Goal: Task Accomplishment & Management: Manage account settings

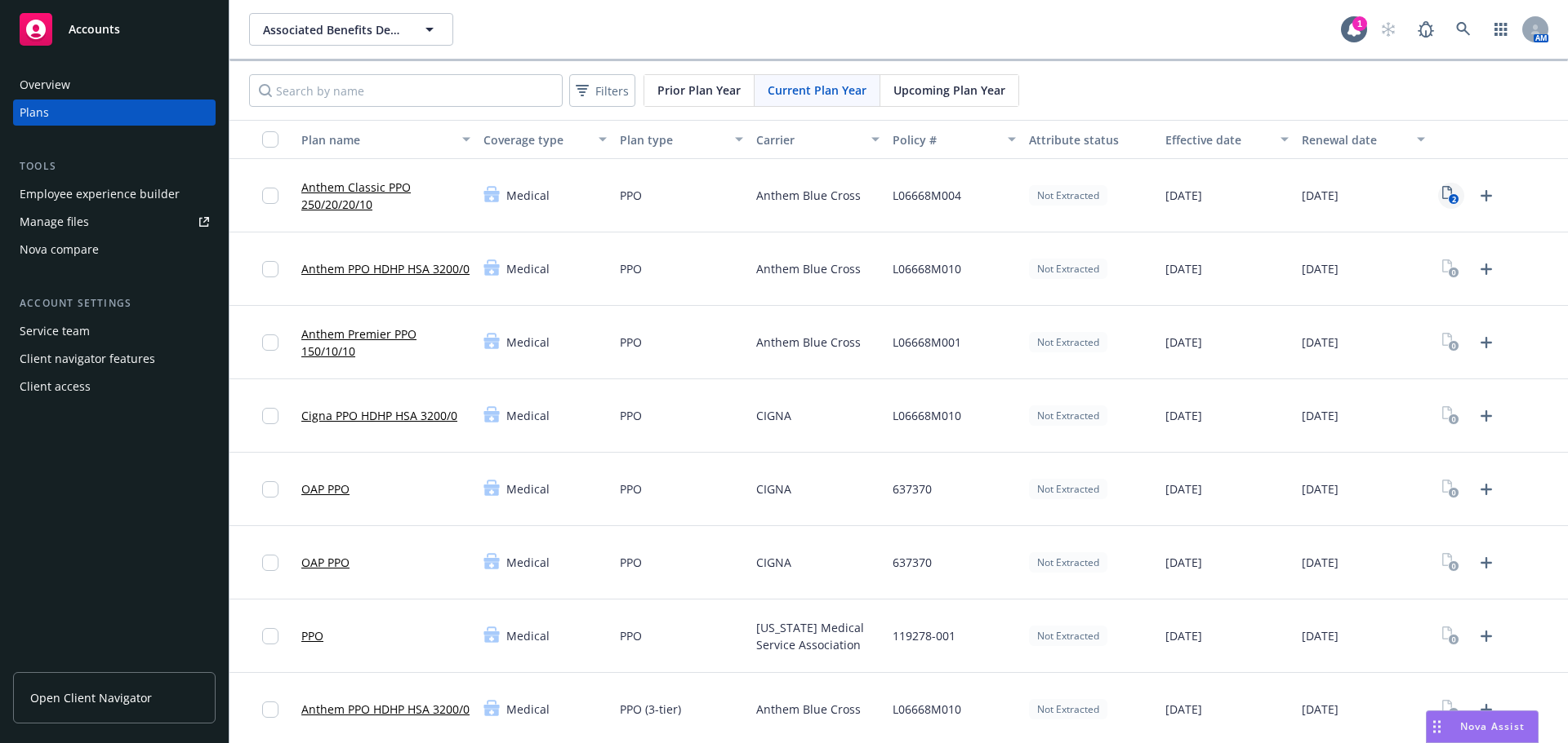
click at [1442, 193] on icon "2" at bounding box center [1451, 196] width 17 height 19
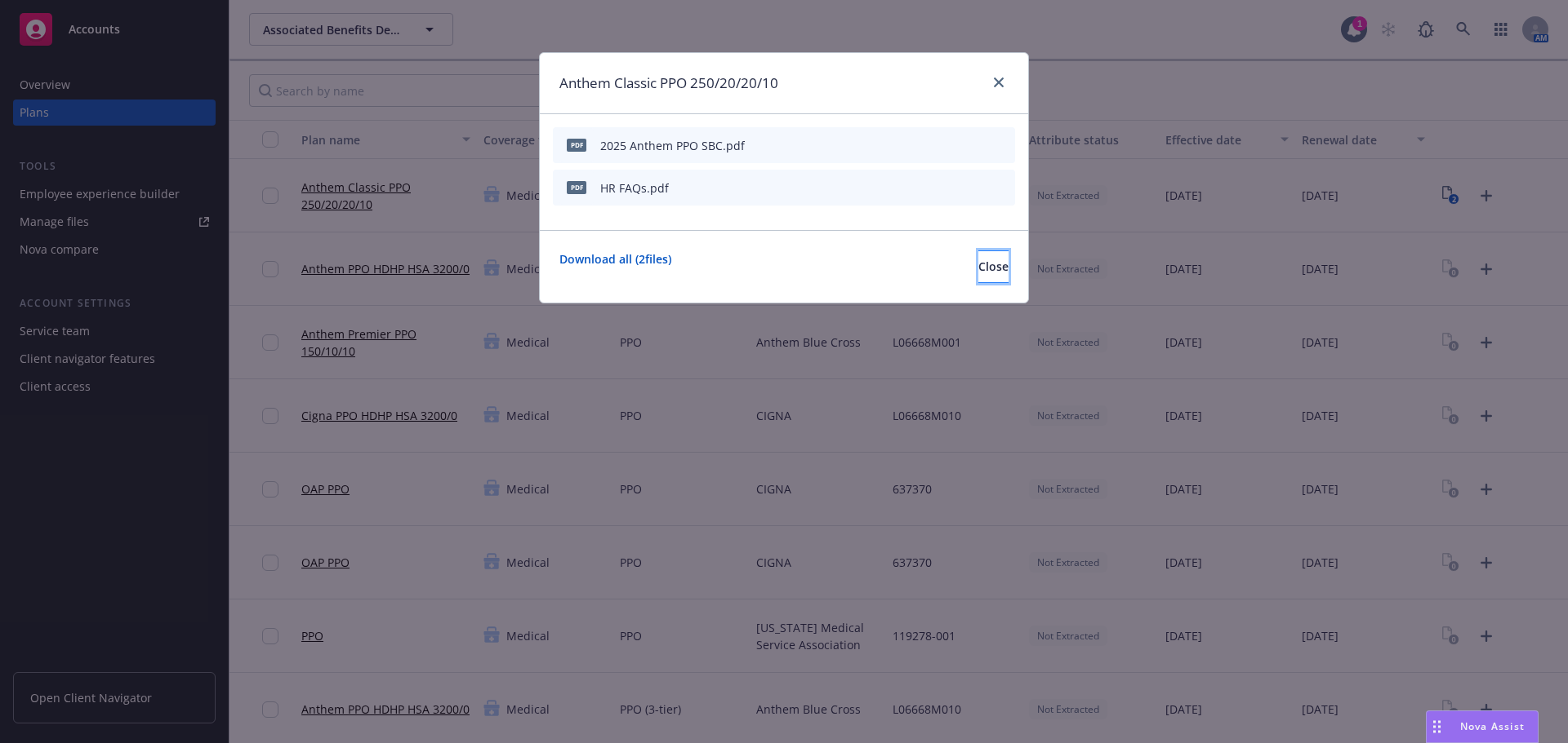
click at [991, 266] on button "Close" at bounding box center [993, 266] width 30 height 33
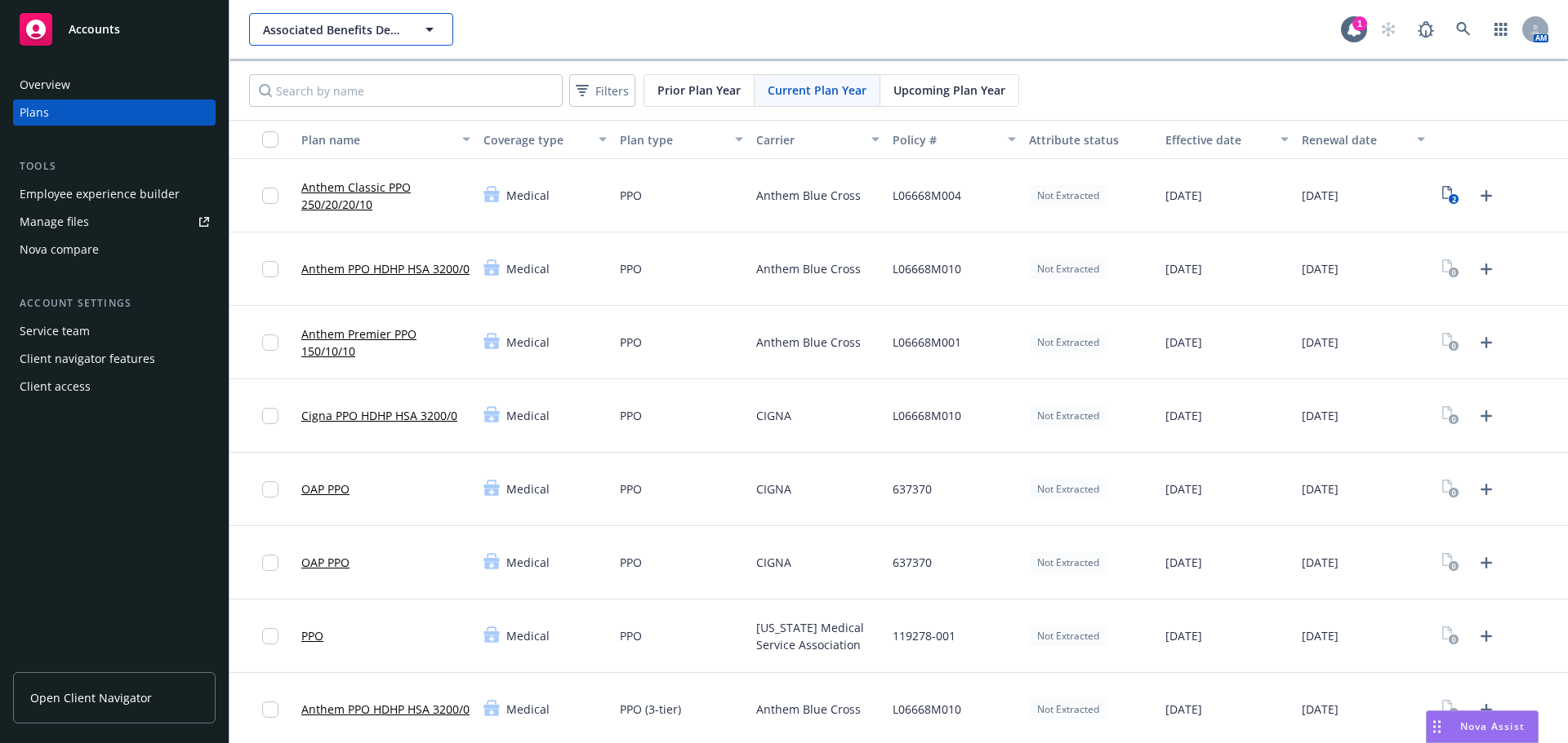
click at [447, 39] on button "Associated Benefits Design" at bounding box center [350, 29] width 204 height 33
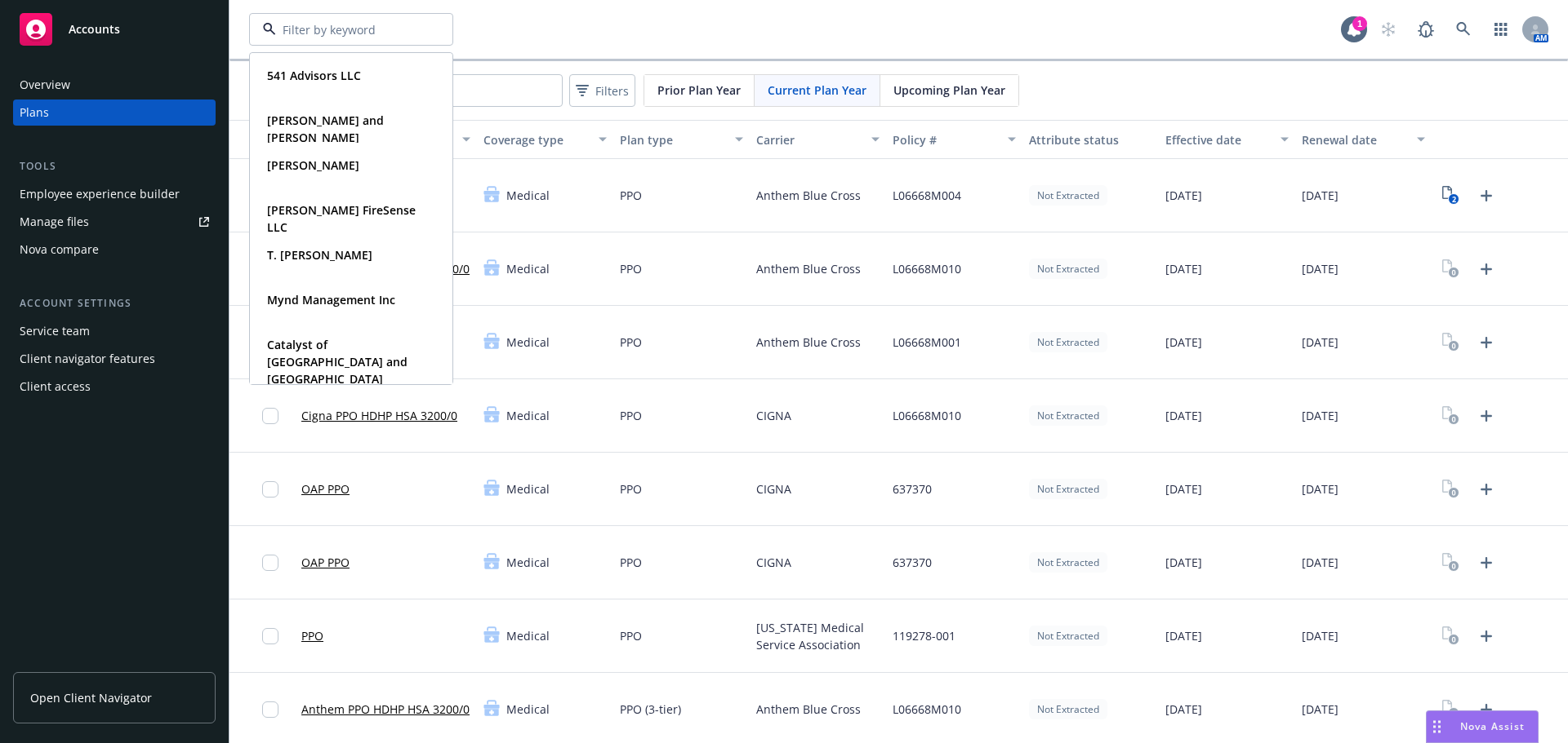
click at [655, 27] on div "541 Advisors LLC Type Commercial Carmine and Kelly Bellafronte Type Personal Pe…" at bounding box center [795, 29] width 1092 height 33
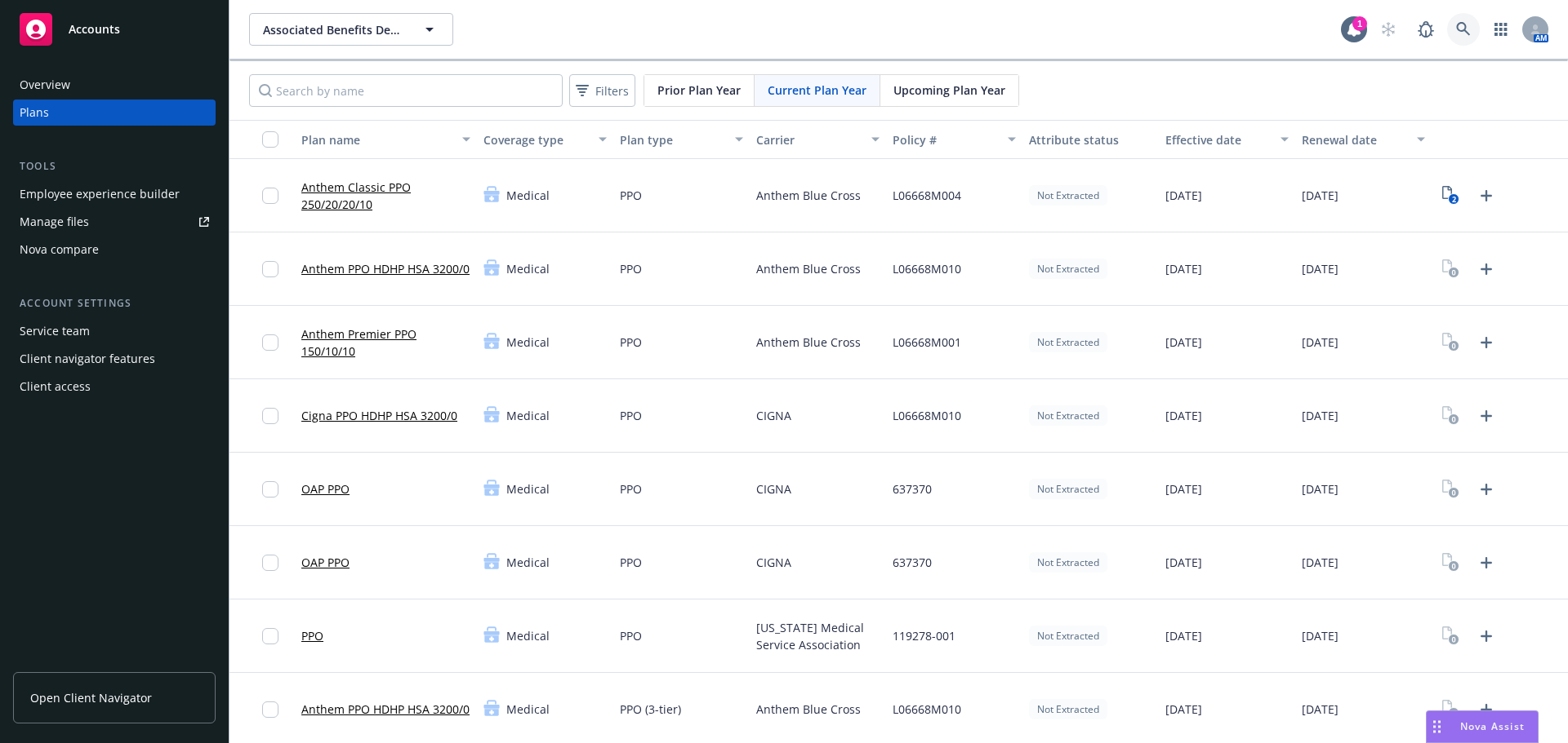
click at [1448, 21] on link at bounding box center [1463, 29] width 33 height 33
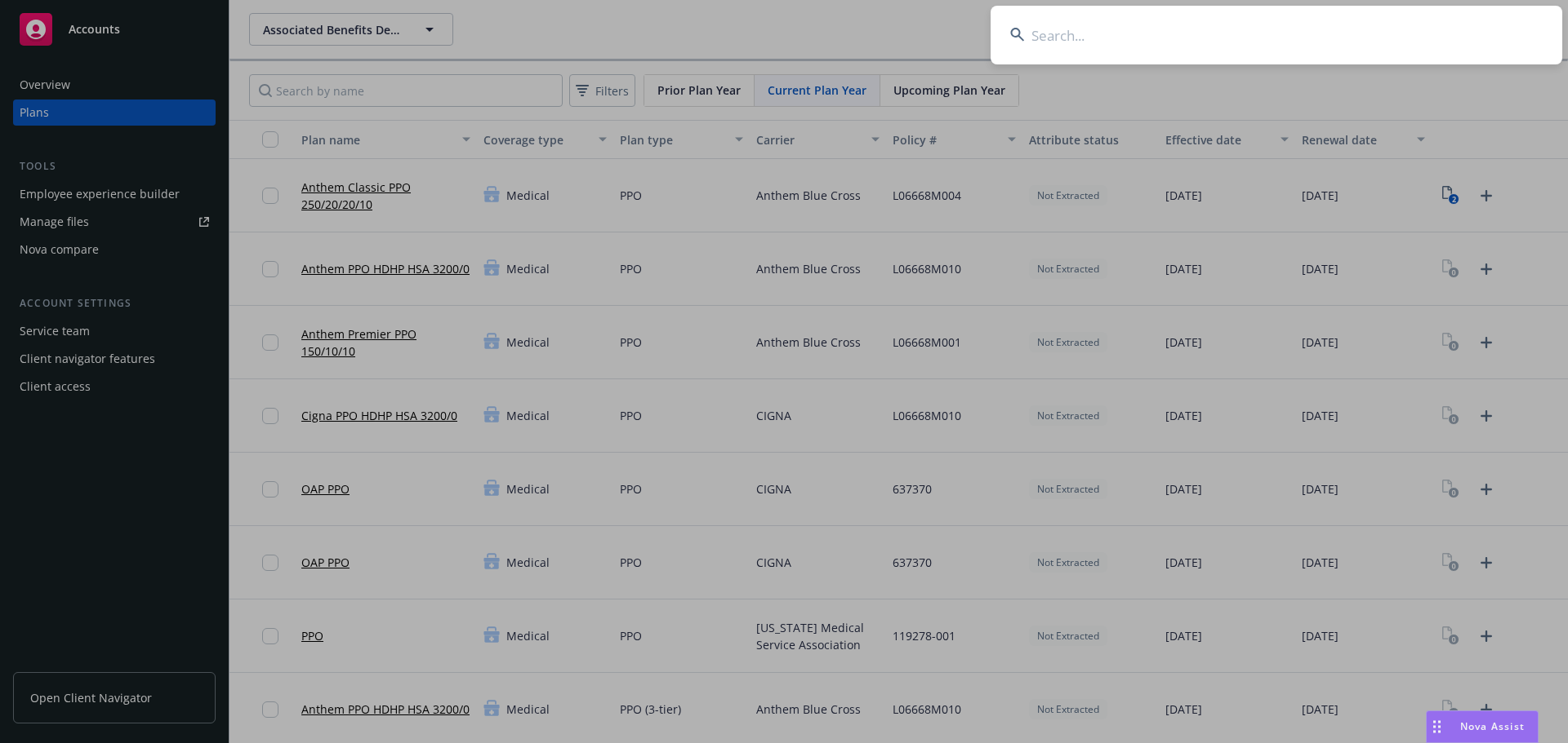
click at [1067, 27] on input at bounding box center [1275, 34] width 571 height 59
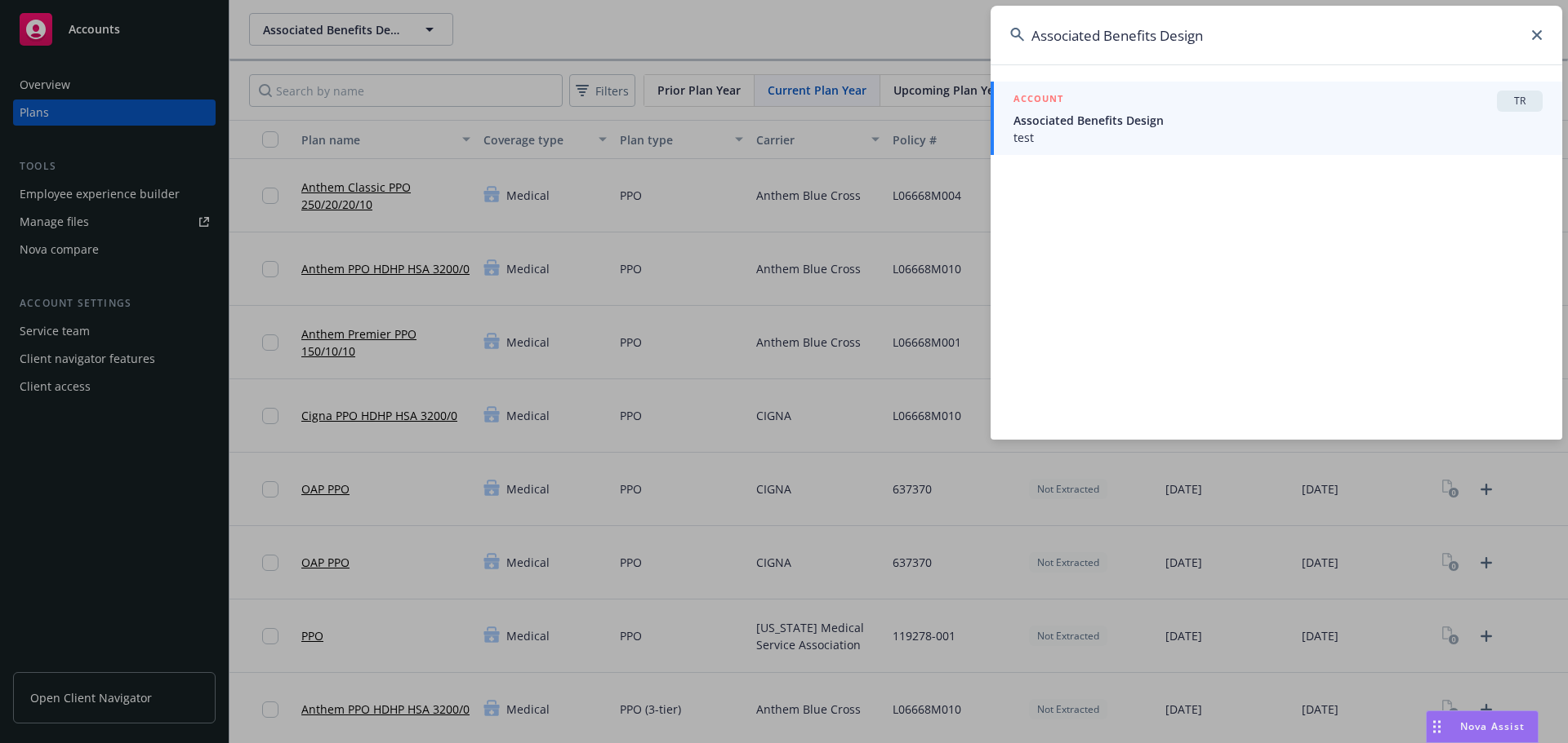
type input "Associated Benefits Design"
click at [1193, 126] on span "Associated Benefits Design" at bounding box center [1278, 120] width 529 height 17
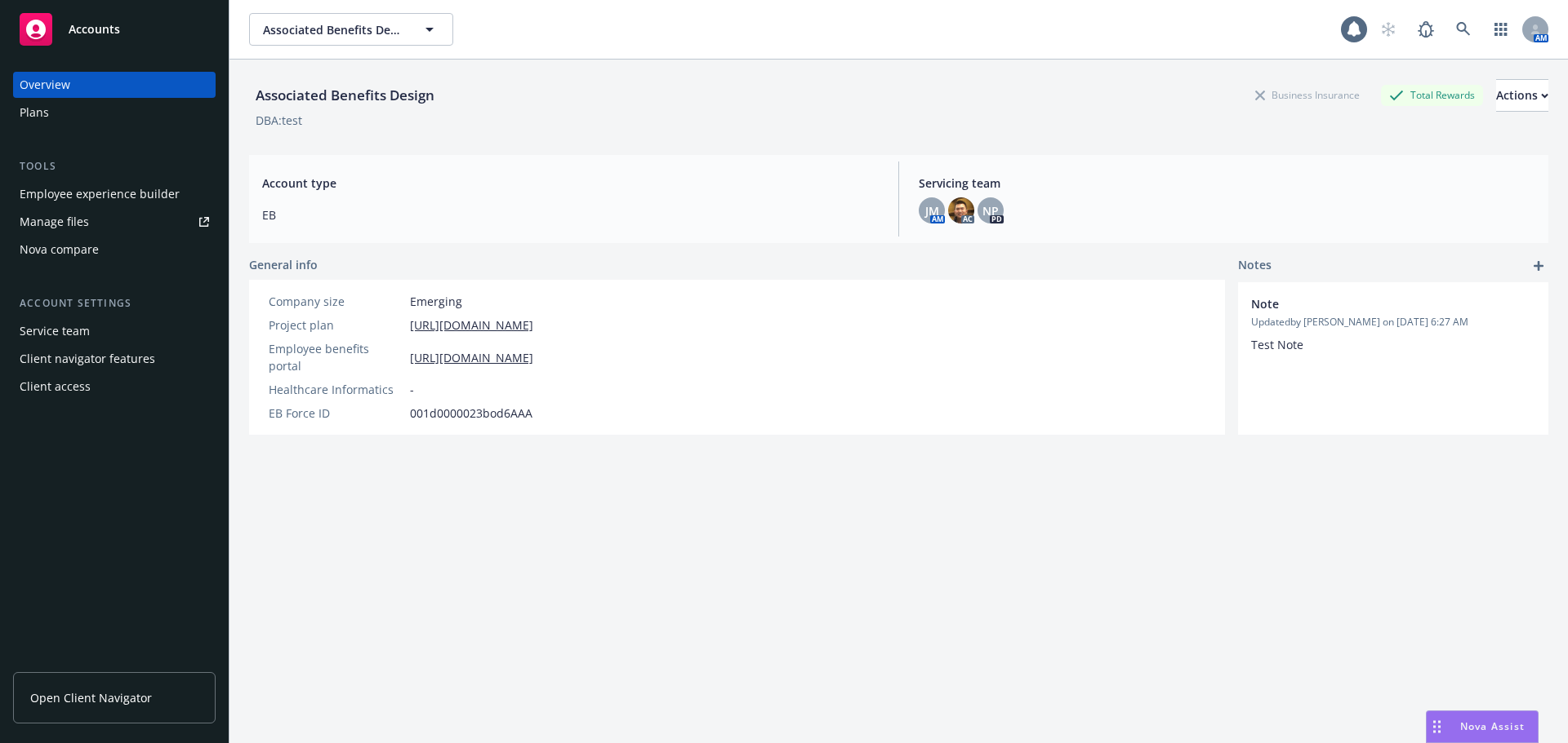
click at [43, 115] on div "Plans" at bounding box center [34, 113] width 30 height 26
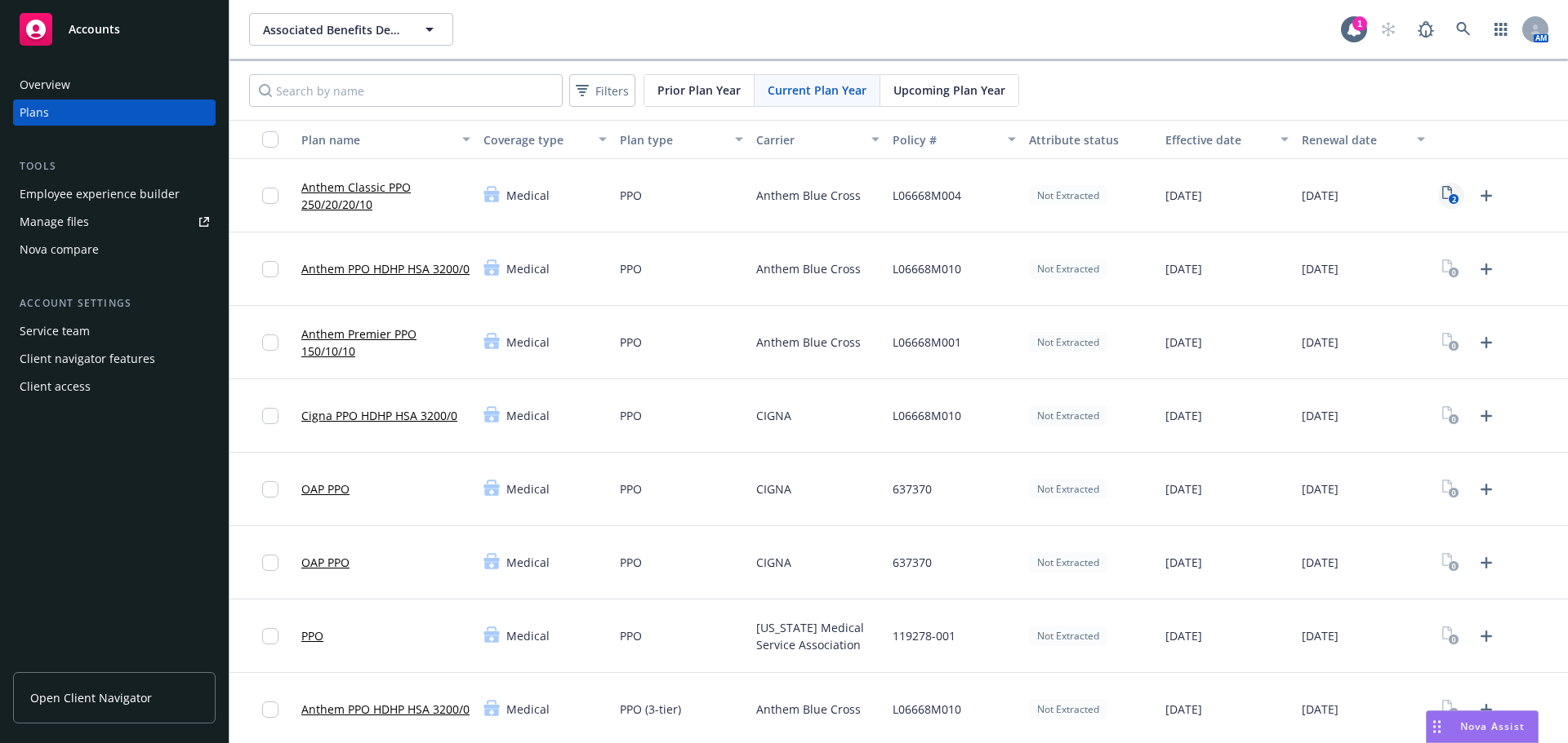
click at [1449, 200] on rect "View Plan Documents" at bounding box center [1453, 199] width 10 height 10
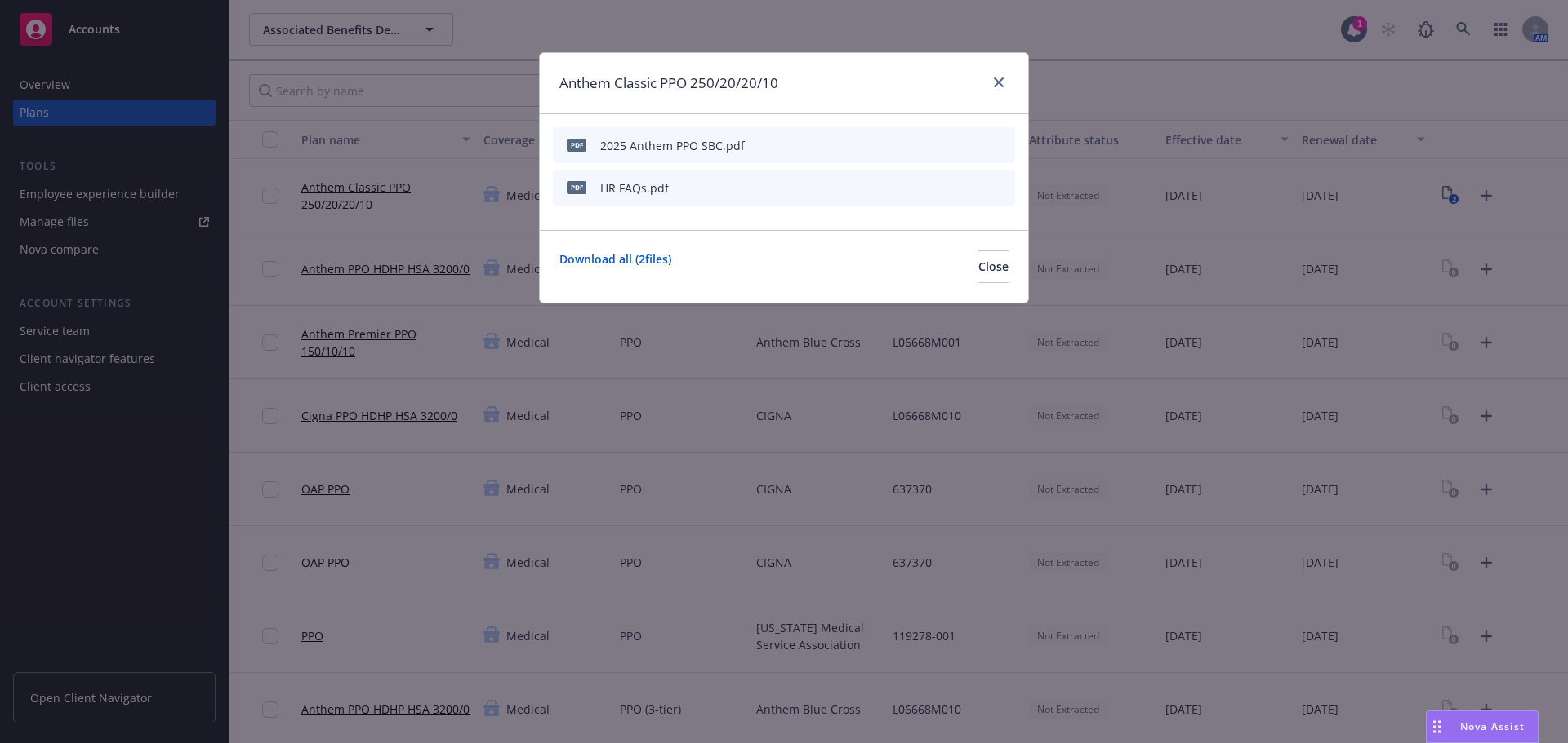
click at [1001, 142] on icon "archive file" at bounding box center [1000, 144] width 11 height 13
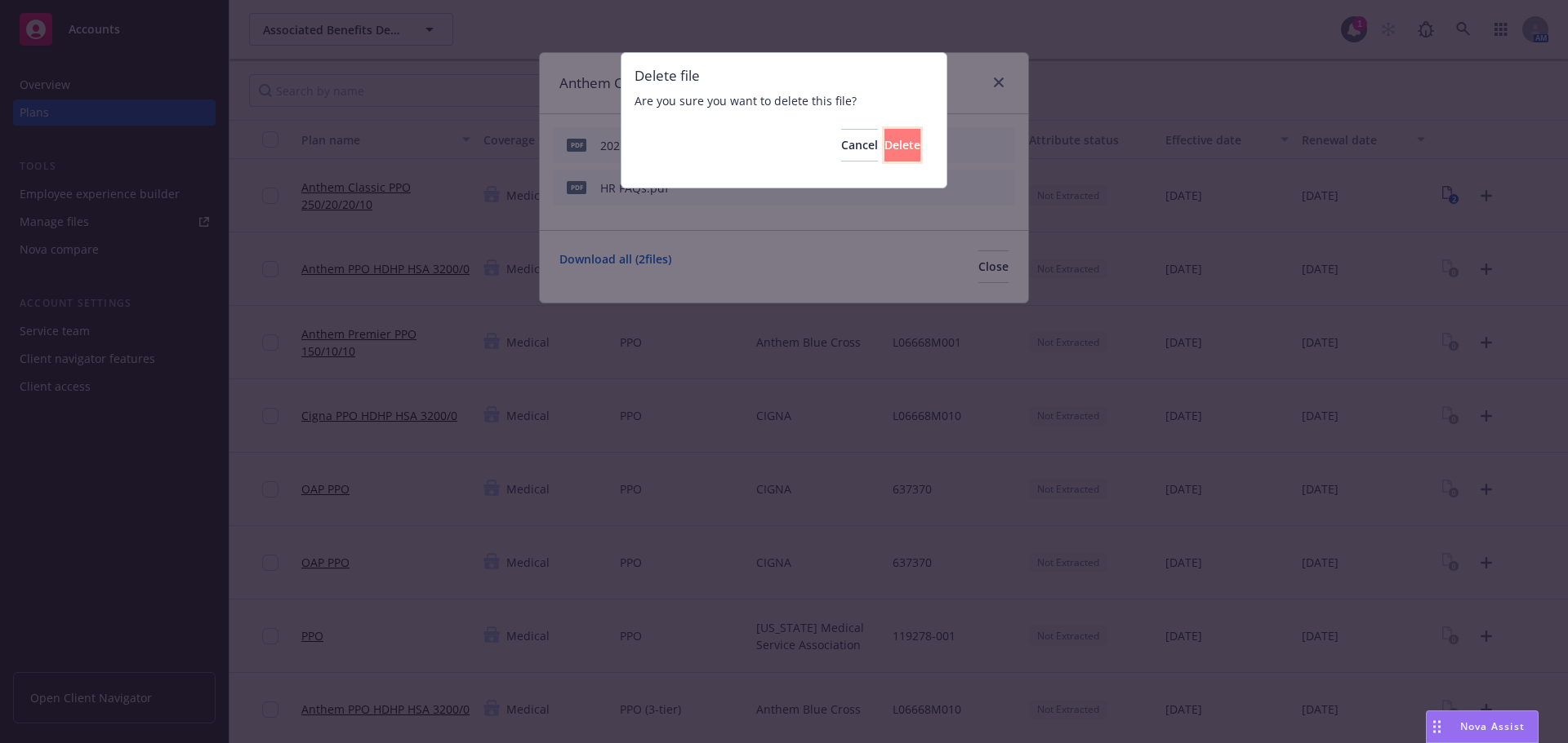
click at [884, 141] on span "Delete" at bounding box center [902, 144] width 36 height 16
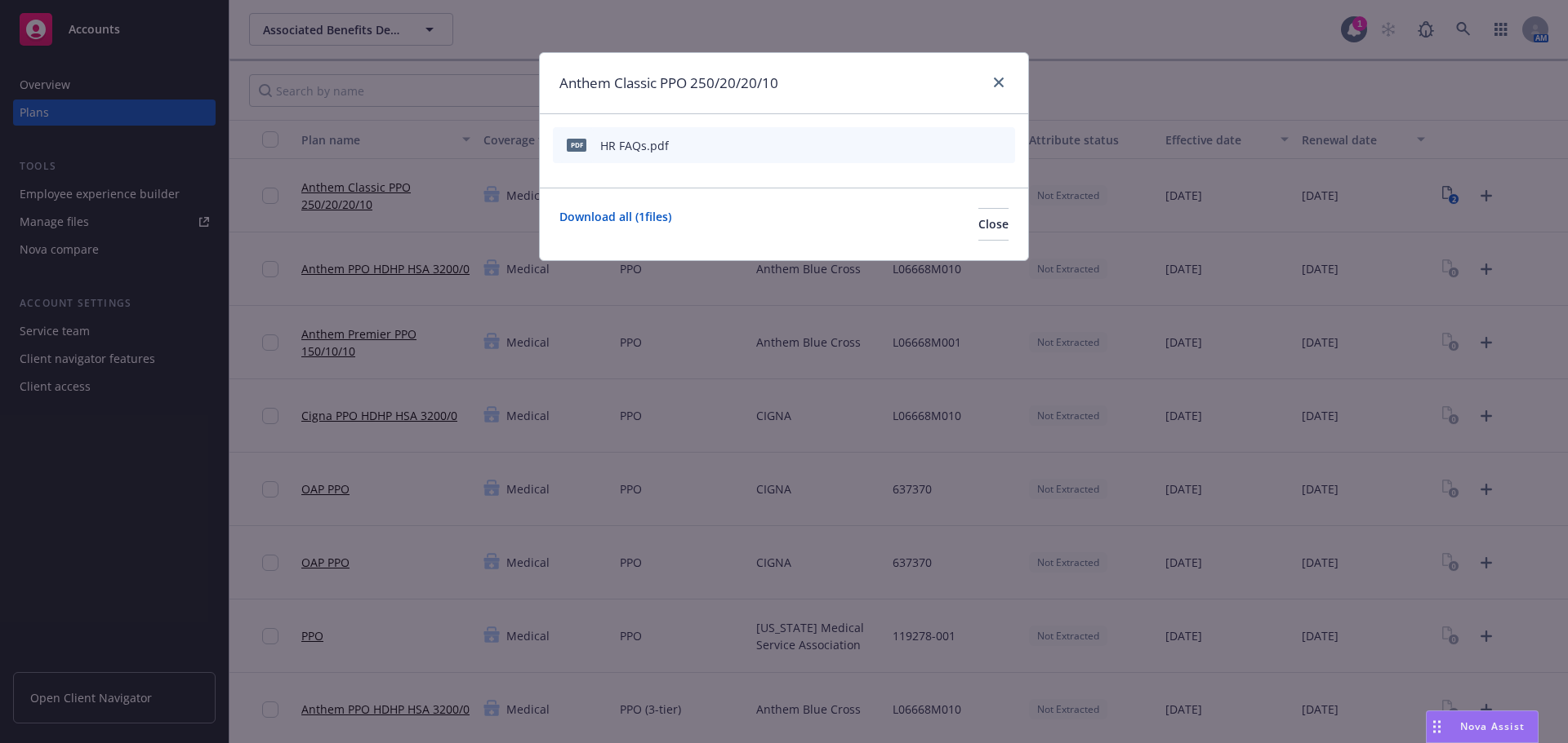
click at [996, 145] on icon "archive file" at bounding box center [1001, 144] width 13 height 13
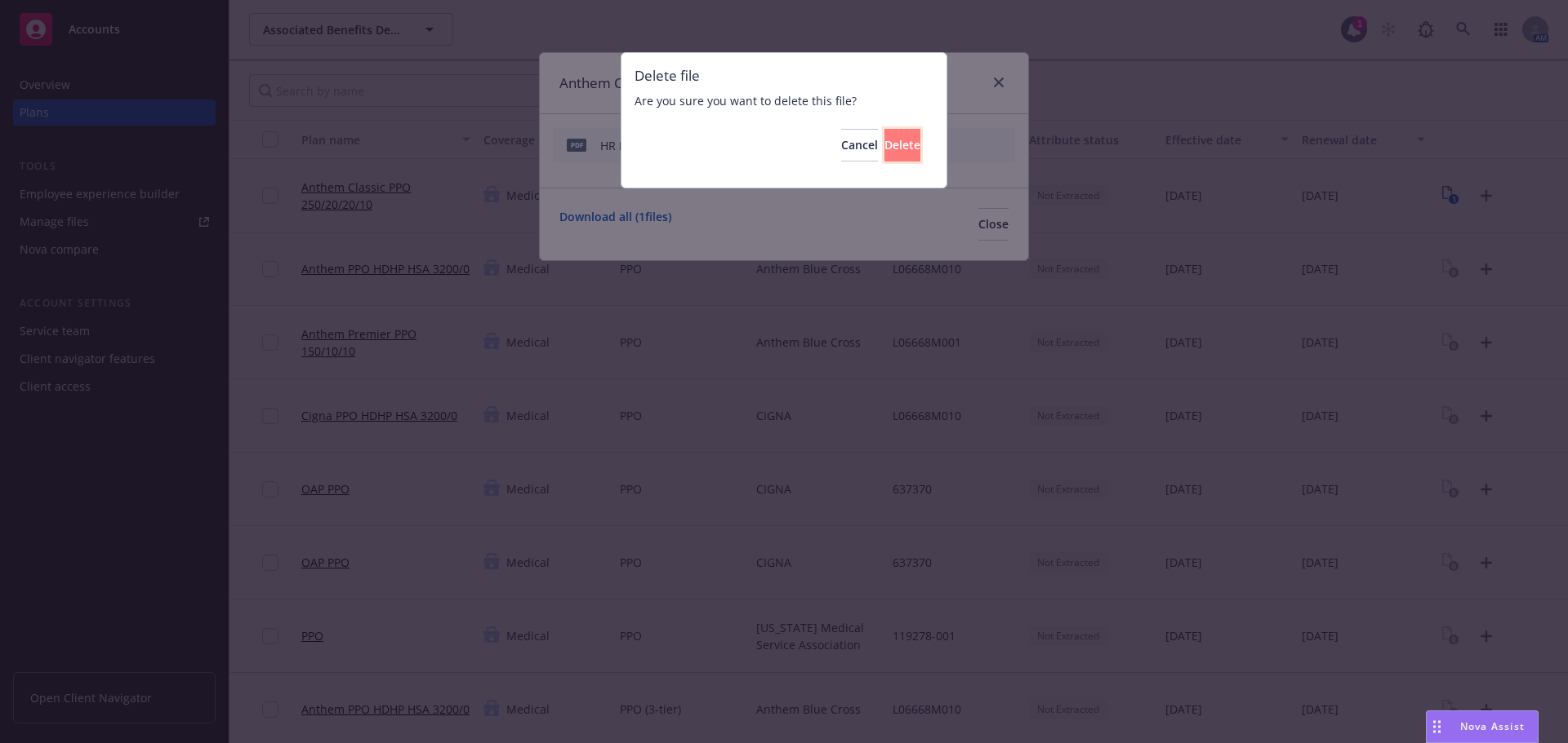
click at [884, 142] on span "Delete" at bounding box center [902, 144] width 36 height 16
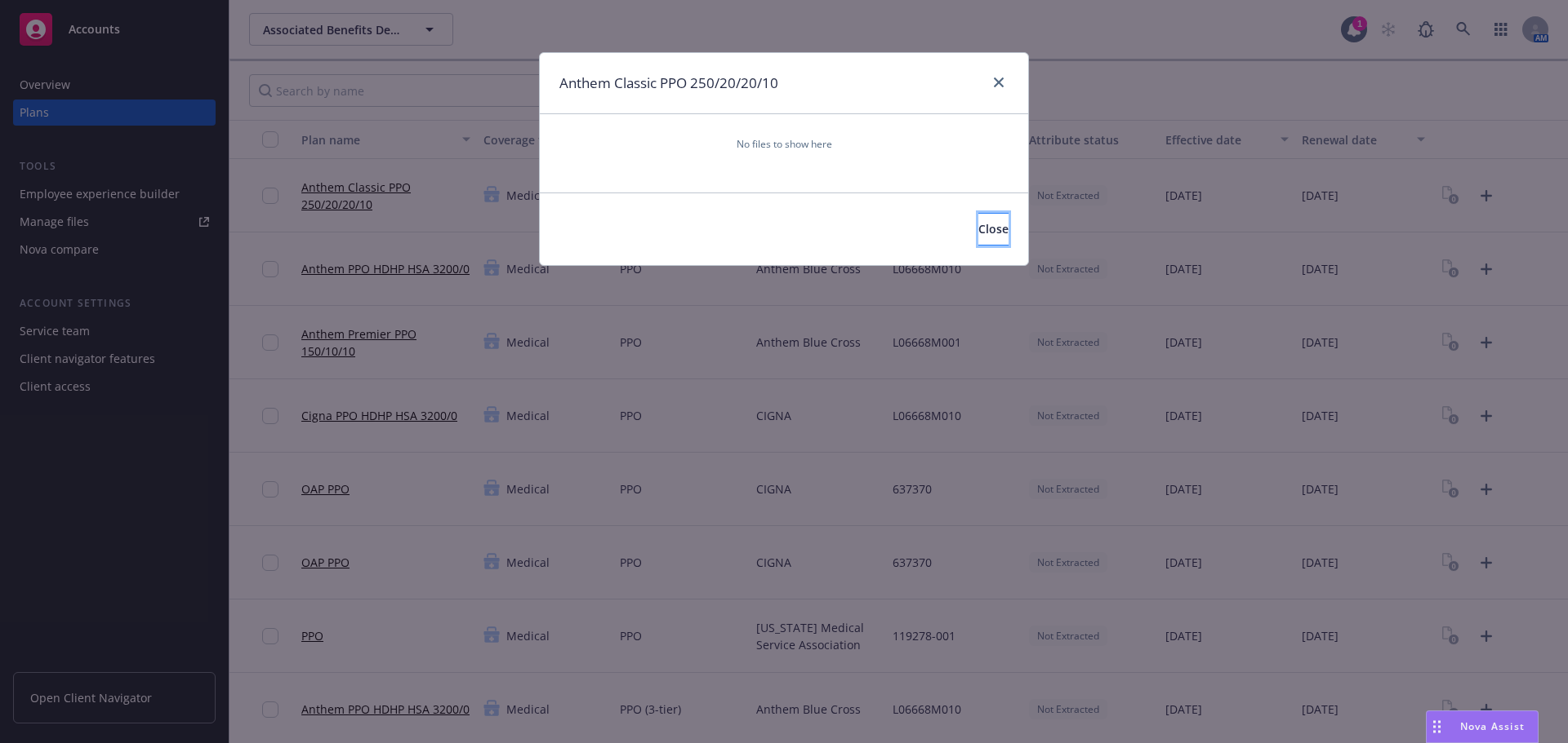
click at [978, 230] on span "Close" at bounding box center [993, 229] width 30 height 16
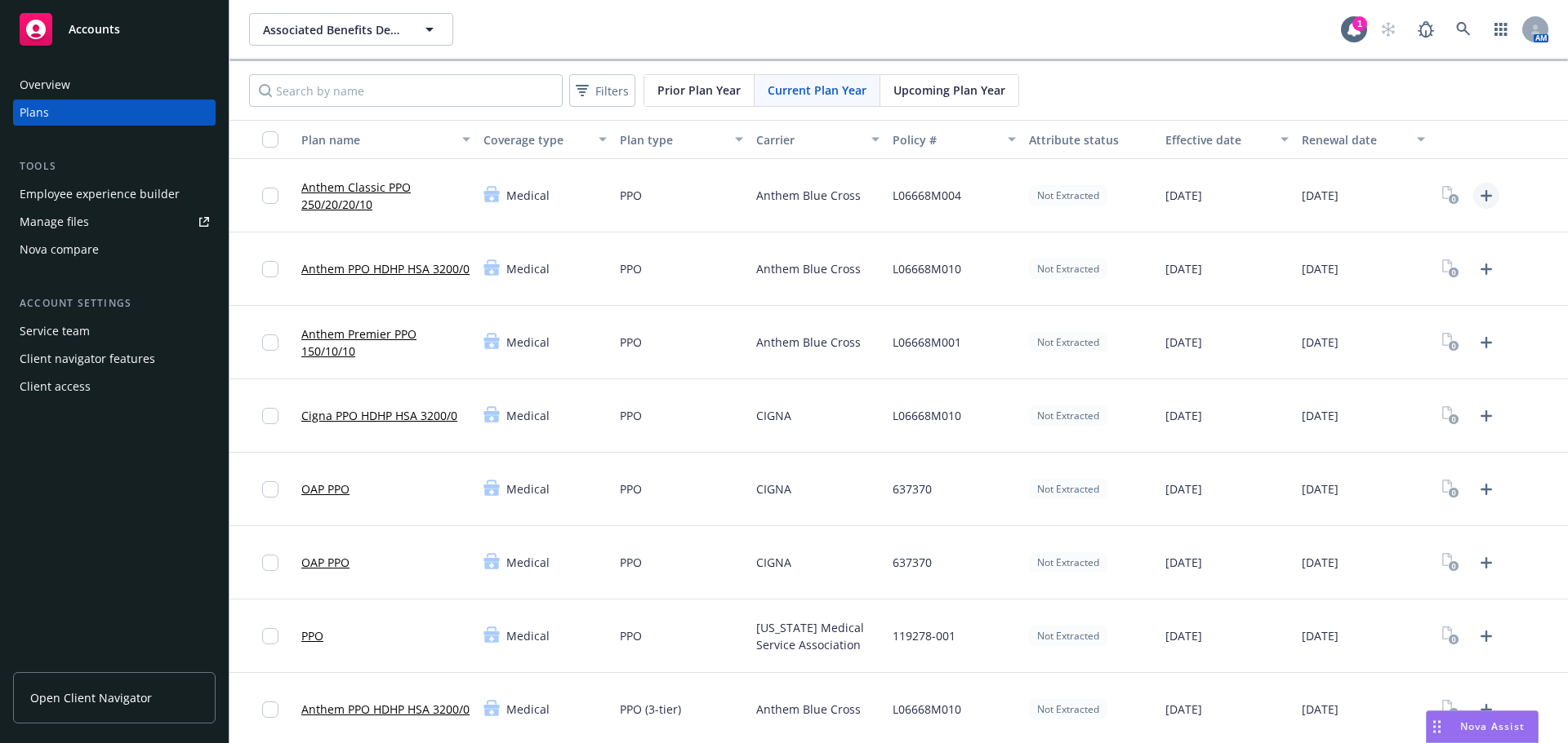
click at [1477, 197] on icon "Upload Plan Documents" at bounding box center [1486, 196] width 20 height 20
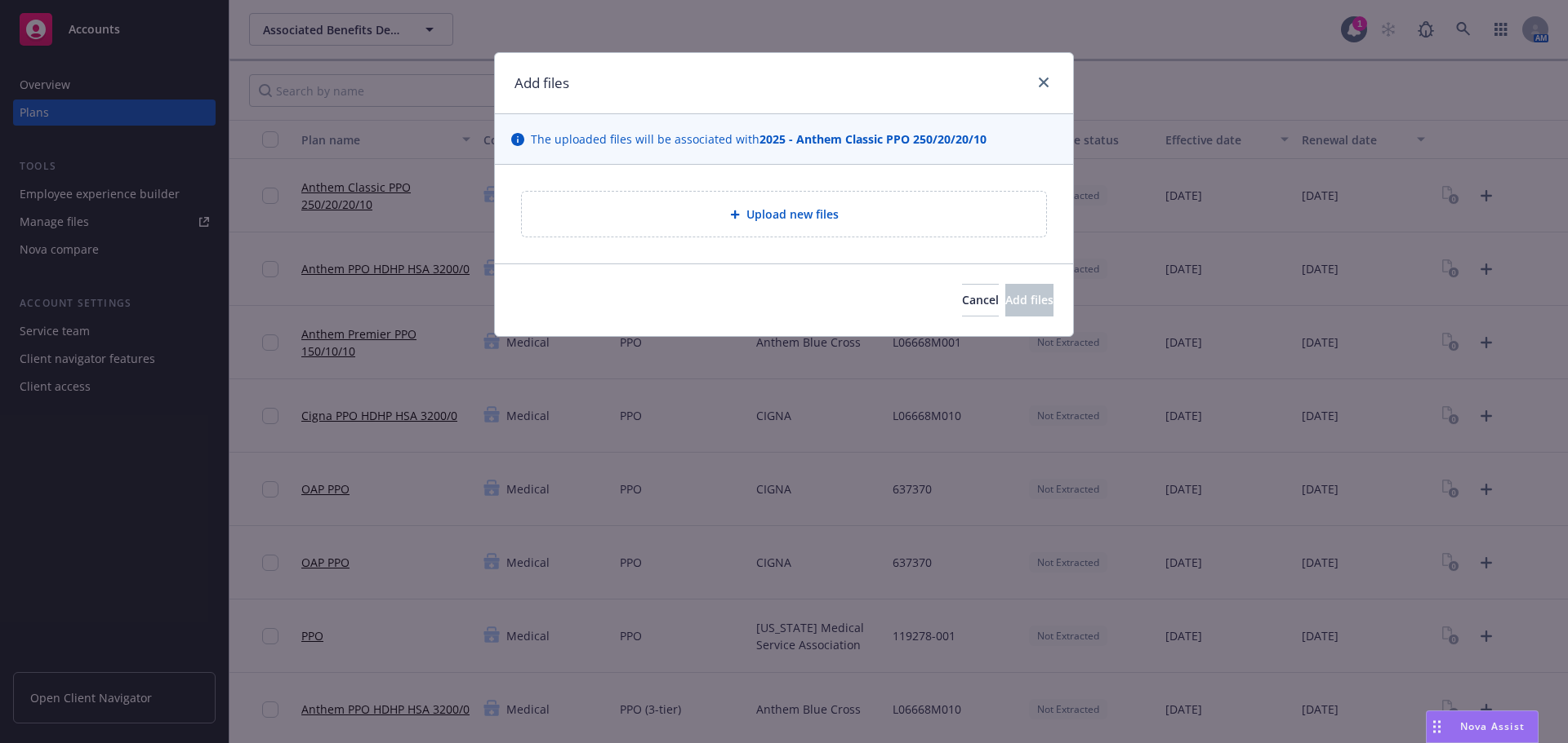
click at [822, 213] on span "Upload new files" at bounding box center [792, 214] width 92 height 17
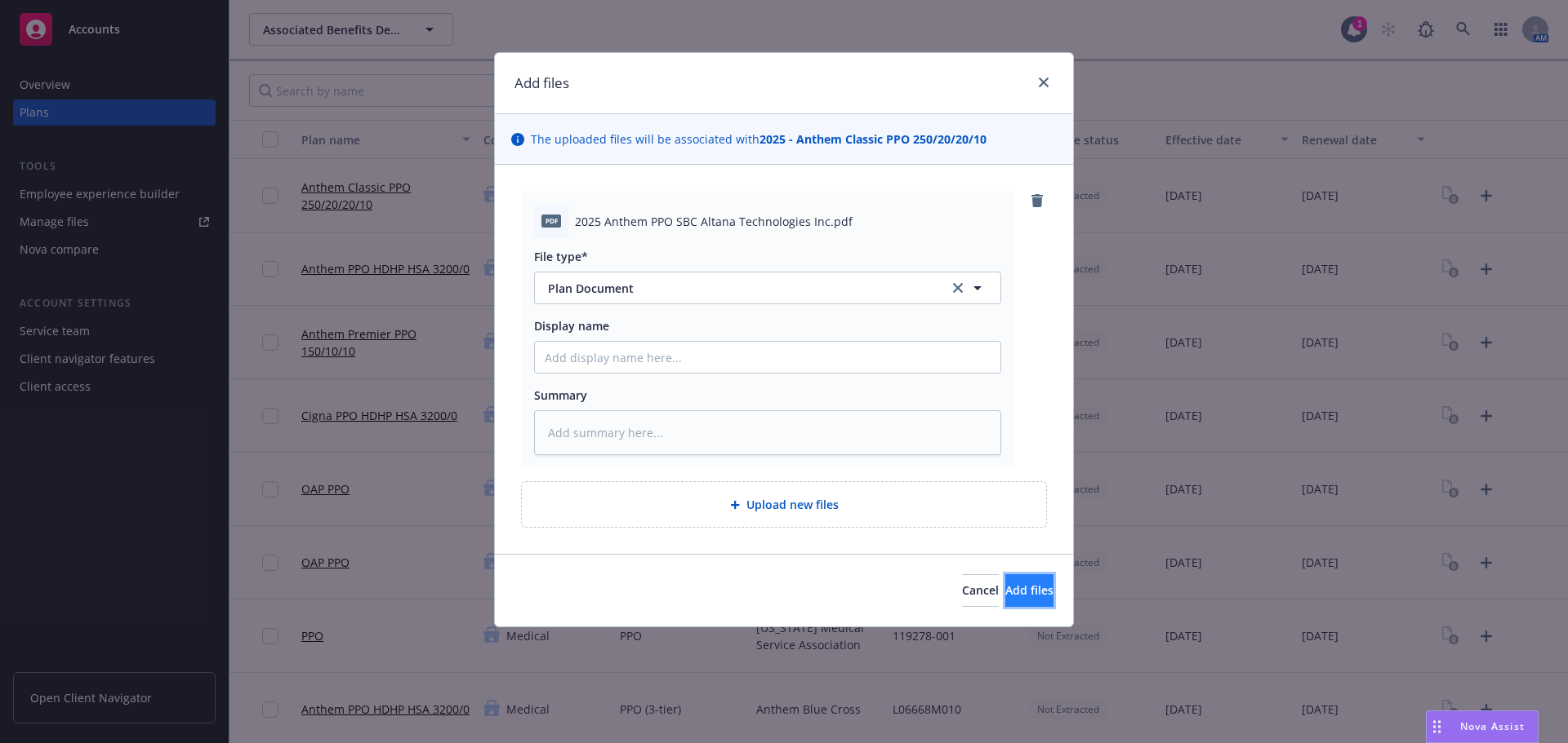
click at [1020, 581] on button "Add files" at bounding box center [1029, 590] width 48 height 33
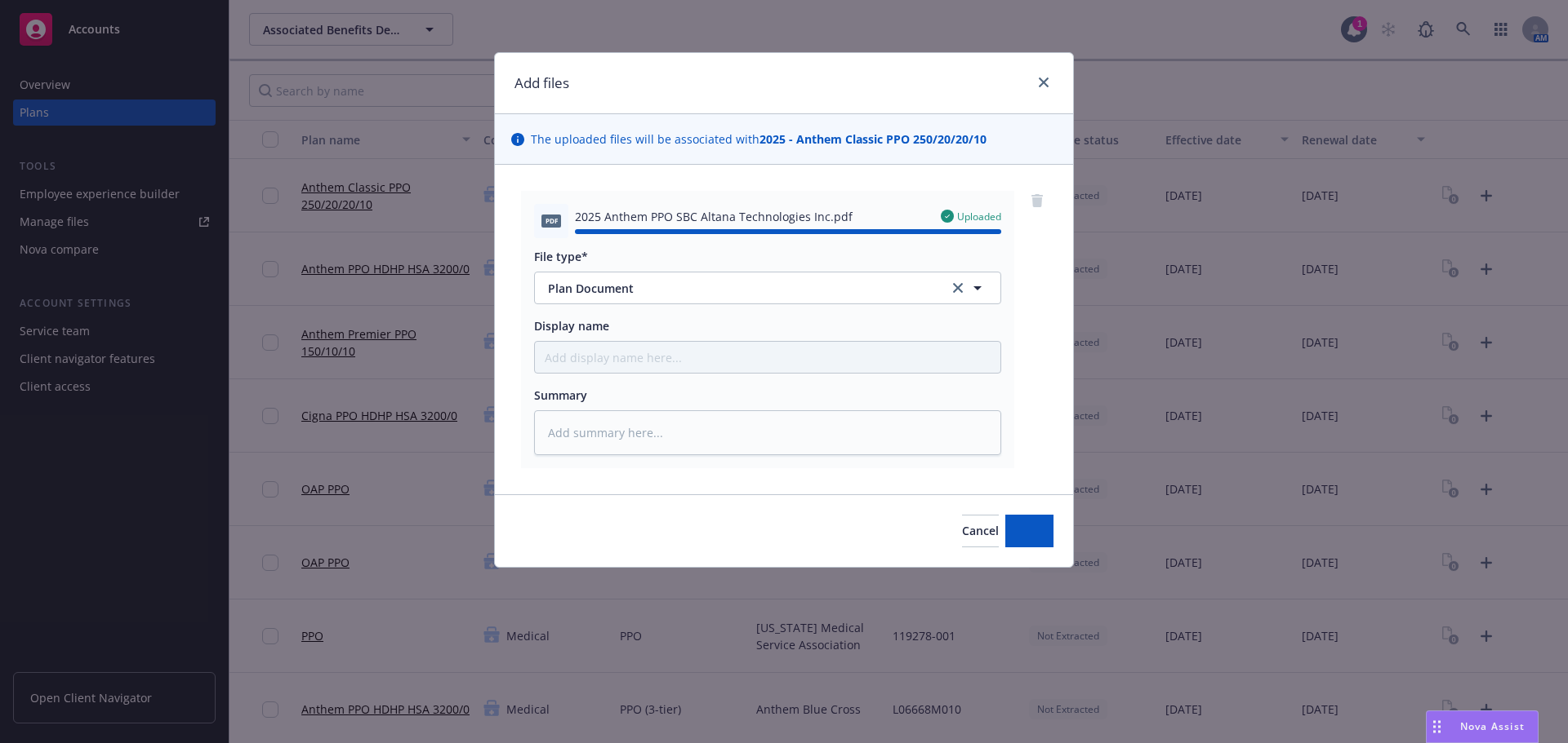
type textarea "x"
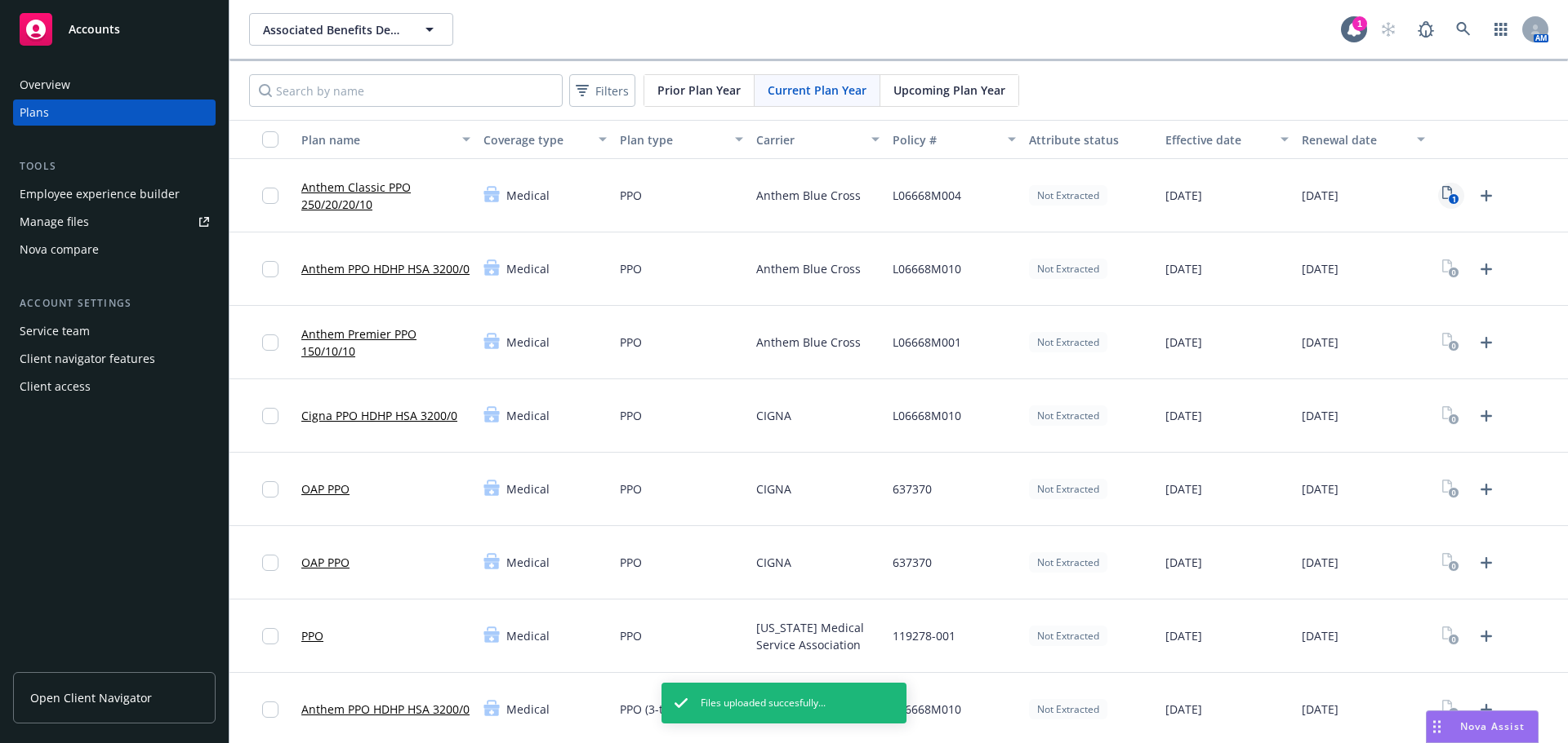
click at [1452, 195] on text "1" at bounding box center [1453, 199] width 4 height 10
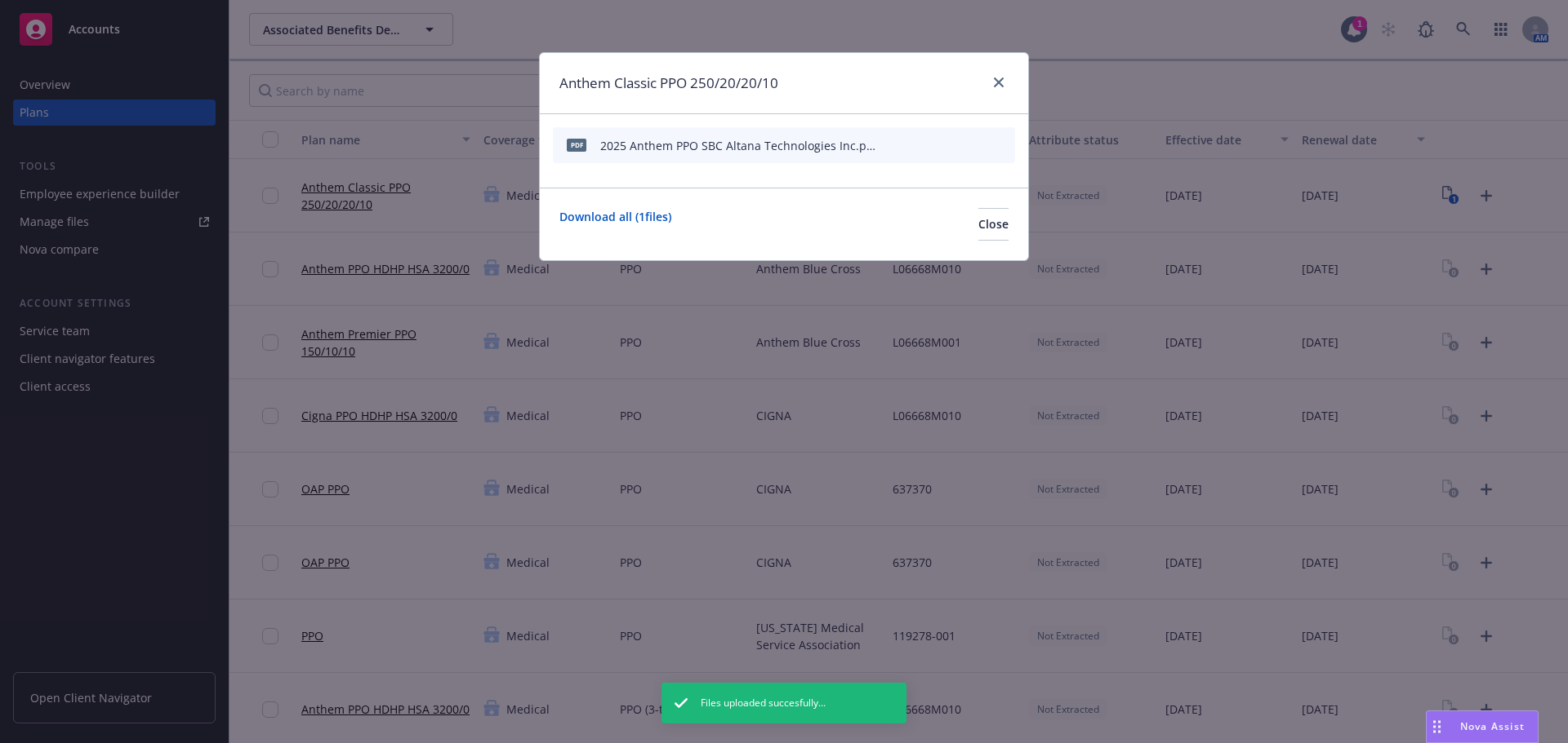
click at [920, 144] on icon "start extraction" at bounding box center [917, 144] width 20 height 20
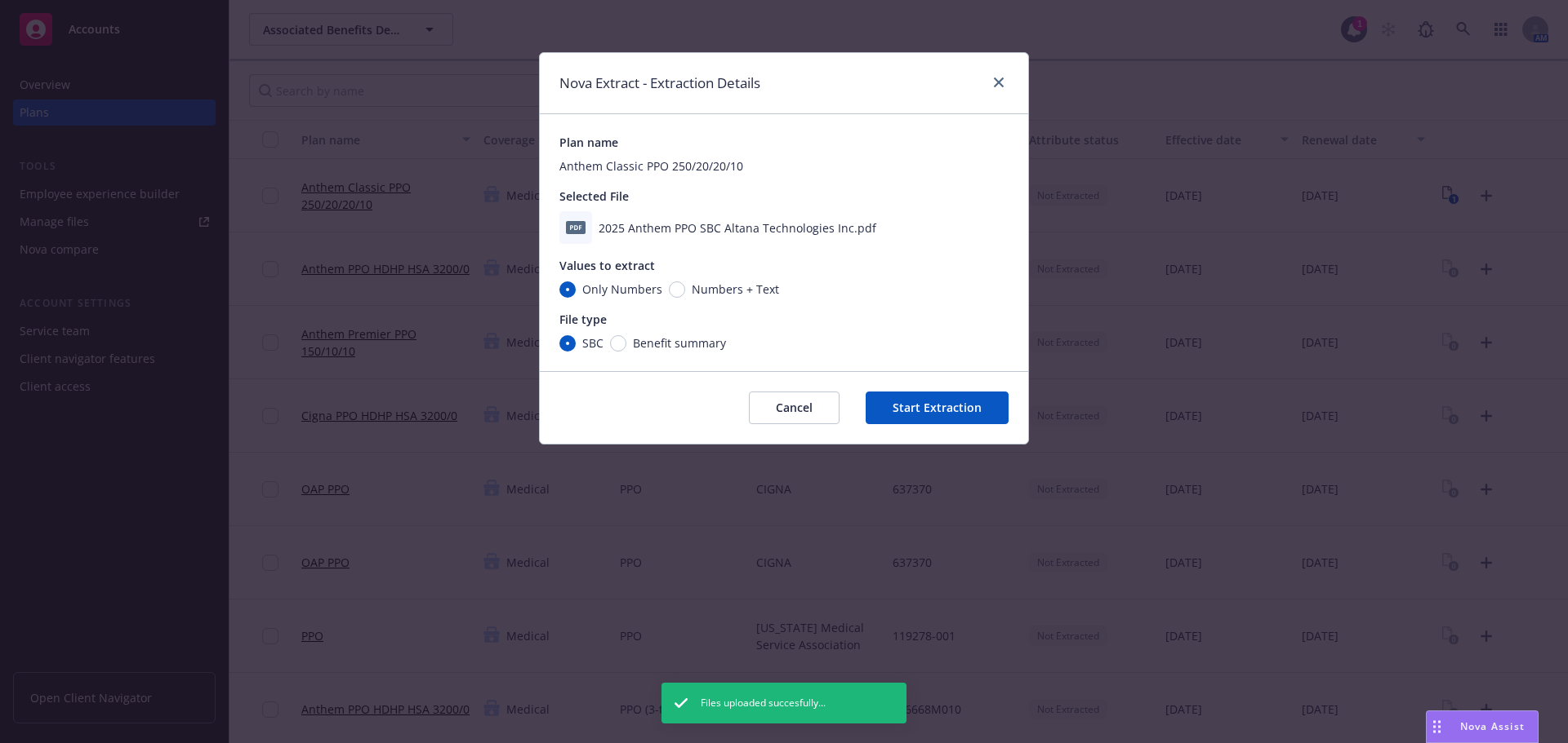
click at [685, 288] on span "Numbers + Text" at bounding box center [731, 289] width 94 height 17
click at [684, 288] on input "Numbers + Text" at bounding box center [677, 290] width 17 height 17
radio input "true"
click at [945, 409] on button "Start Extraction" at bounding box center [936, 408] width 143 height 33
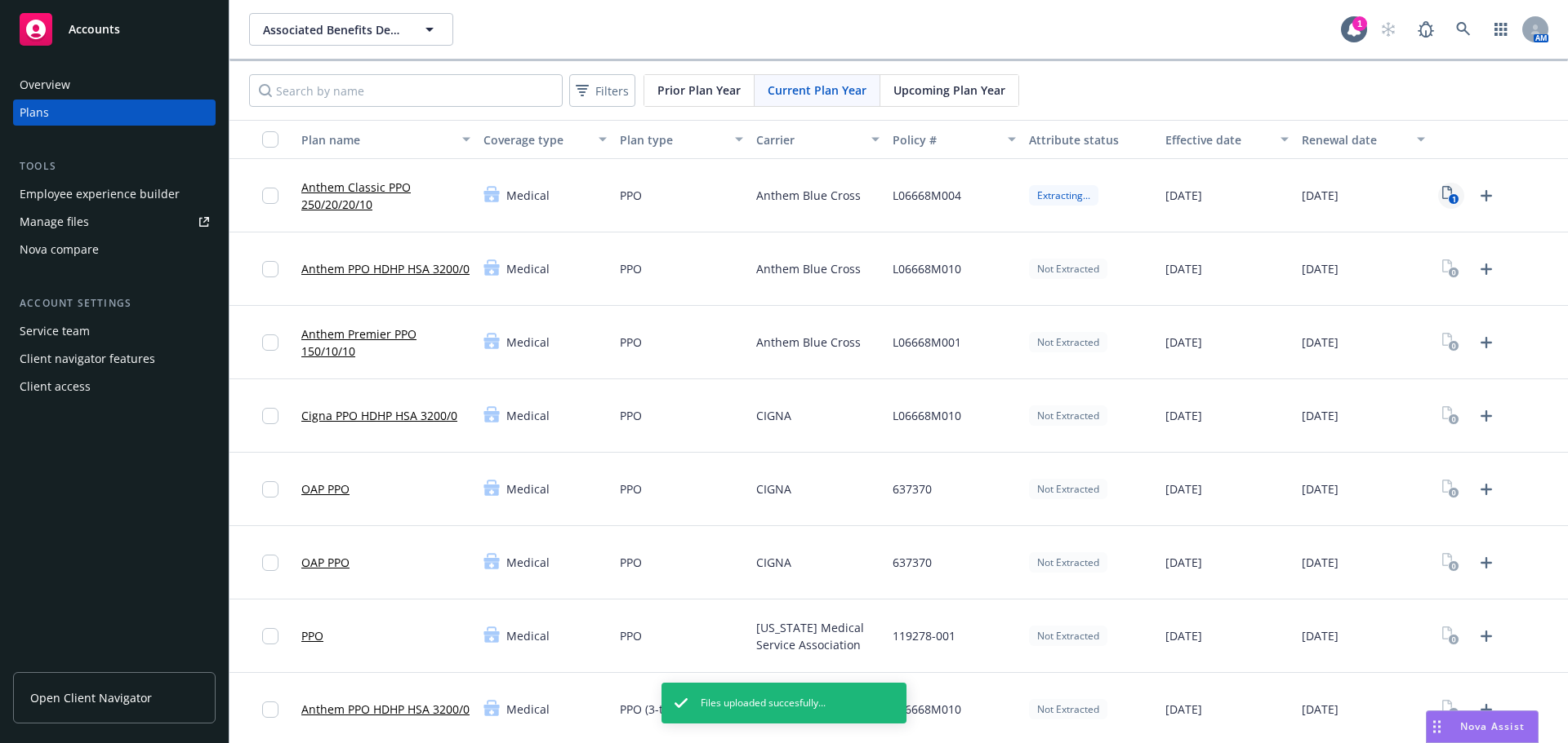
click at [1442, 195] on icon "1" at bounding box center [1451, 196] width 17 height 19
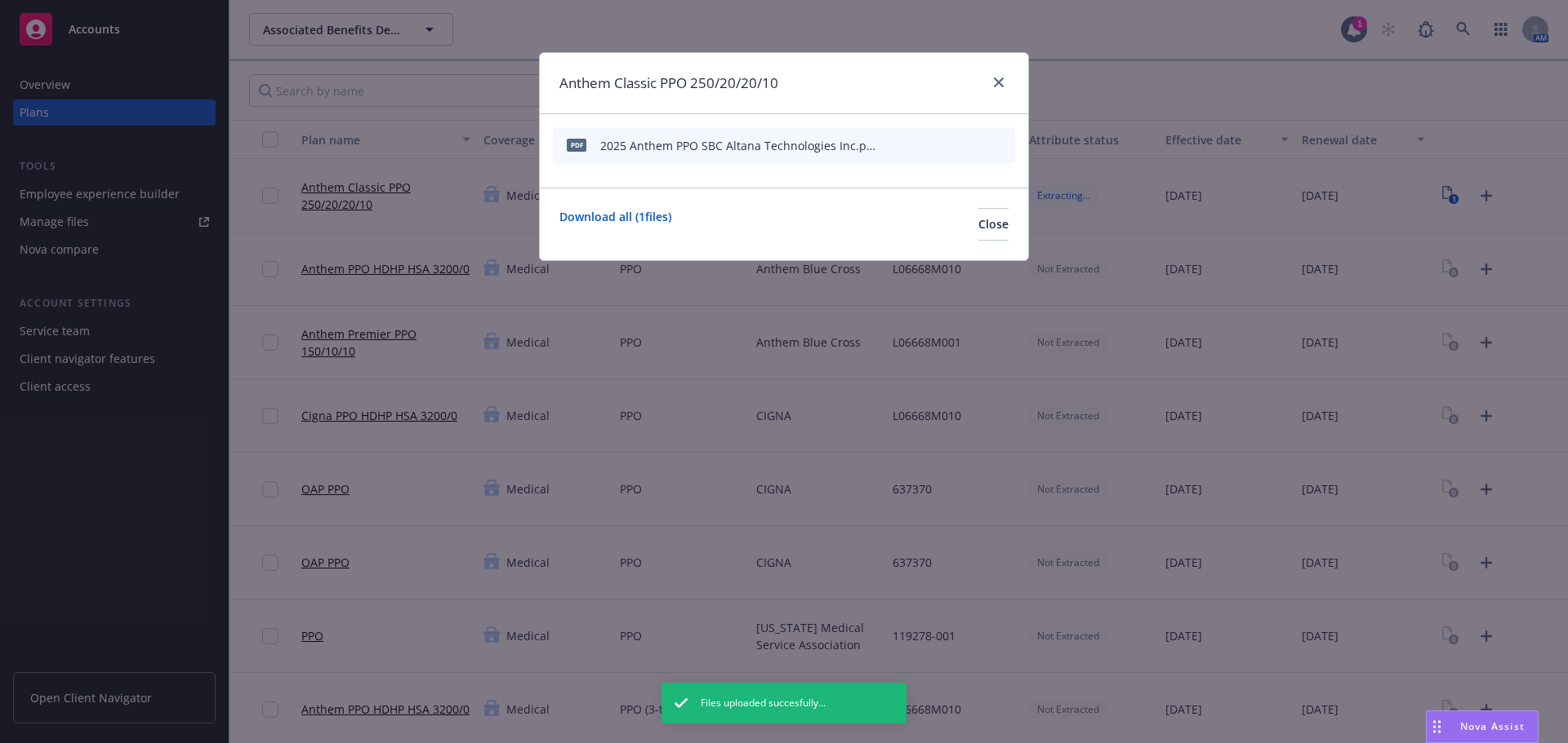
click at [1000, 148] on icon "archive file" at bounding box center [1000, 144] width 11 height 13
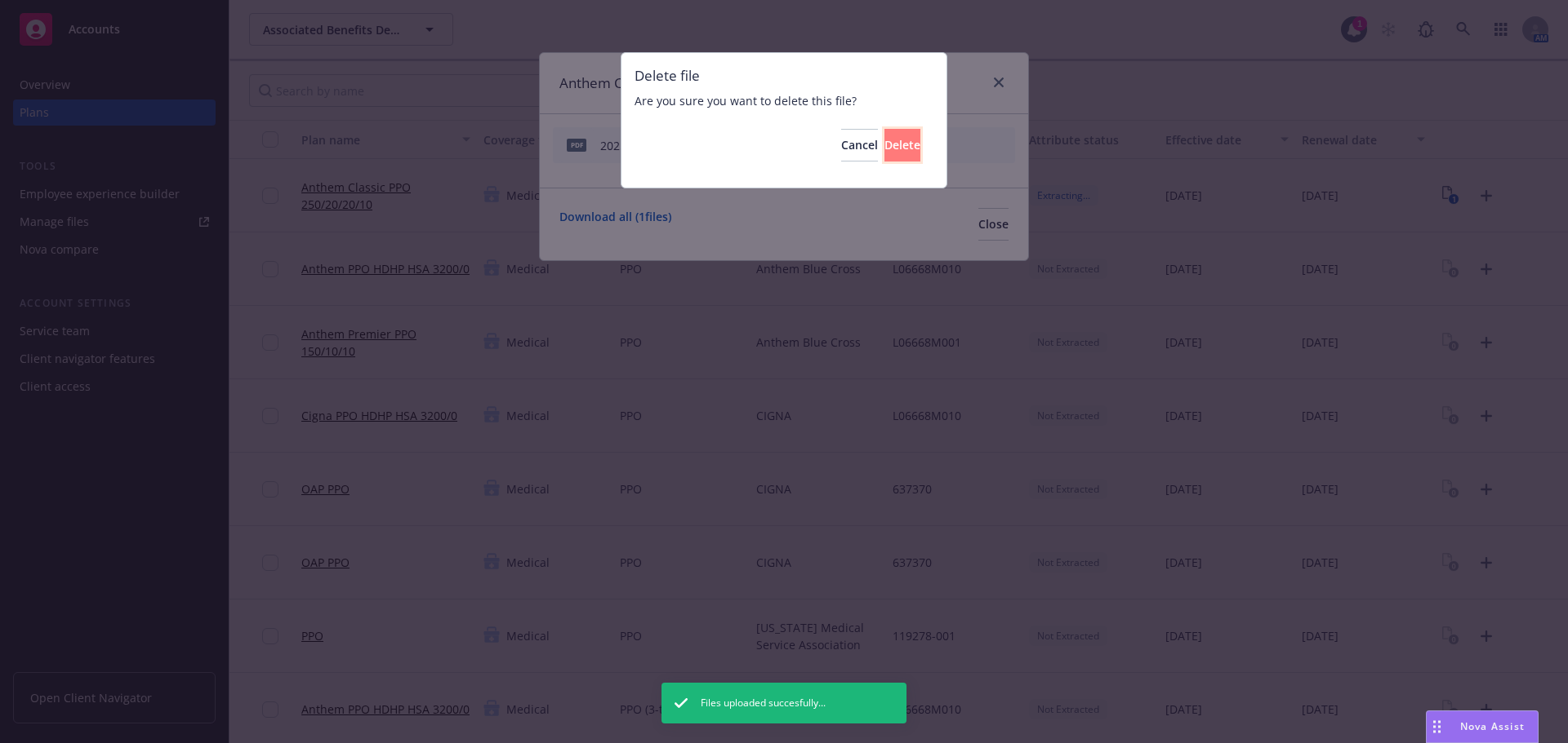
click at [884, 142] on span "Delete" at bounding box center [902, 144] width 36 height 16
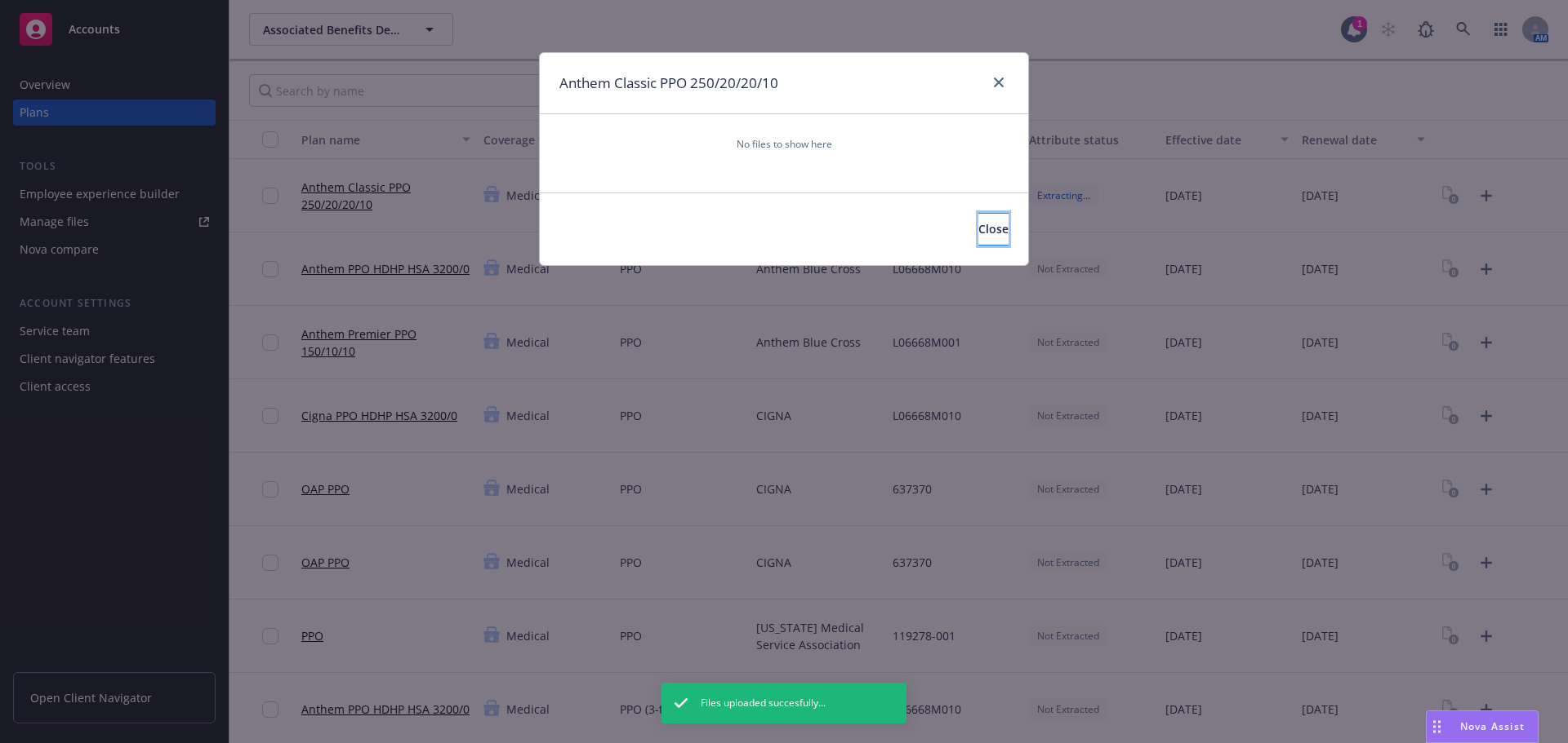
click at [978, 230] on span "Close" at bounding box center [993, 229] width 30 height 16
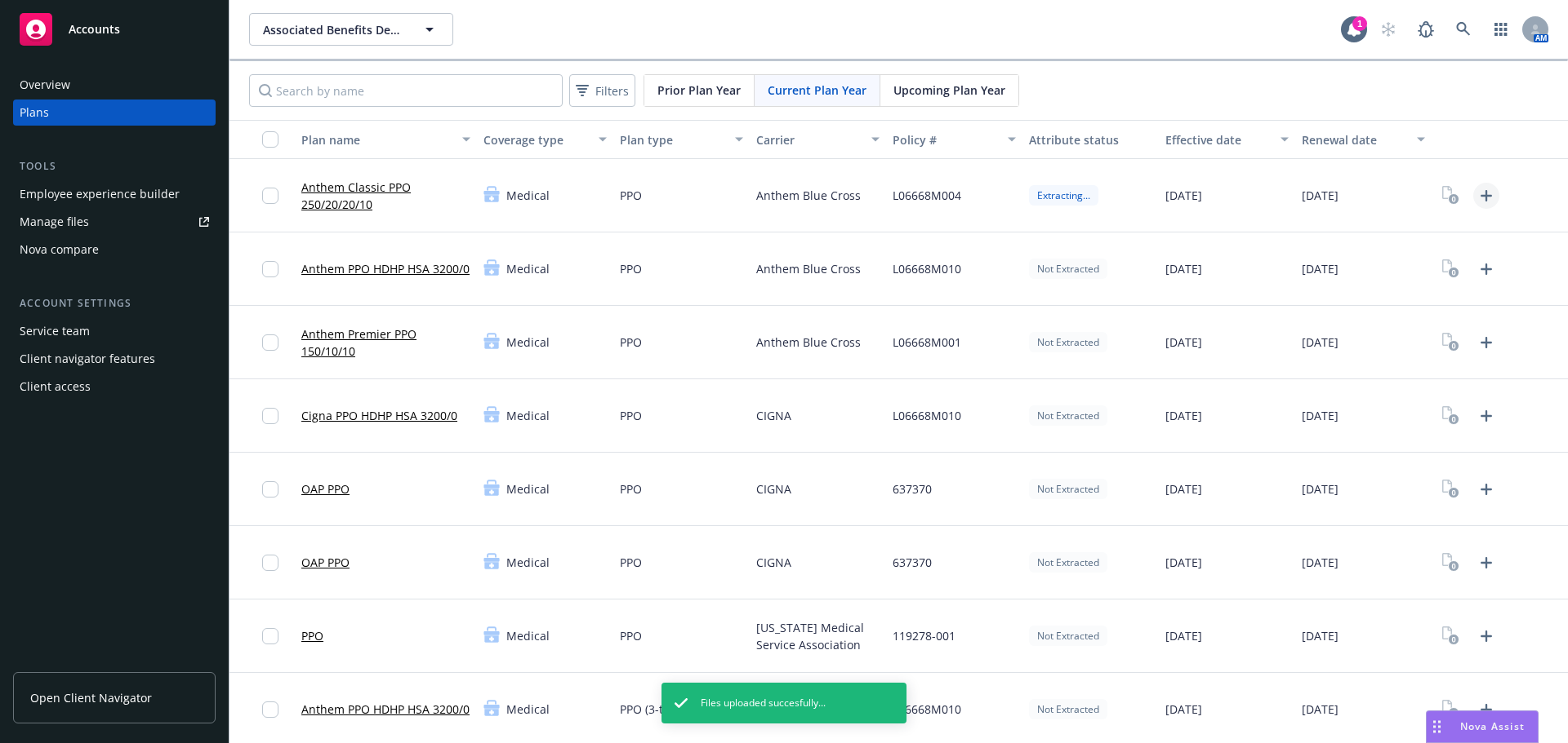
click at [1477, 196] on icon "Upload Plan Documents" at bounding box center [1486, 196] width 20 height 20
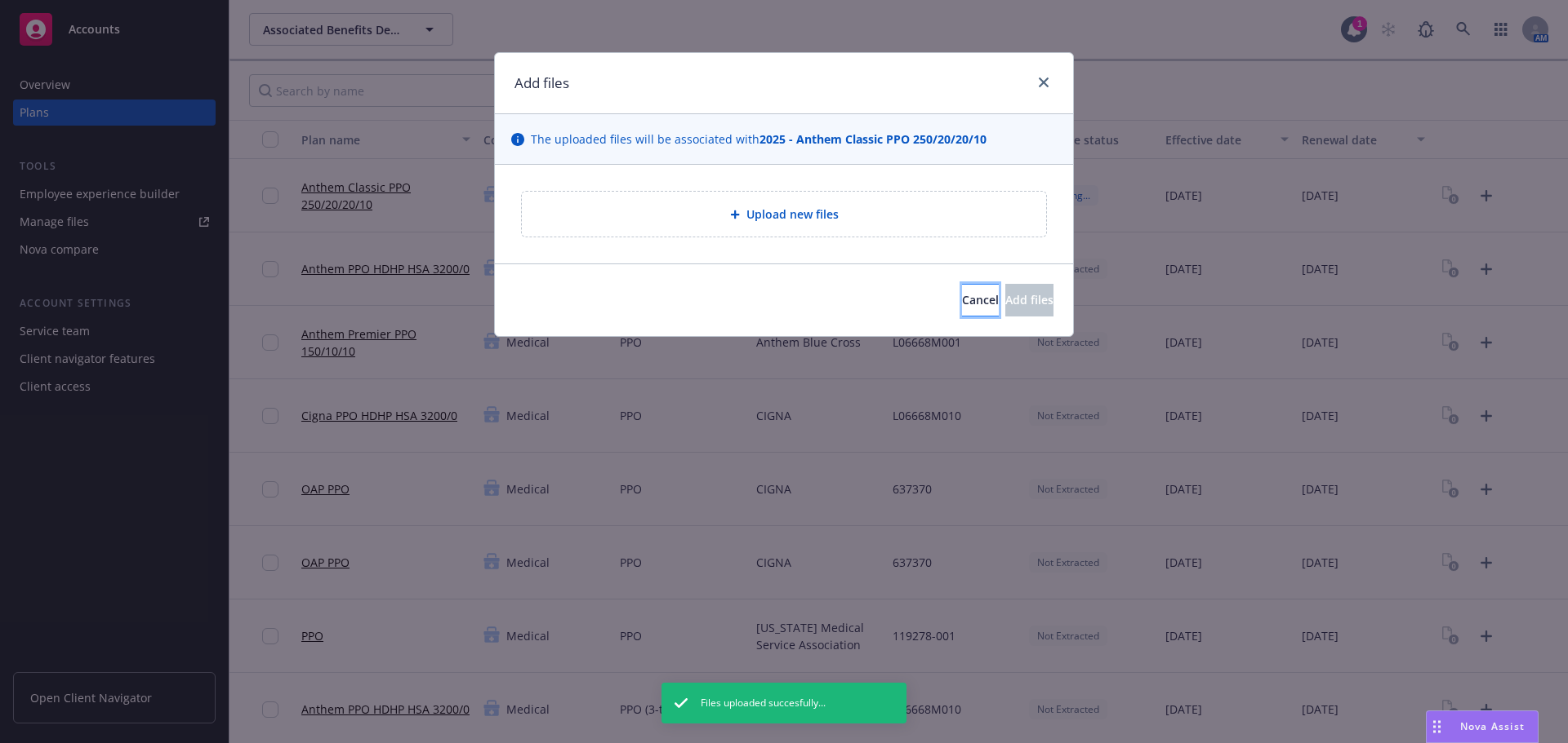
click at [961, 299] on span "Cancel" at bounding box center [979, 300] width 36 height 16
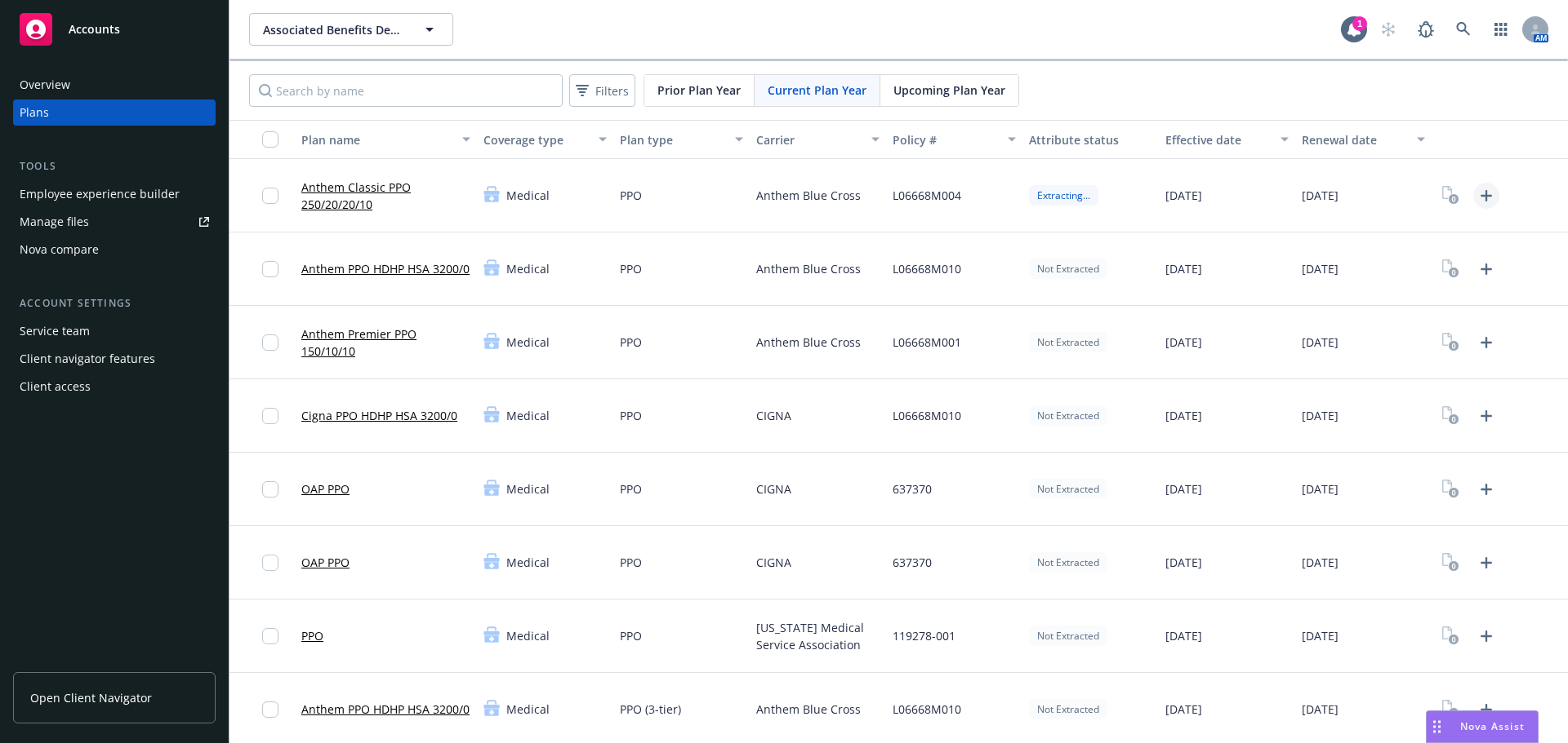
click at [1480, 196] on icon "Upload Plan Documents" at bounding box center [1486, 196] width 11 height 11
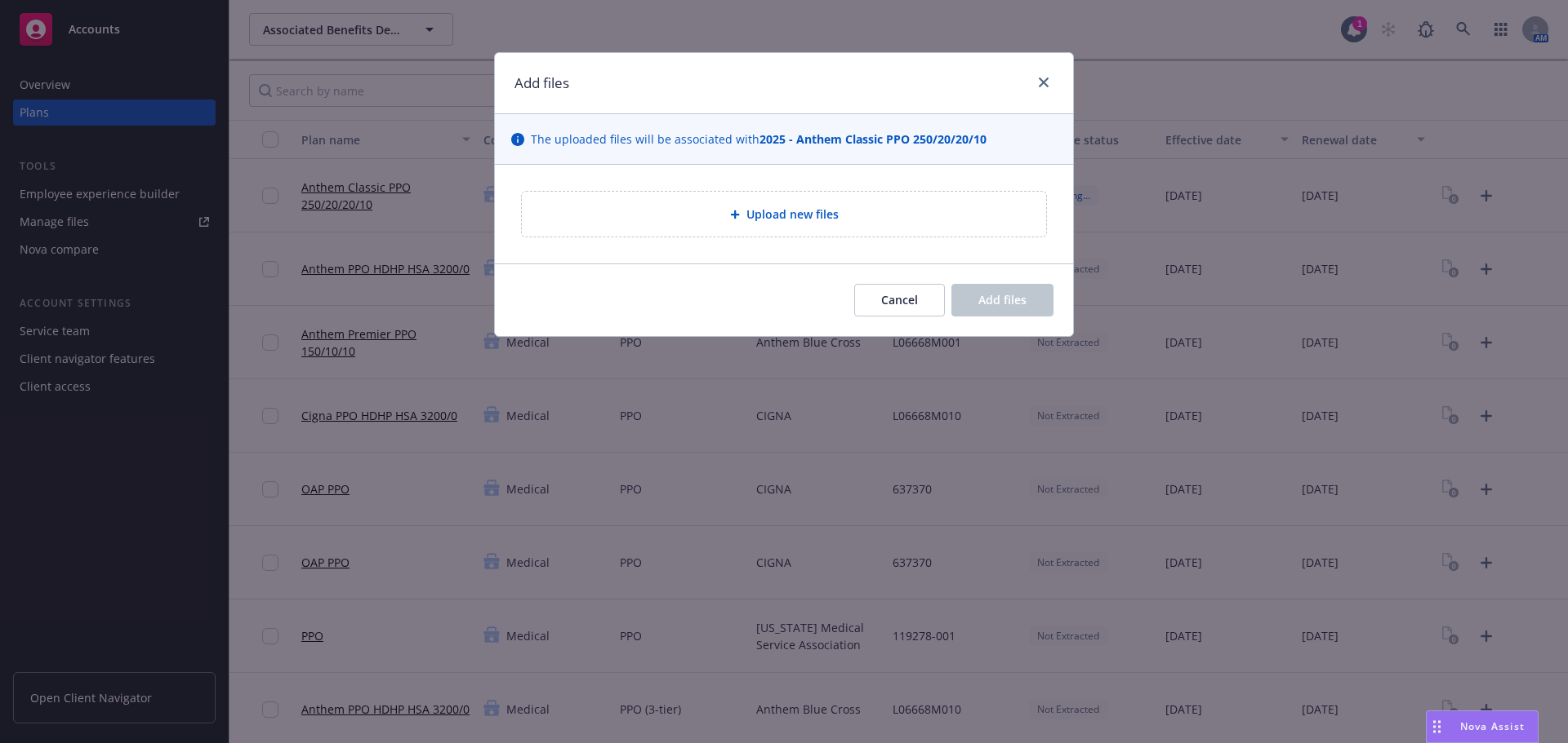
click at [771, 212] on span "Upload new files" at bounding box center [792, 214] width 92 height 17
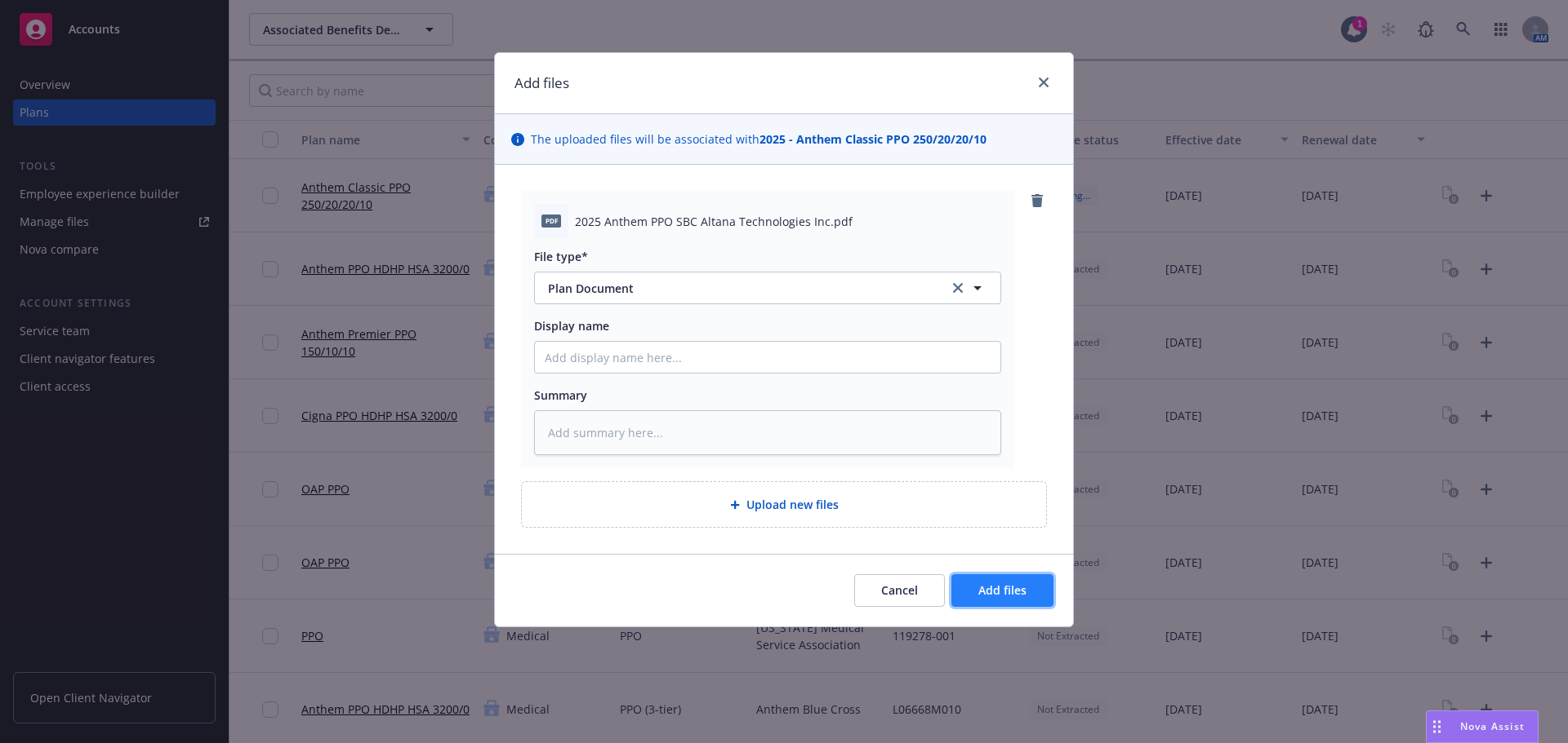
click at [991, 590] on span "Add files" at bounding box center [1002, 590] width 48 height 16
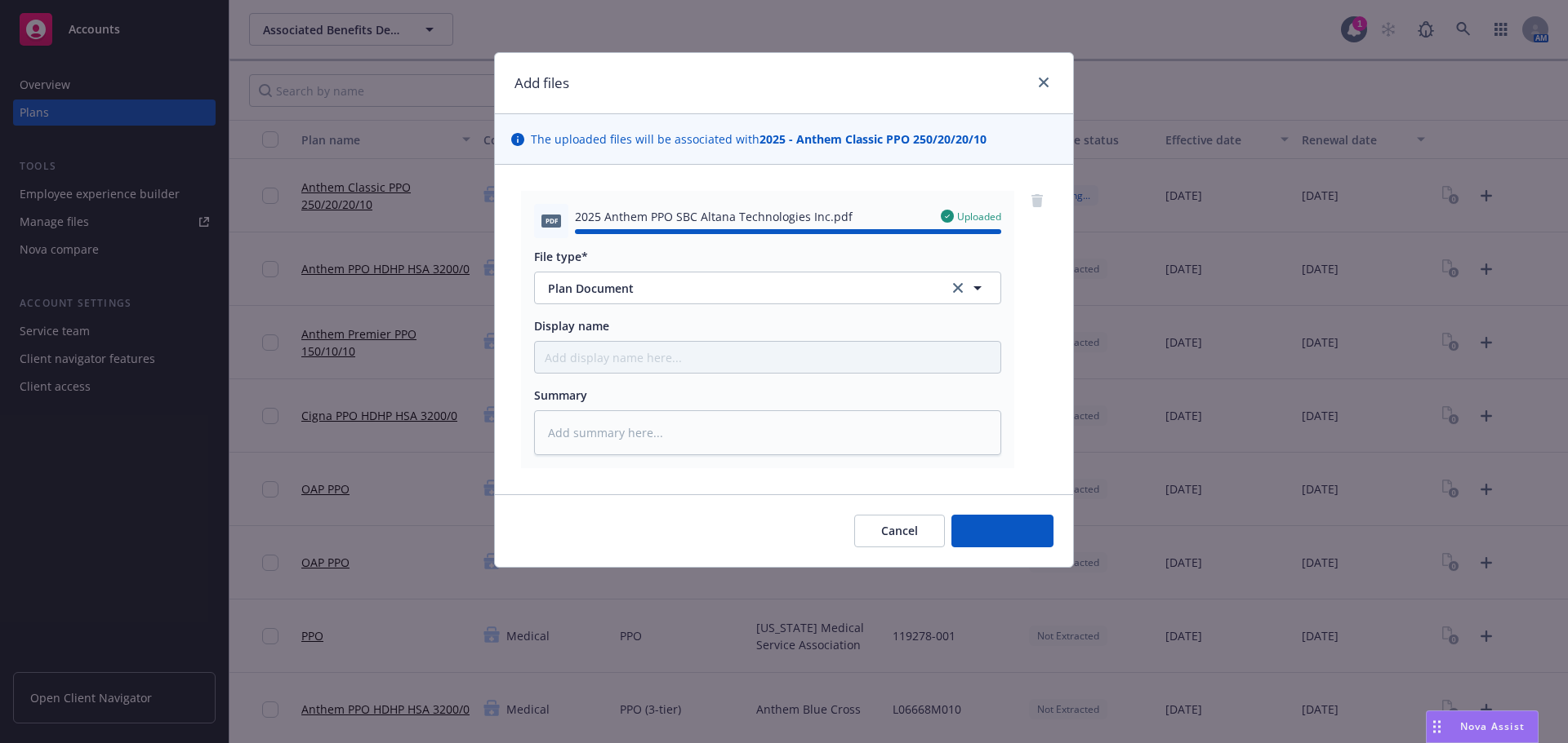
type textarea "x"
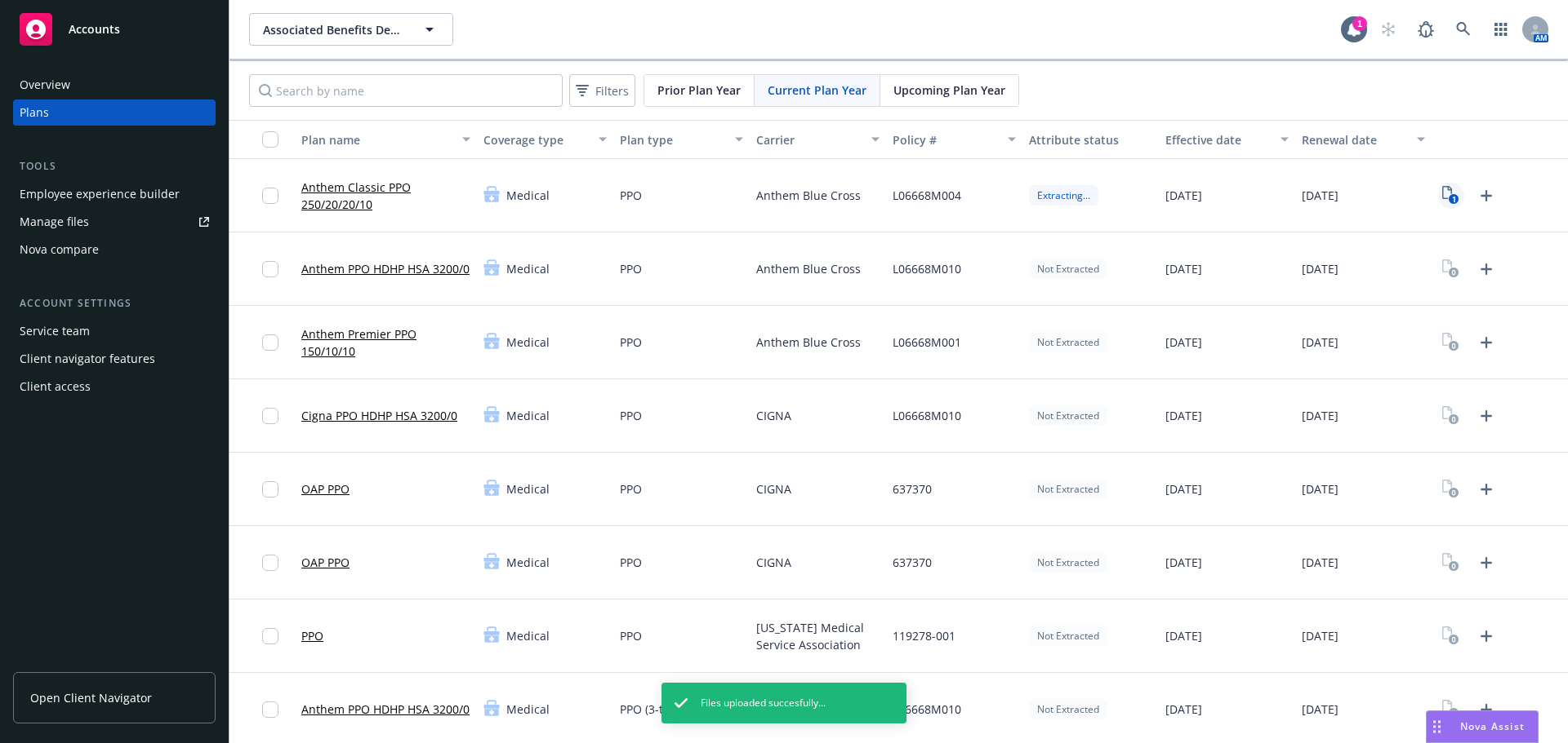
click at [1452, 196] on text "1" at bounding box center [1453, 199] width 4 height 10
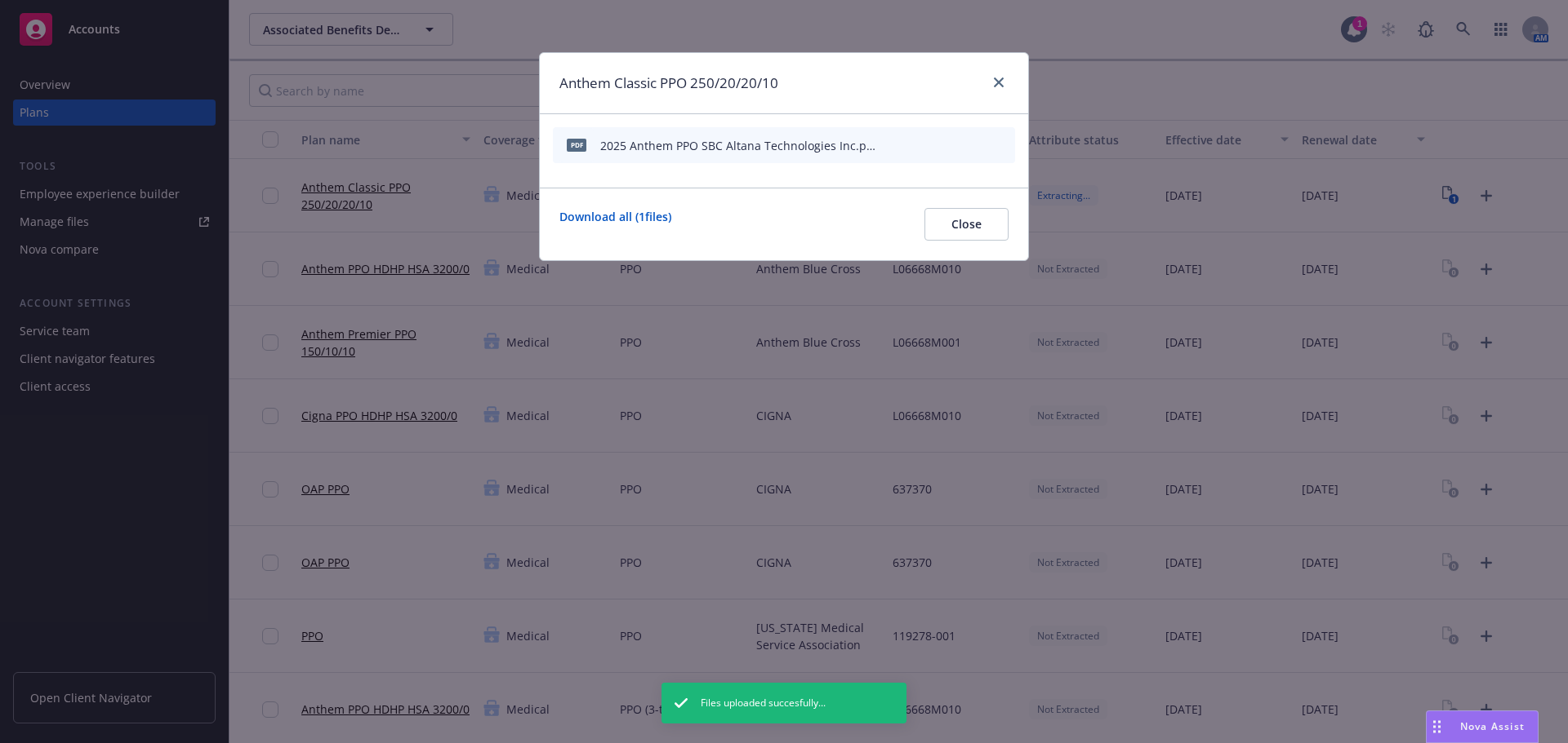
click at [916, 143] on icon "start extraction" at bounding box center [917, 144] width 20 height 20
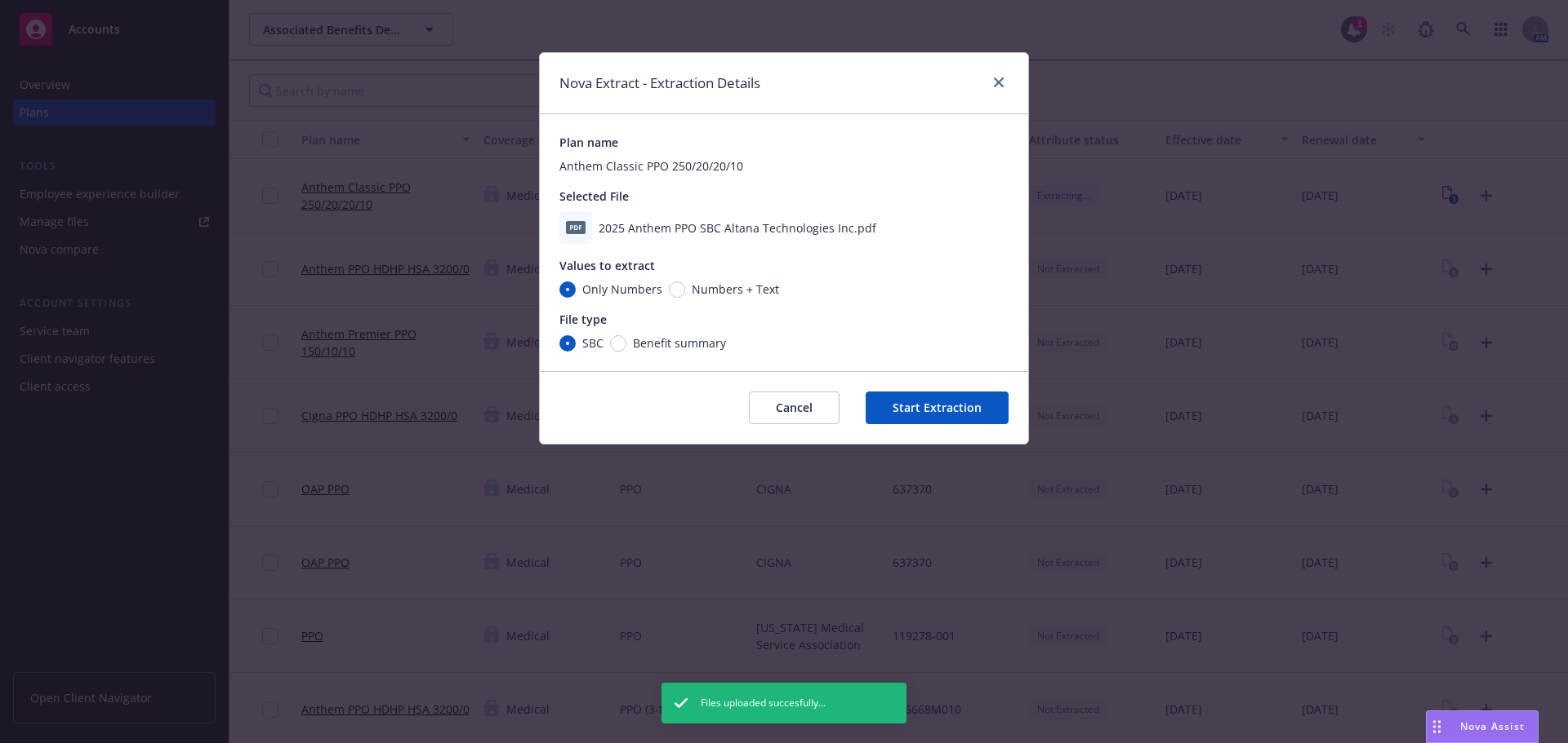
click at [966, 406] on button "Start Extraction" at bounding box center [936, 408] width 143 height 33
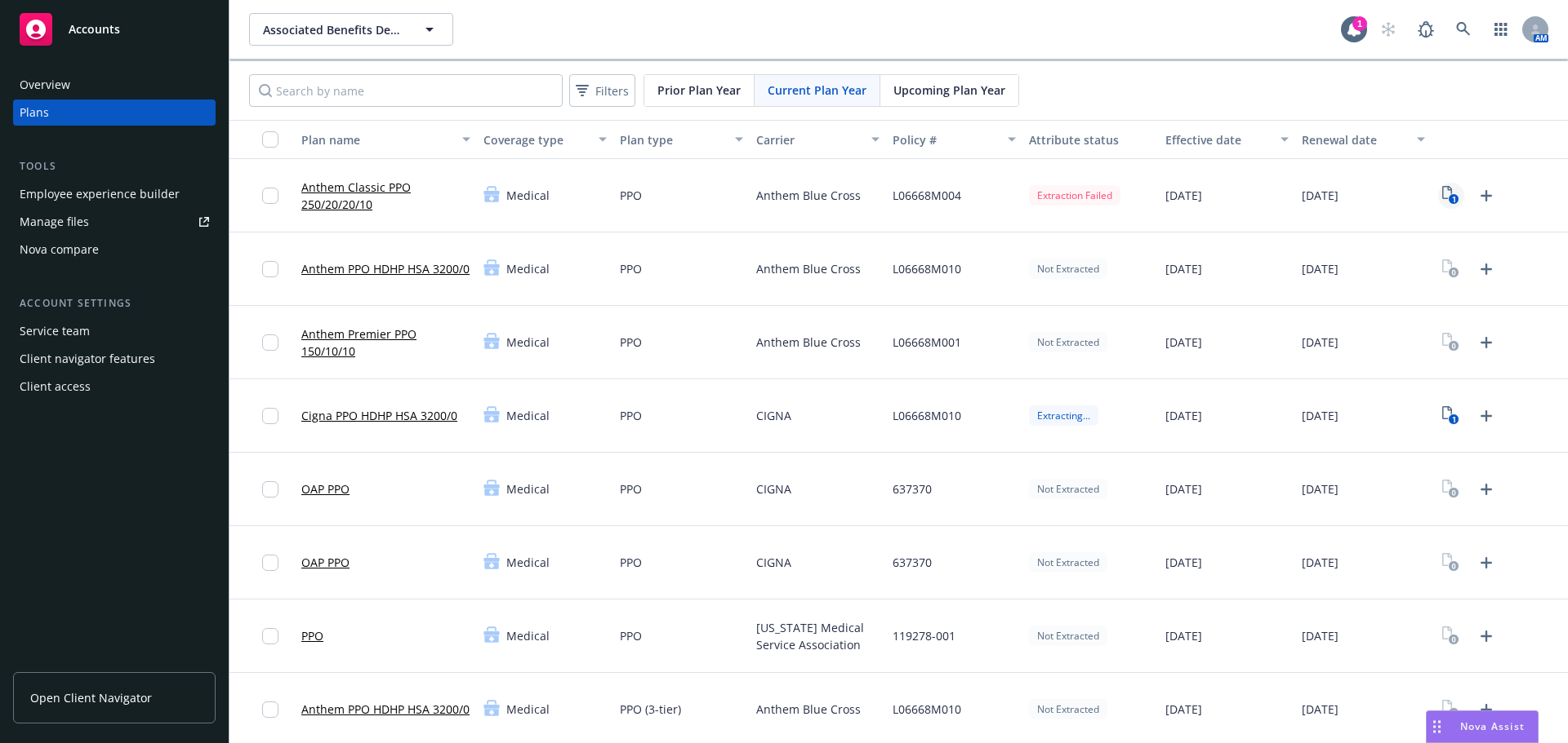
click at [1442, 194] on icon "1" at bounding box center [1451, 196] width 17 height 19
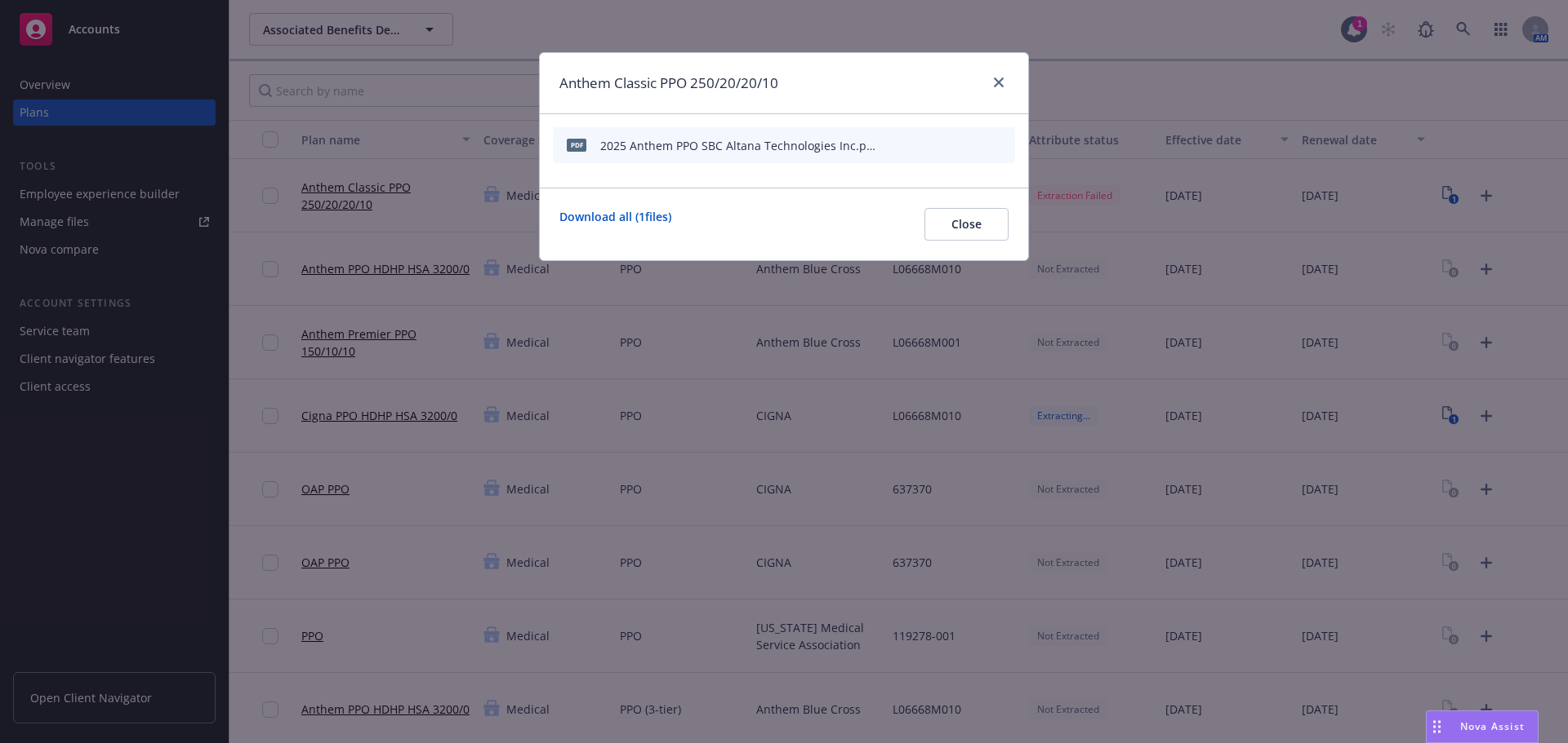
click at [999, 148] on icon "archive file" at bounding box center [1000, 144] width 11 height 13
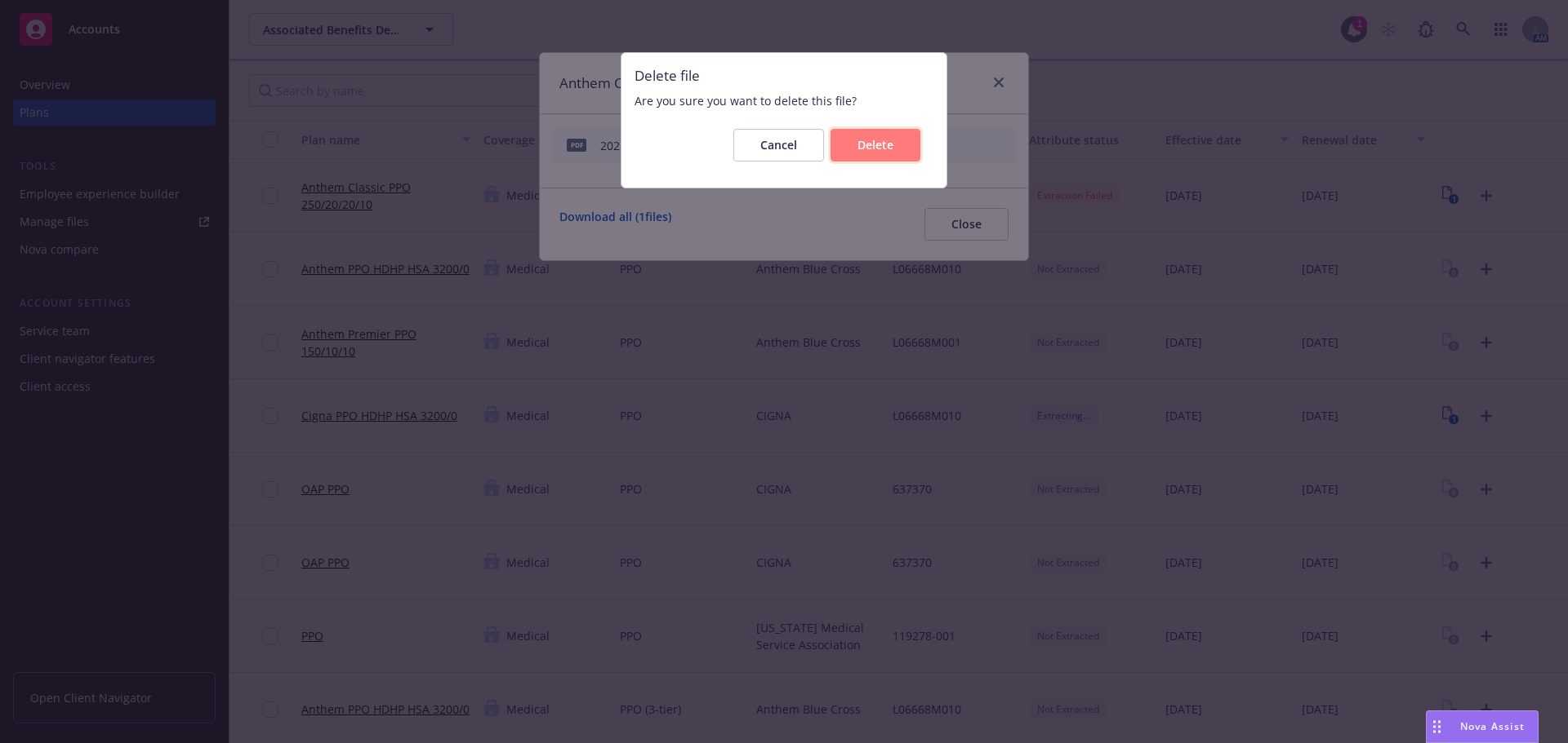
click at [879, 144] on span "Delete" at bounding box center [875, 144] width 36 height 16
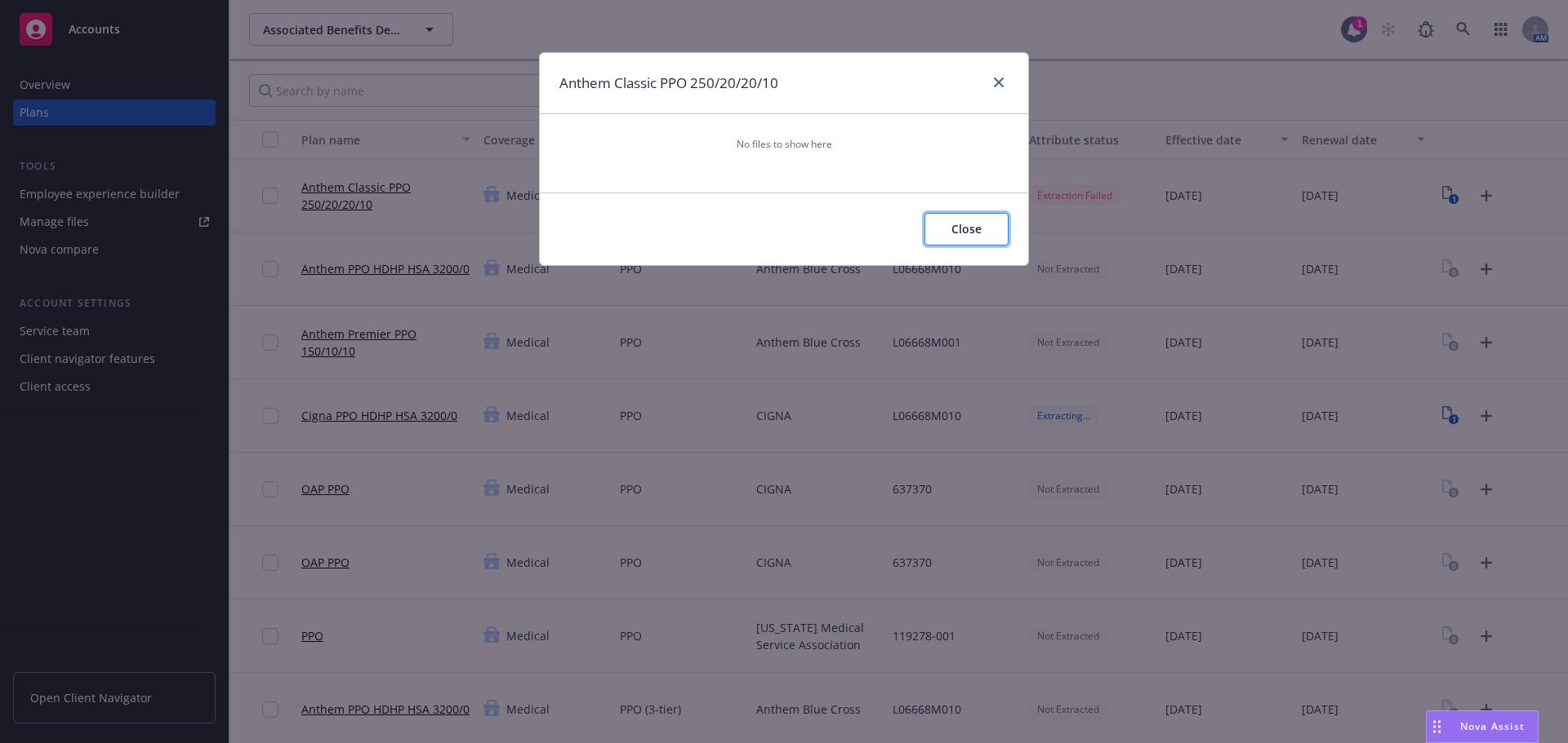
click at [975, 227] on span "Close" at bounding box center [966, 229] width 30 height 16
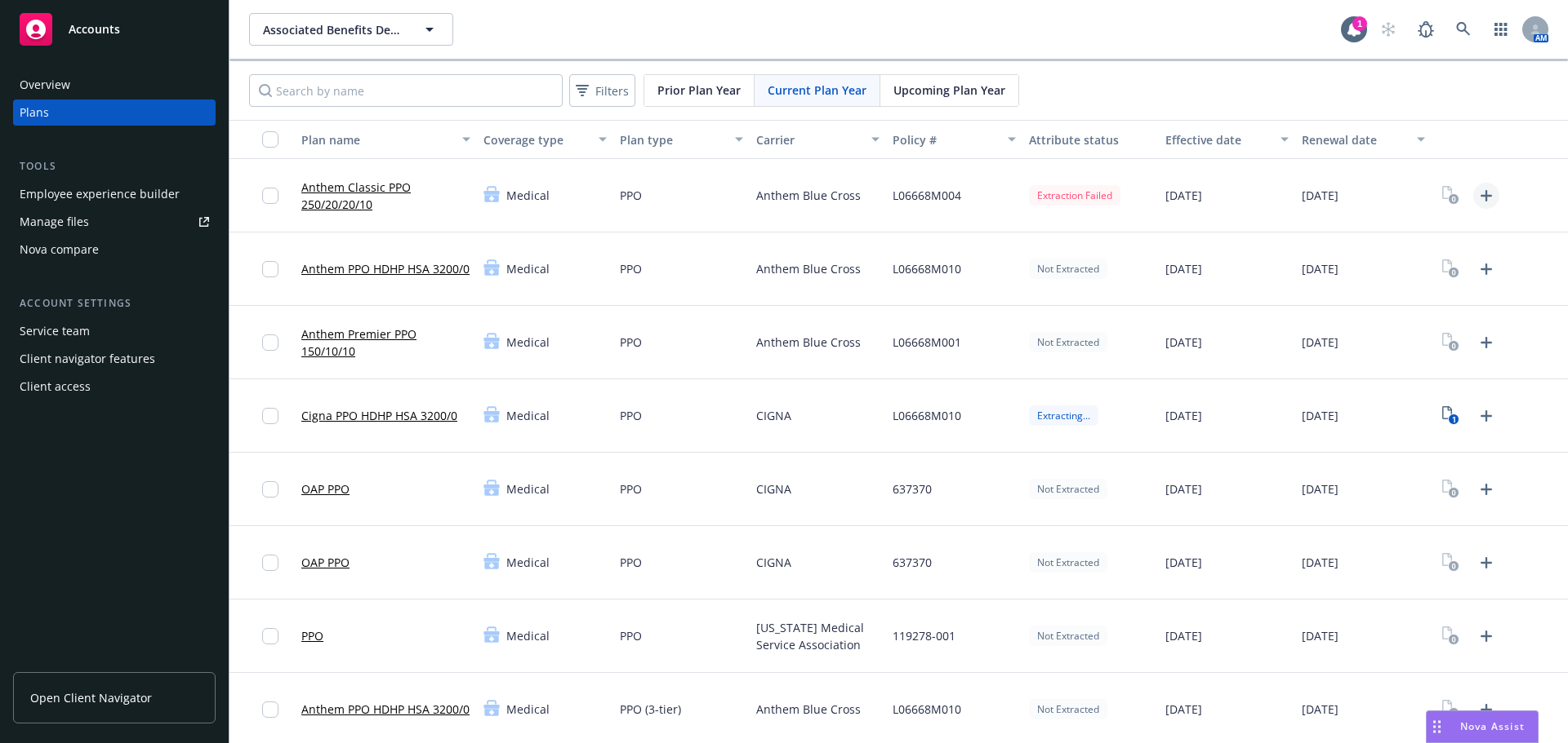
click at [1477, 200] on icon "Upload Plan Documents" at bounding box center [1486, 196] width 20 height 20
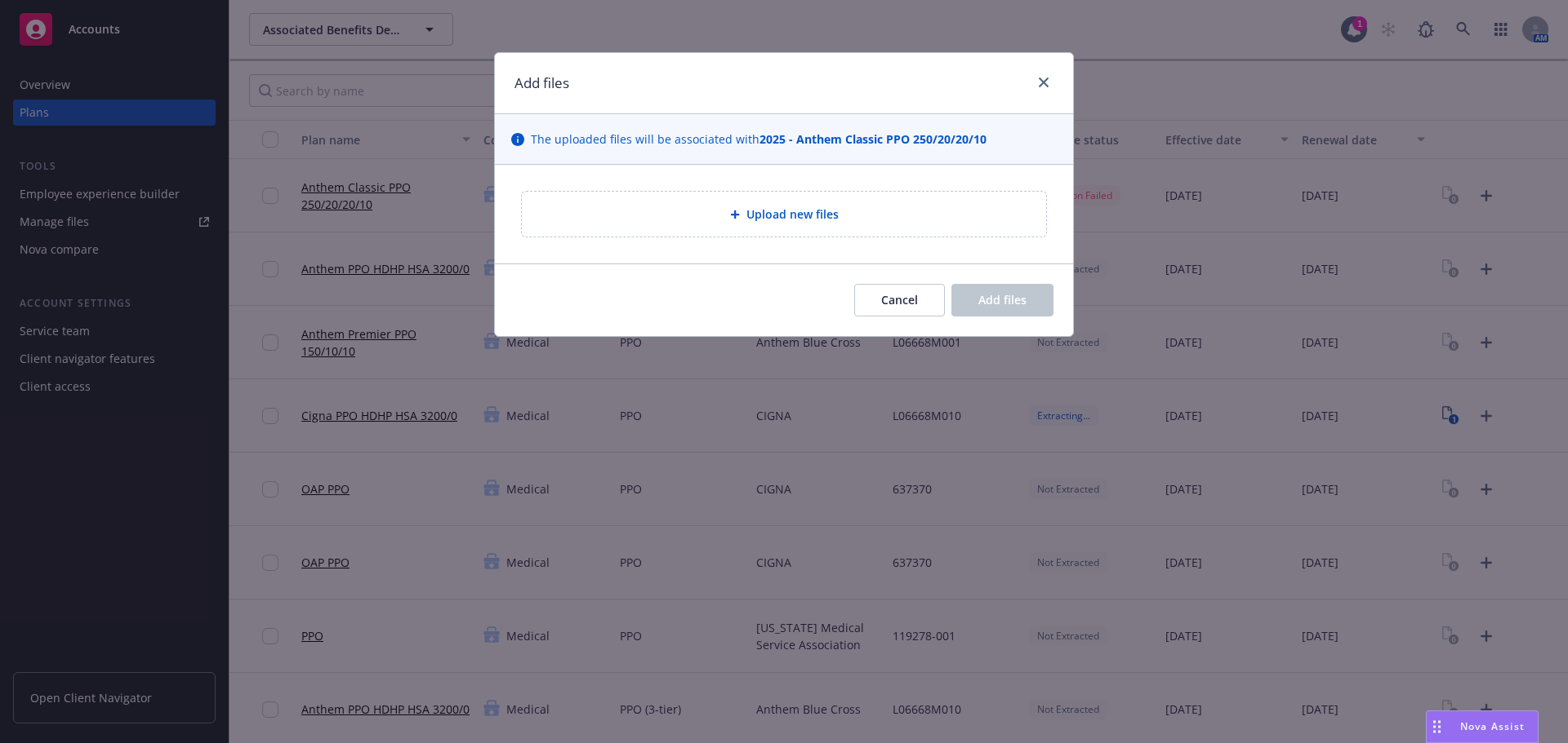
click at [803, 218] on span "Upload new files" at bounding box center [792, 214] width 92 height 17
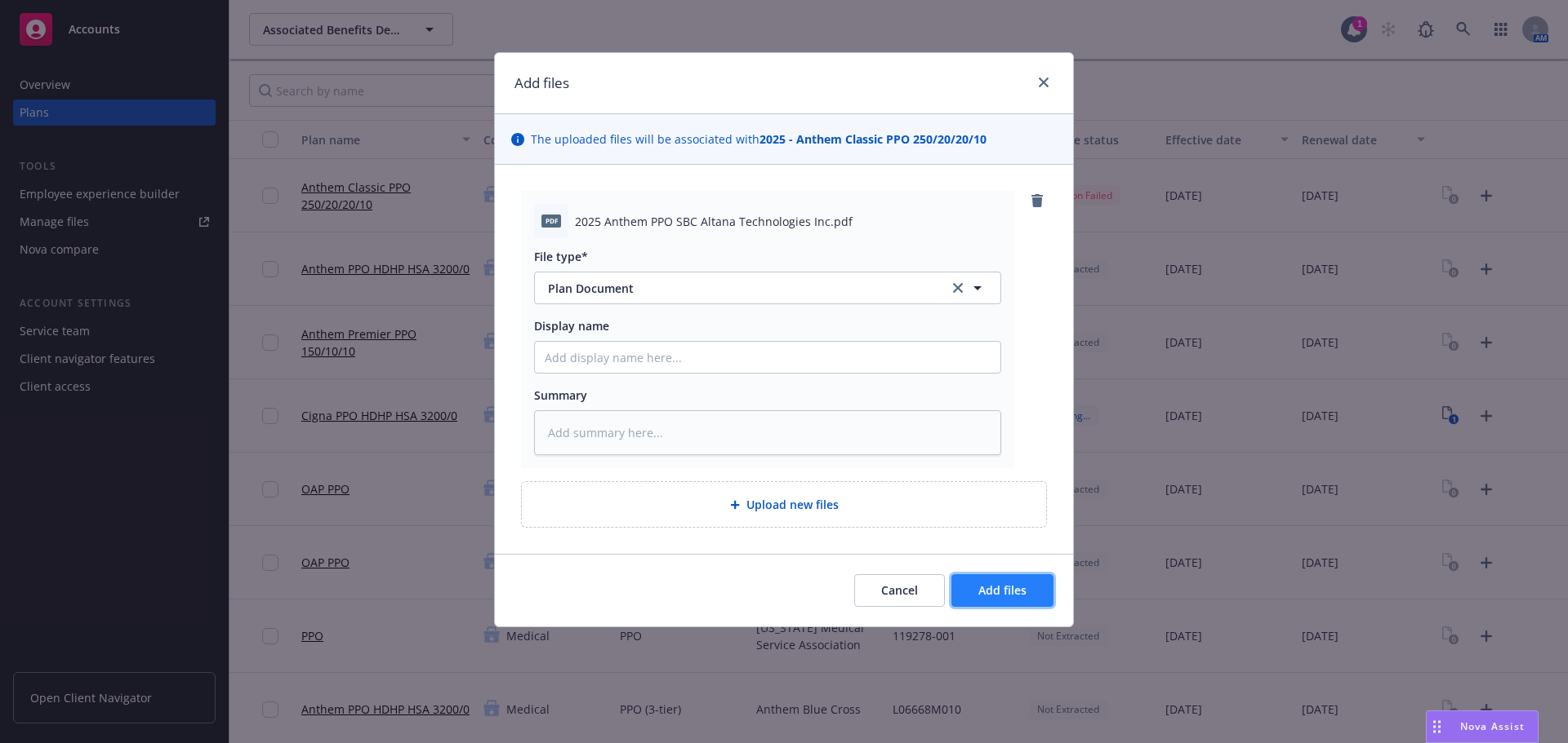
click at [1020, 588] on span "Add files" at bounding box center [1002, 590] width 48 height 16
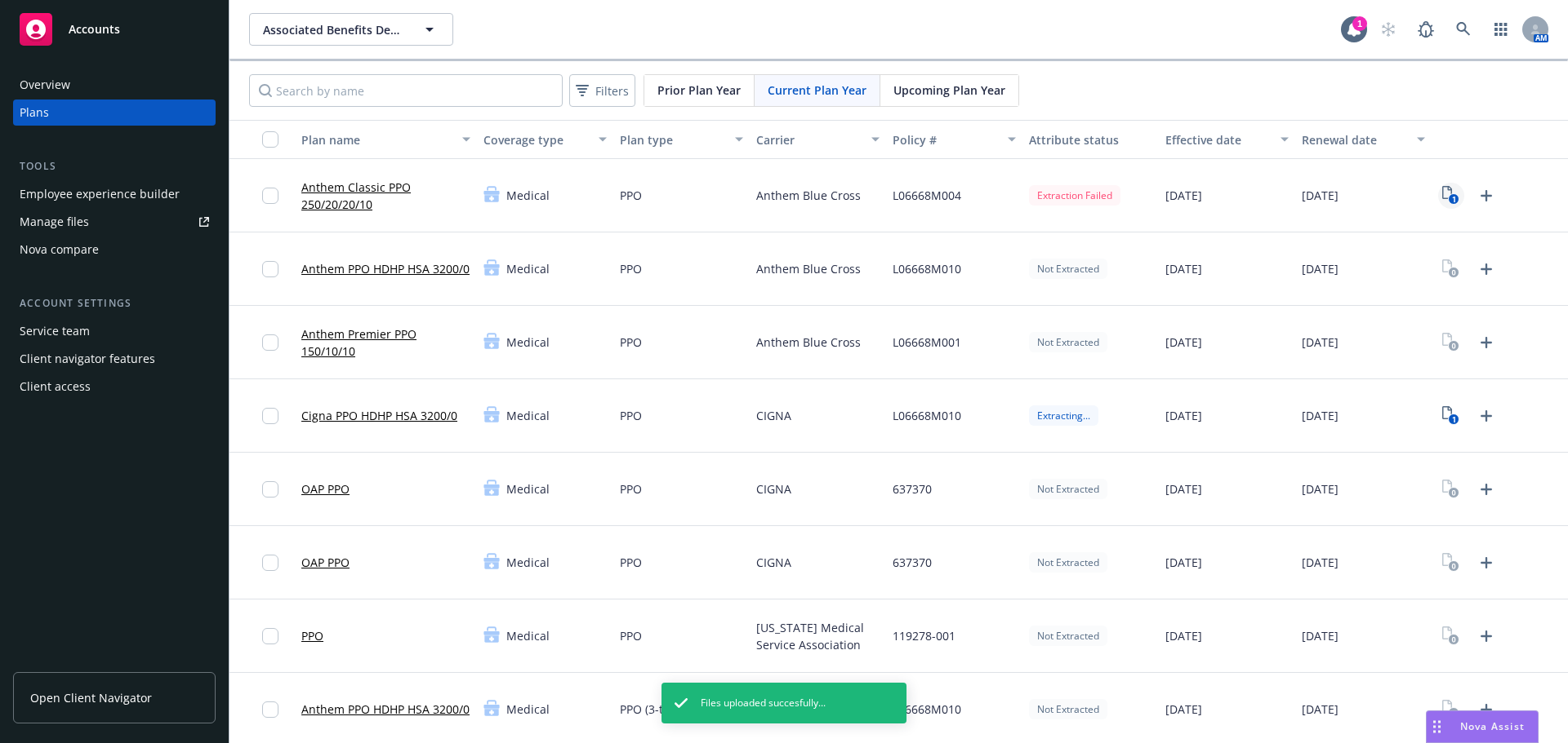
click at [1442, 193] on icon "1" at bounding box center [1451, 196] width 17 height 19
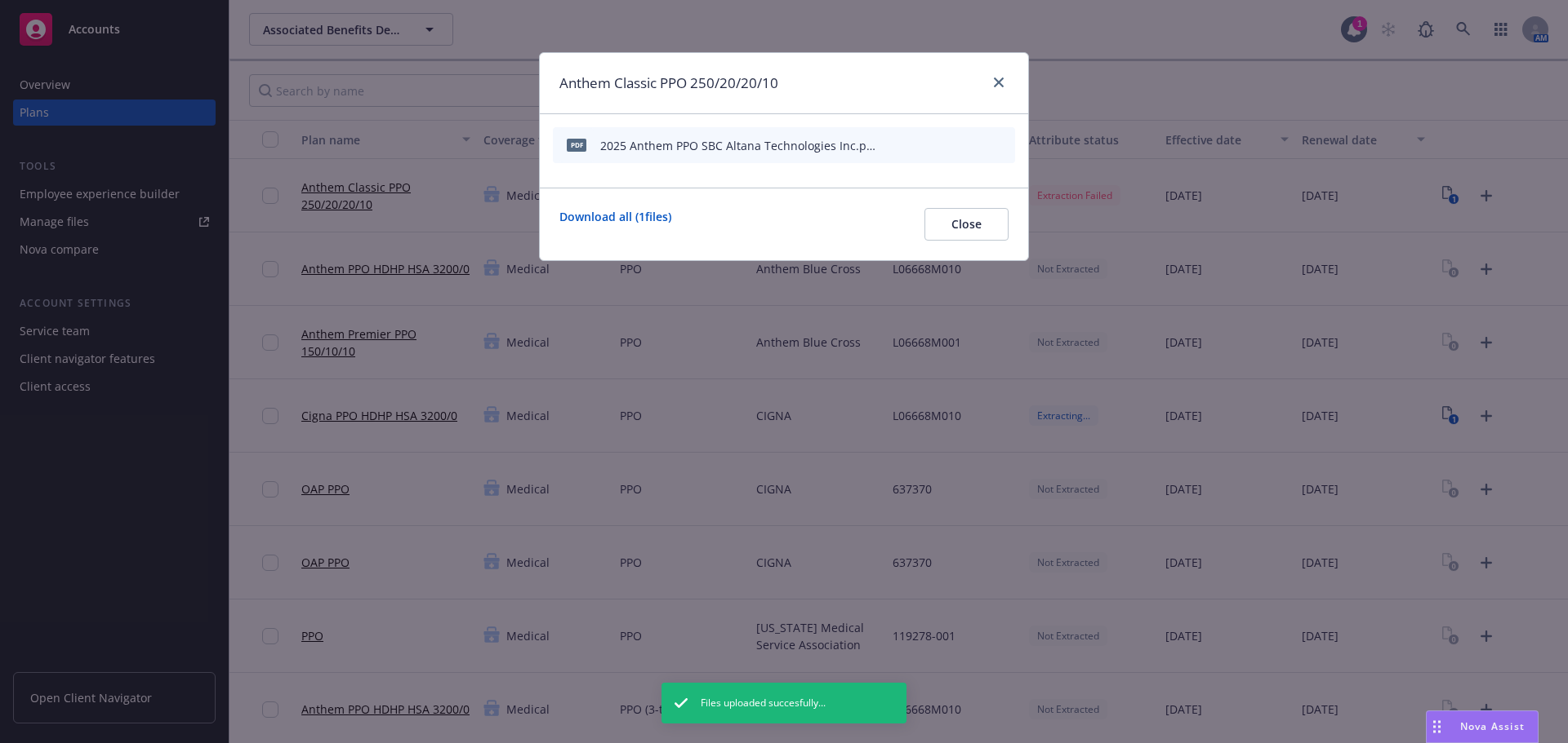
click at [918, 144] on icon "start extraction" at bounding box center [917, 144] width 20 height 20
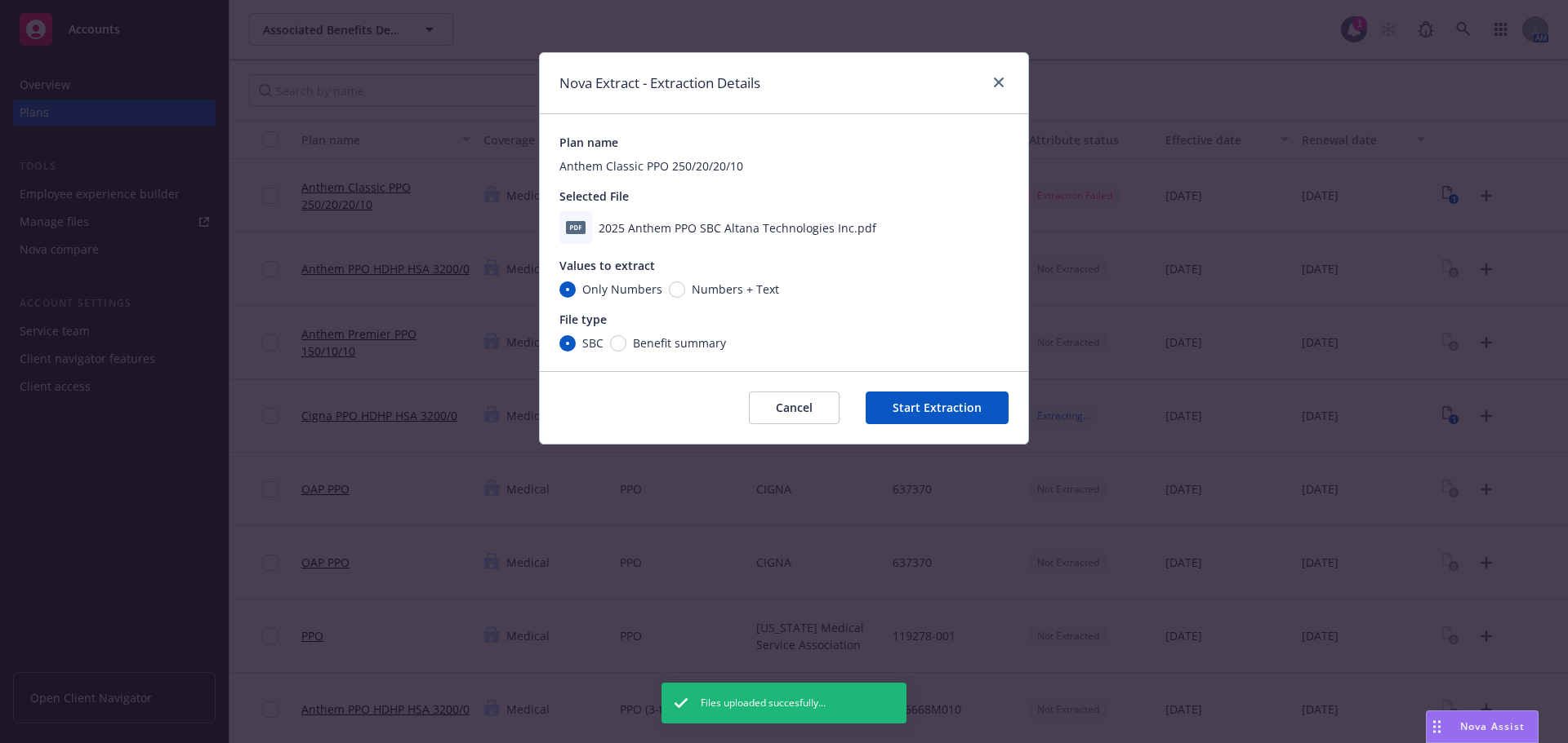
click at [961, 403] on button "Start Extraction" at bounding box center [936, 408] width 143 height 33
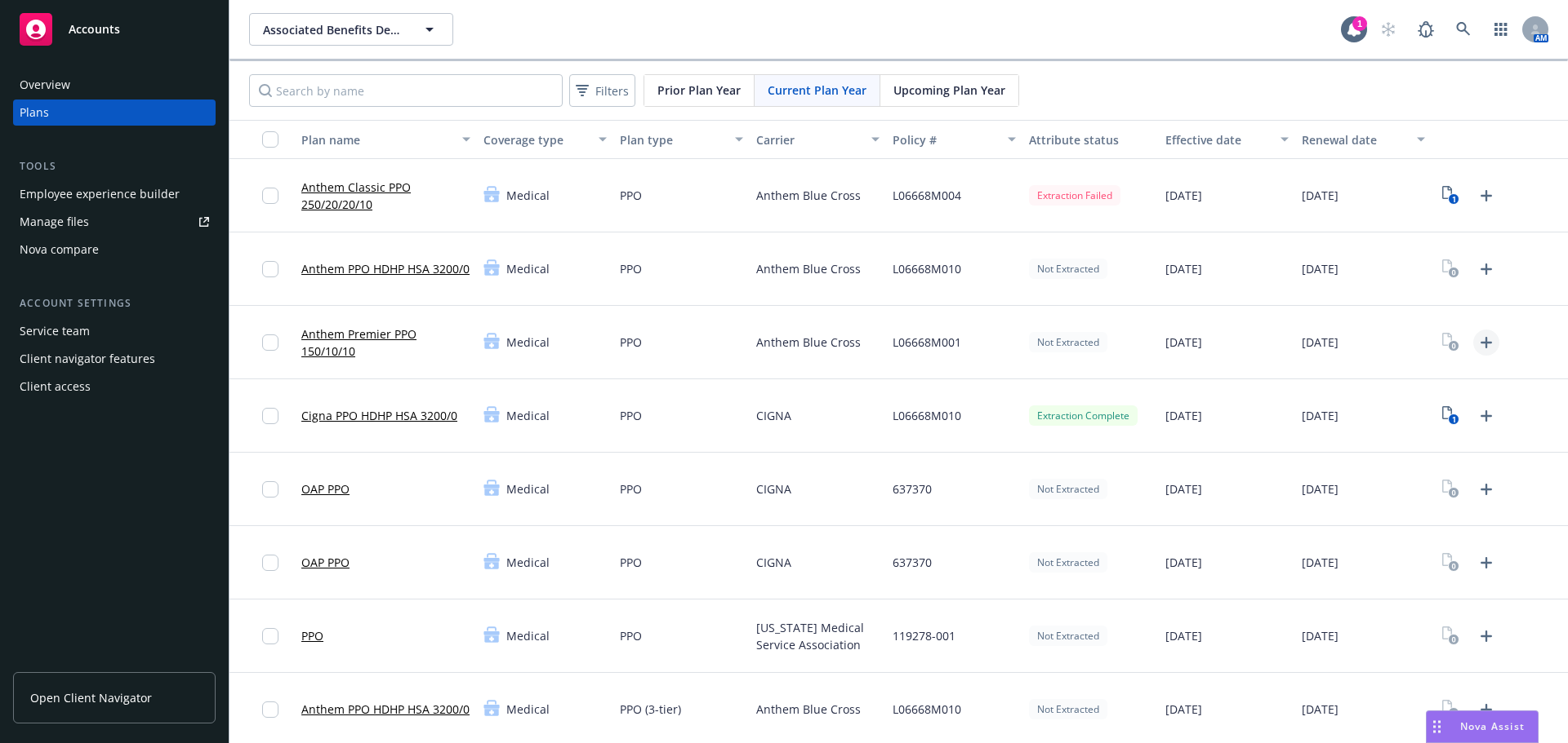
click at [1480, 344] on icon "Upload Plan Documents" at bounding box center [1486, 343] width 11 height 11
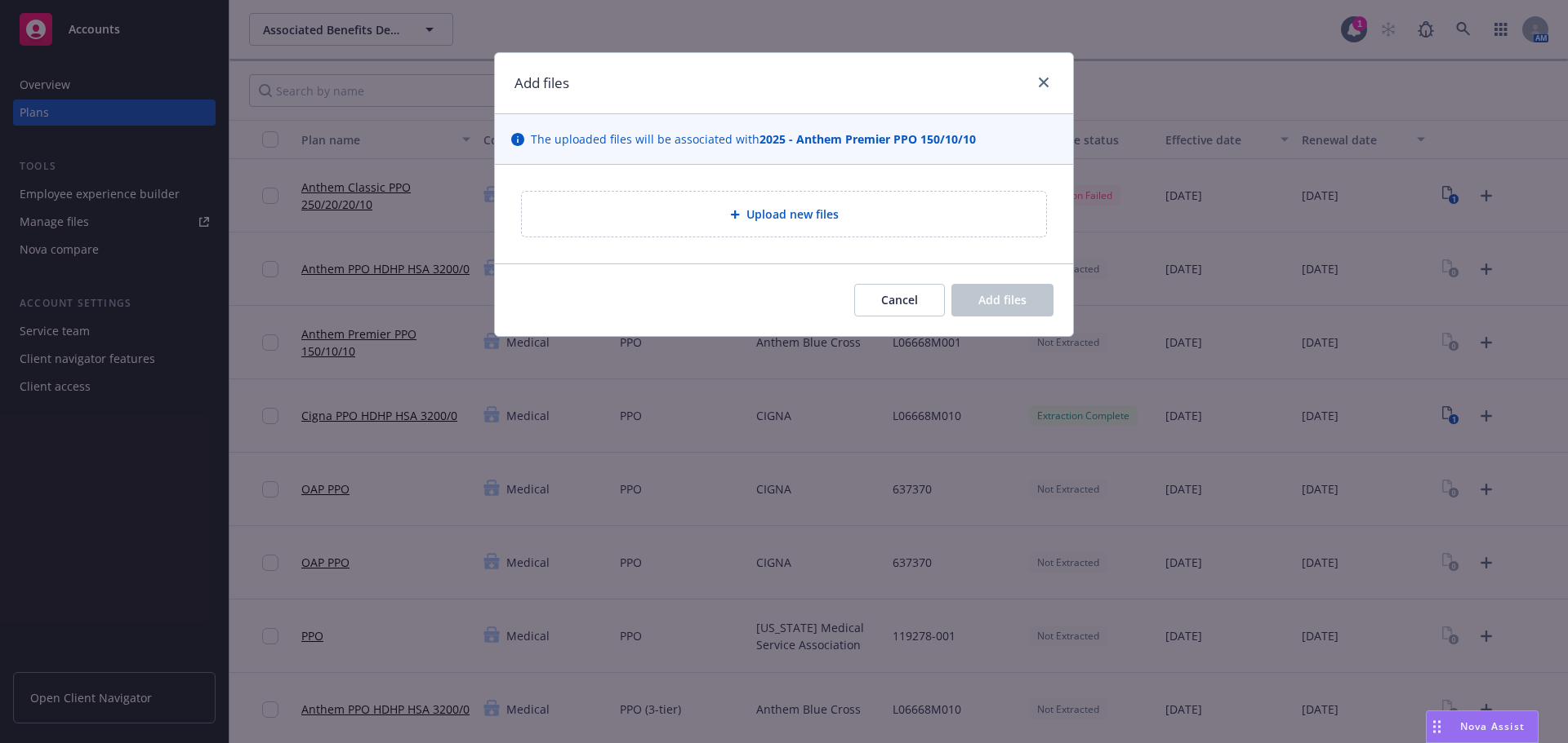
click at [797, 175] on div "Upload new files" at bounding box center [784, 214] width 578 height 99
click at [811, 233] on div "Upload new files" at bounding box center [784, 214] width 525 height 45
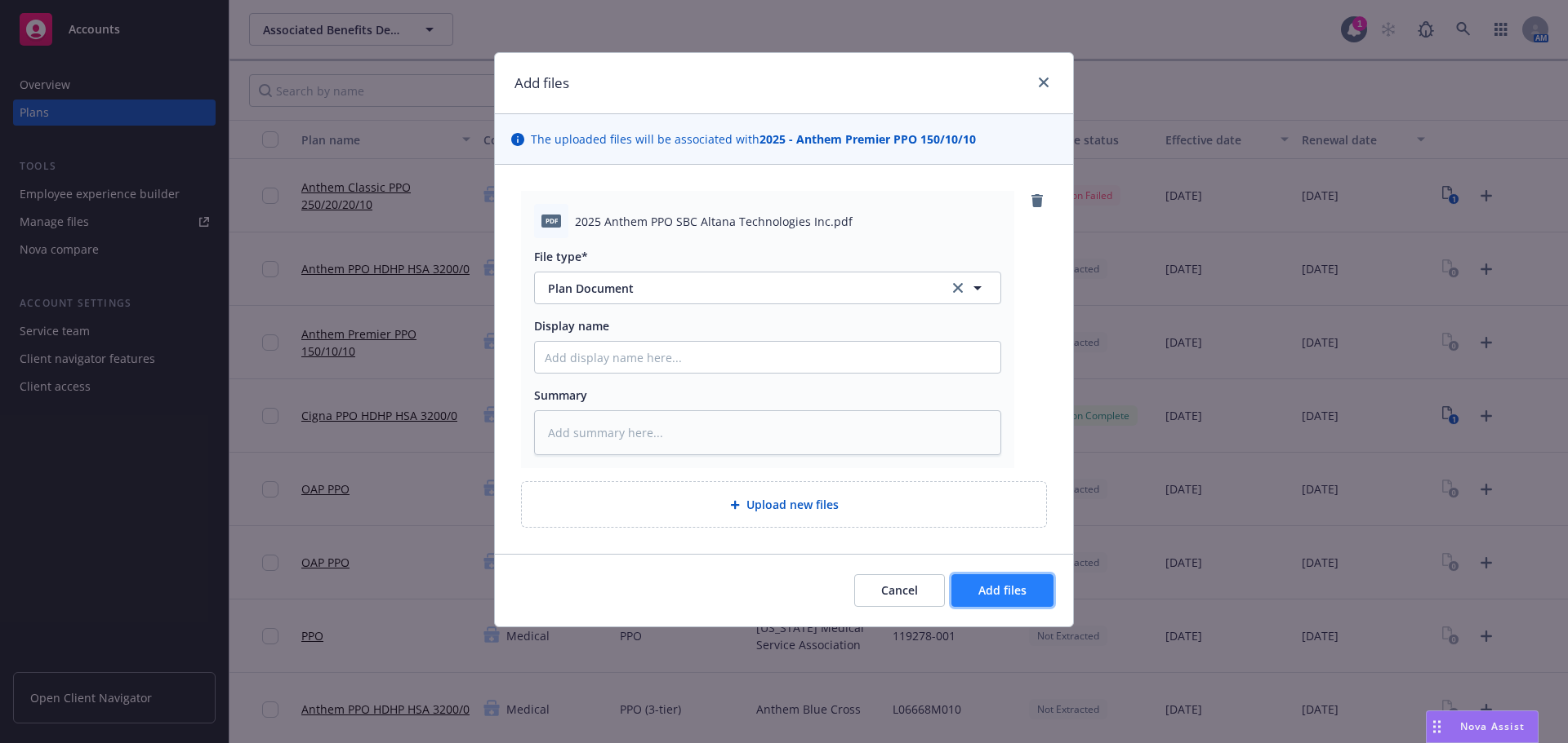
click at [1002, 593] on span "Add files" at bounding box center [1002, 590] width 48 height 16
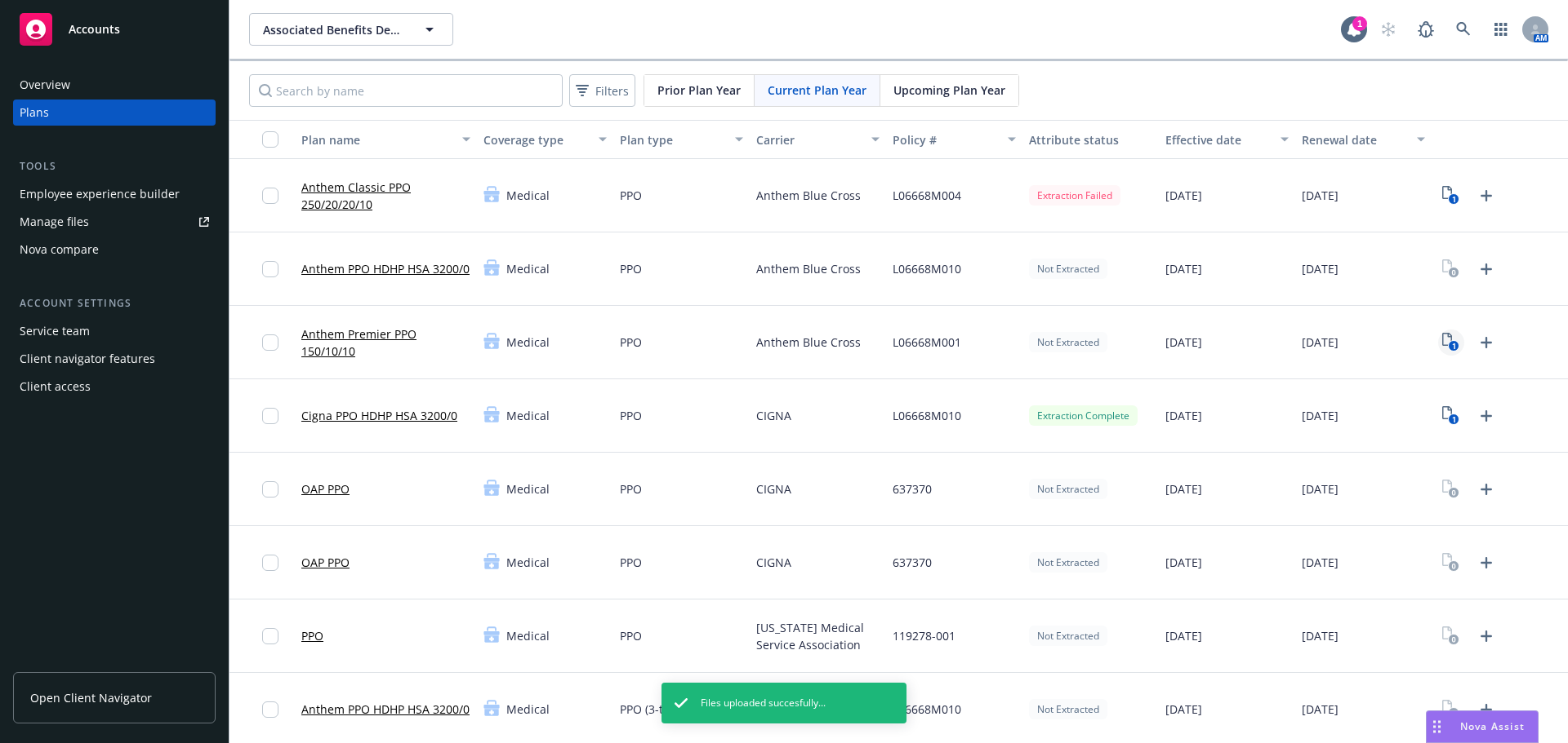
click at [1449, 342] on rect "View Plan Documents" at bounding box center [1453, 345] width 10 height 10
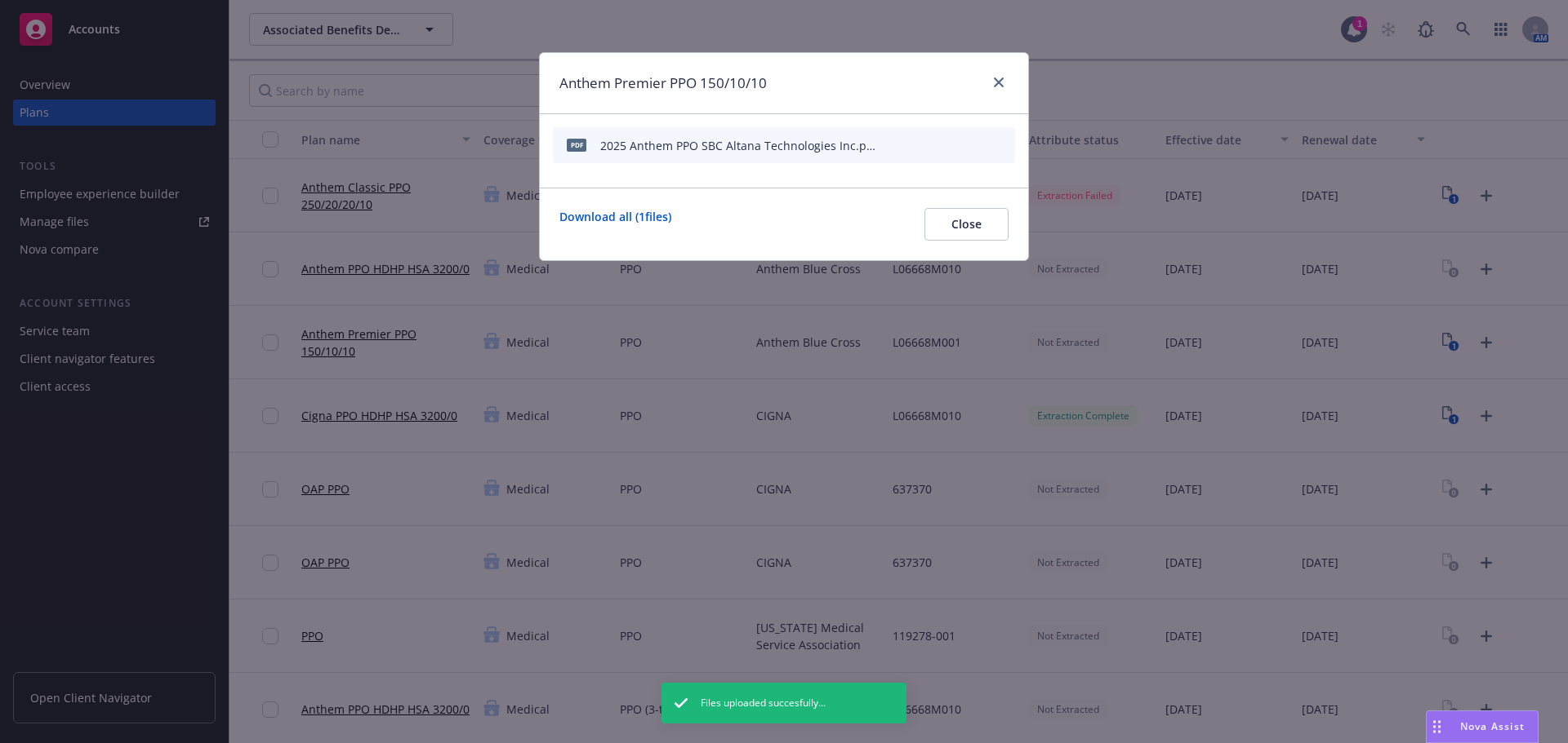
click at [918, 138] on icon "start extraction" at bounding box center [917, 144] width 20 height 20
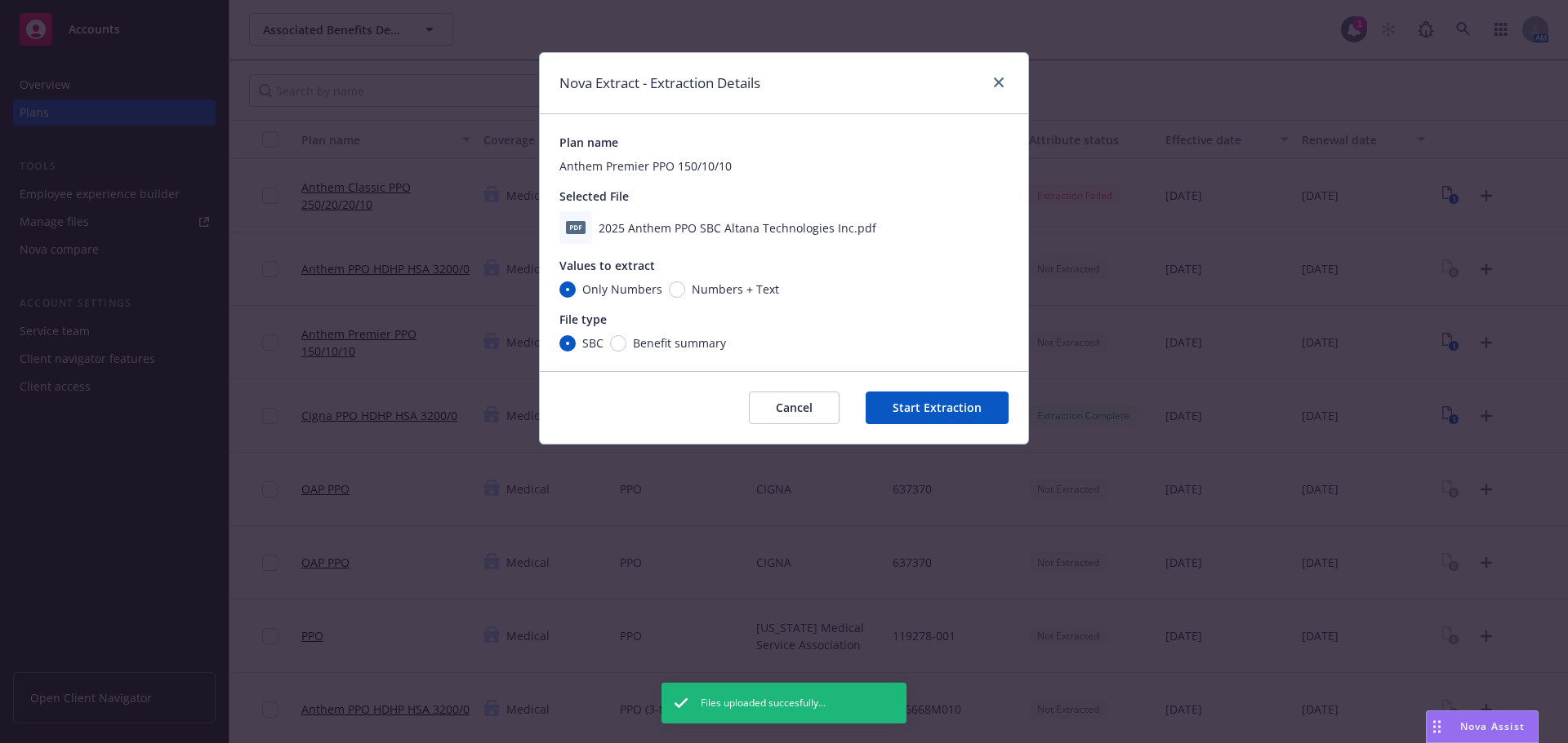
click at [961, 405] on button "Start Extraction" at bounding box center [936, 408] width 143 height 33
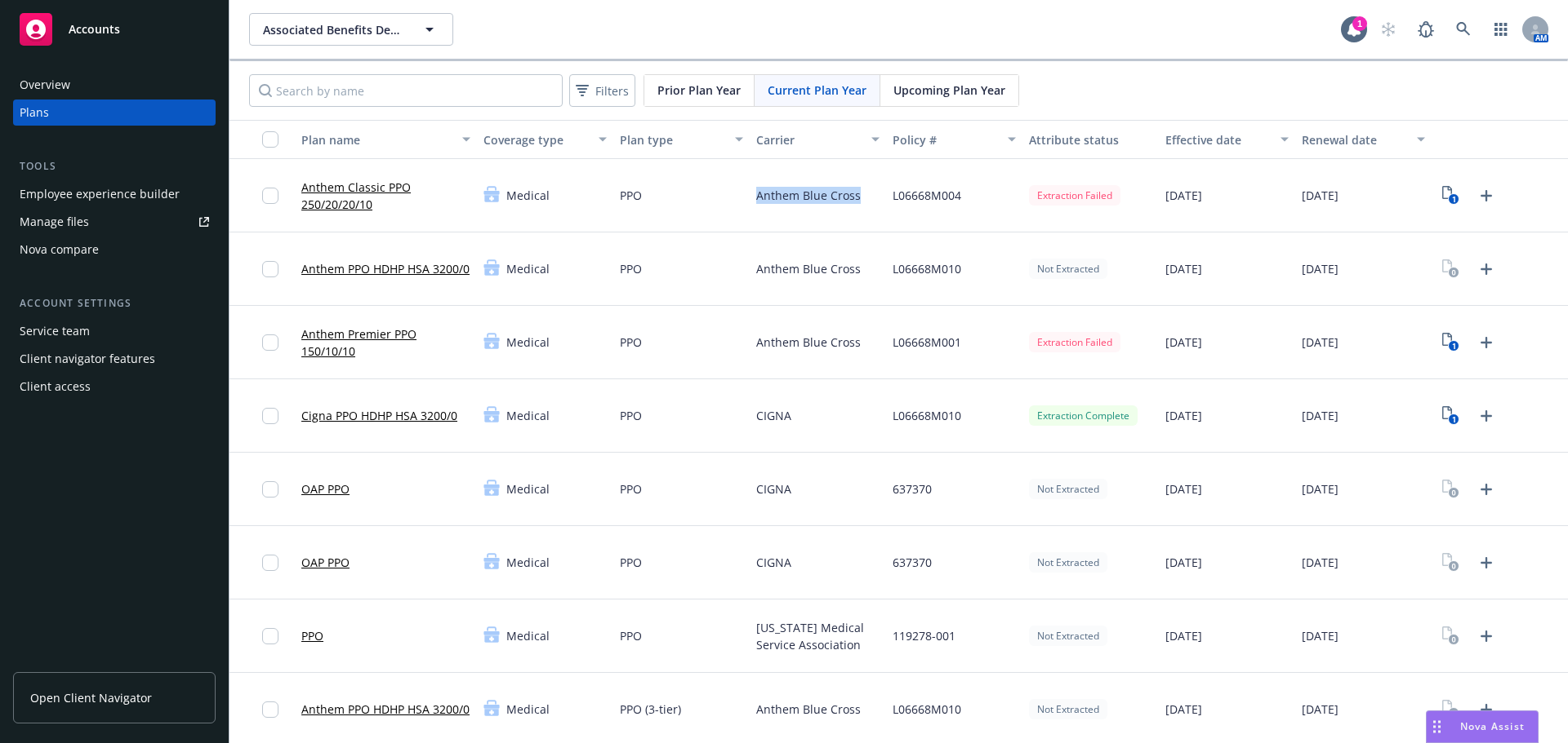
drag, startPoint x: 863, startPoint y: 196, endPoint x: 755, endPoint y: 193, distance: 108.0
click at [755, 193] on div "Anthem Blue Cross" at bounding box center [818, 196] width 136 height 74
click at [1442, 343] on icon "1" at bounding box center [1451, 343] width 17 height 19
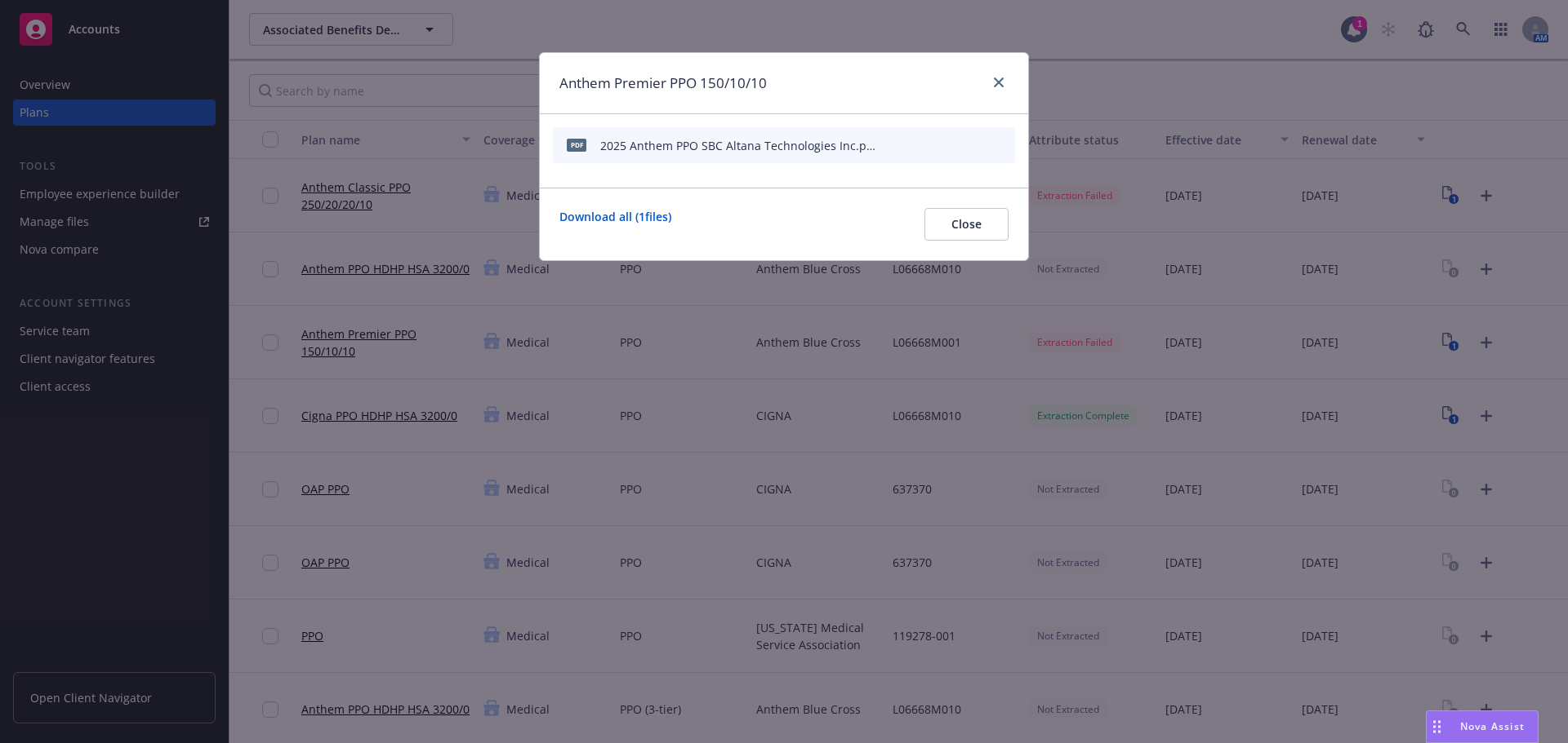
click at [1000, 144] on icon "archive file" at bounding box center [1000, 144] width 11 height 13
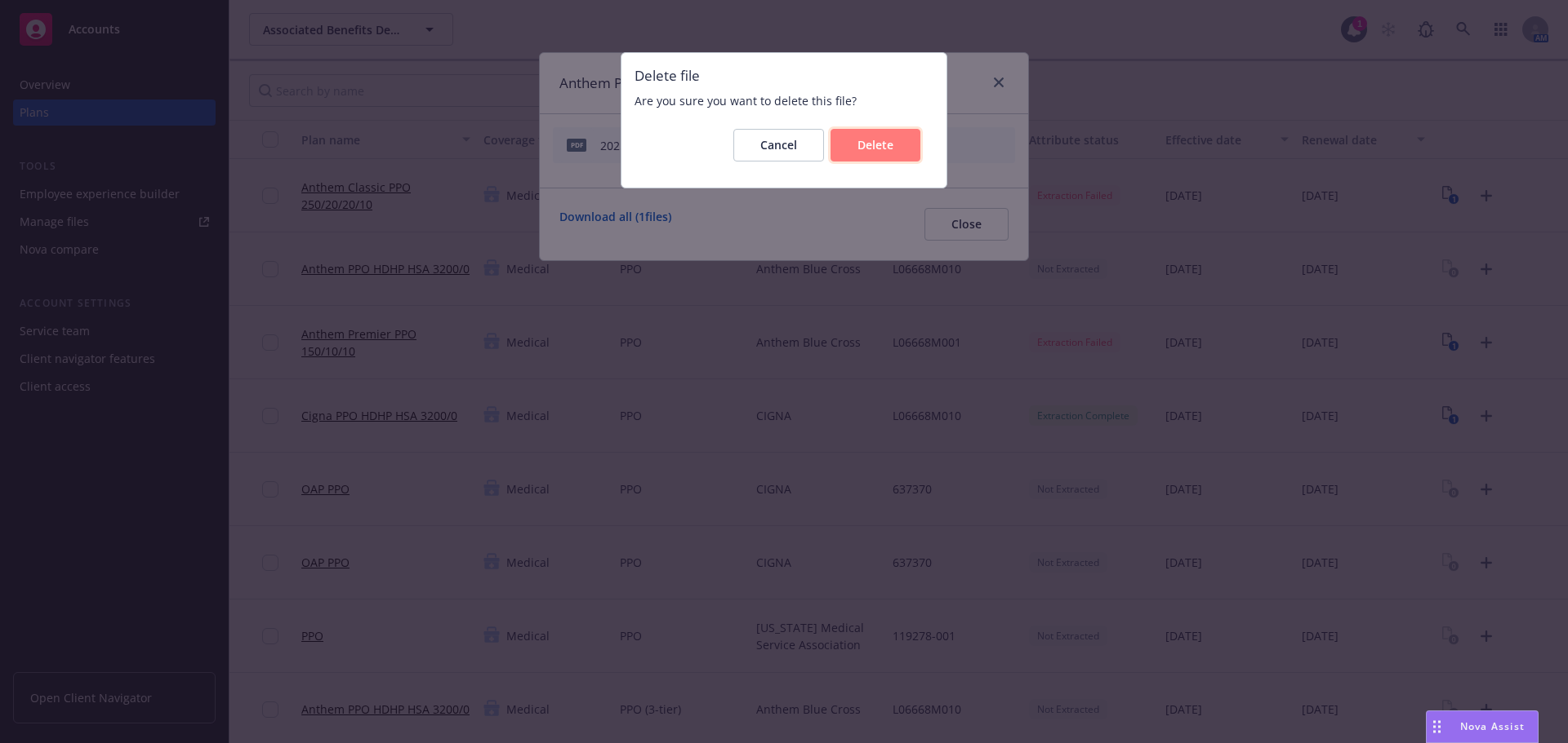
click at [904, 148] on button "Delete" at bounding box center [875, 144] width 89 height 33
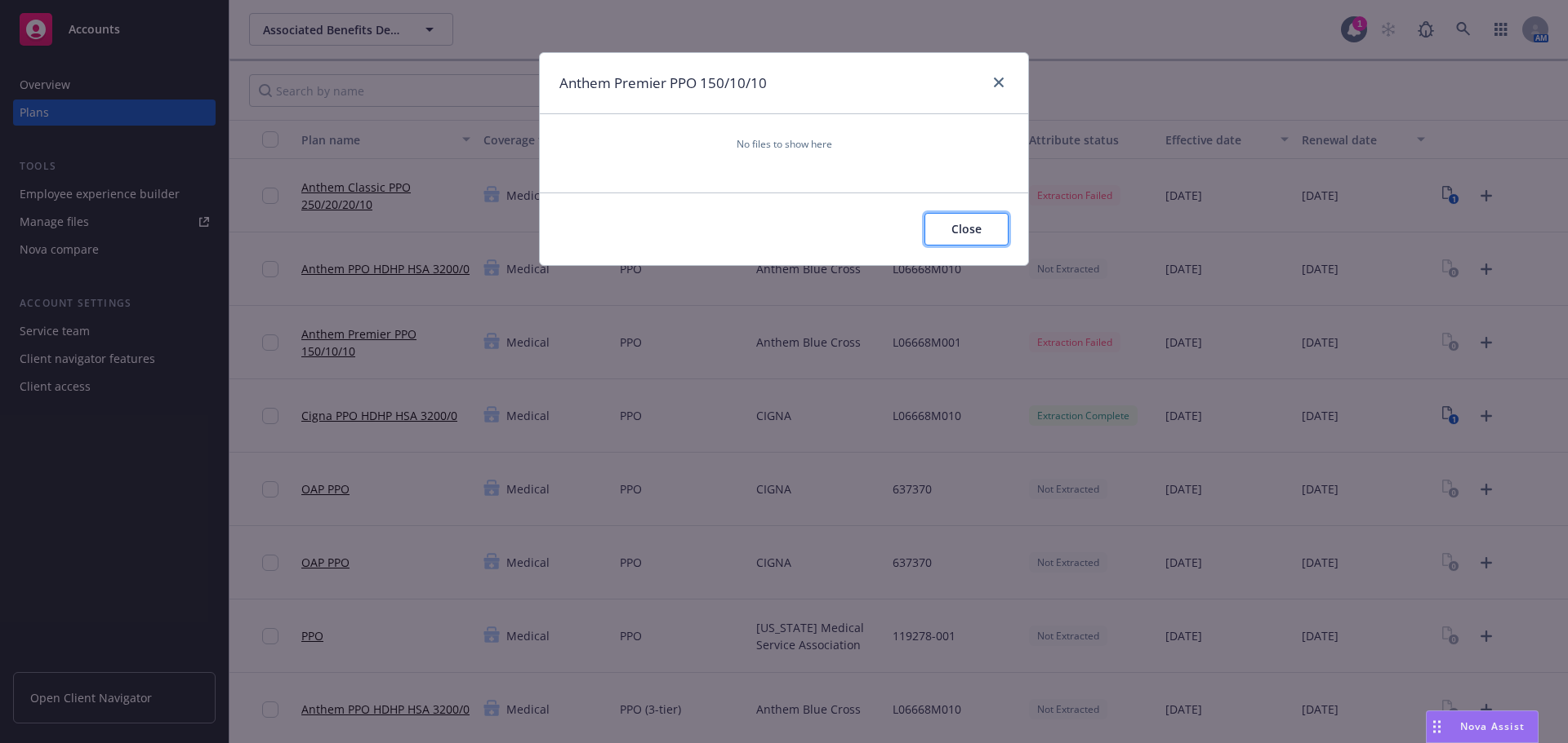
click at [978, 233] on span "Close" at bounding box center [966, 229] width 30 height 16
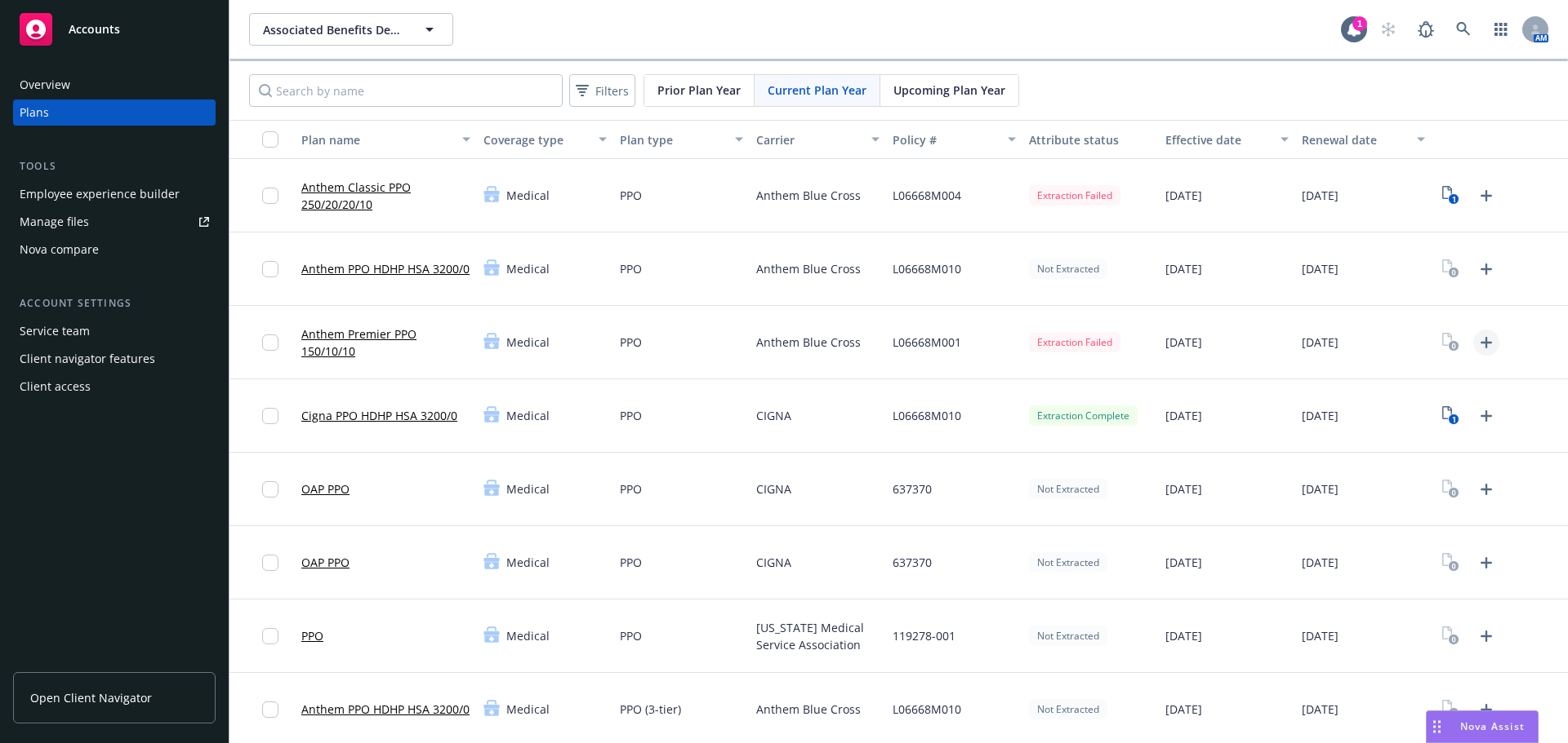
click at [1477, 345] on icon "Upload Plan Documents" at bounding box center [1486, 343] width 20 height 20
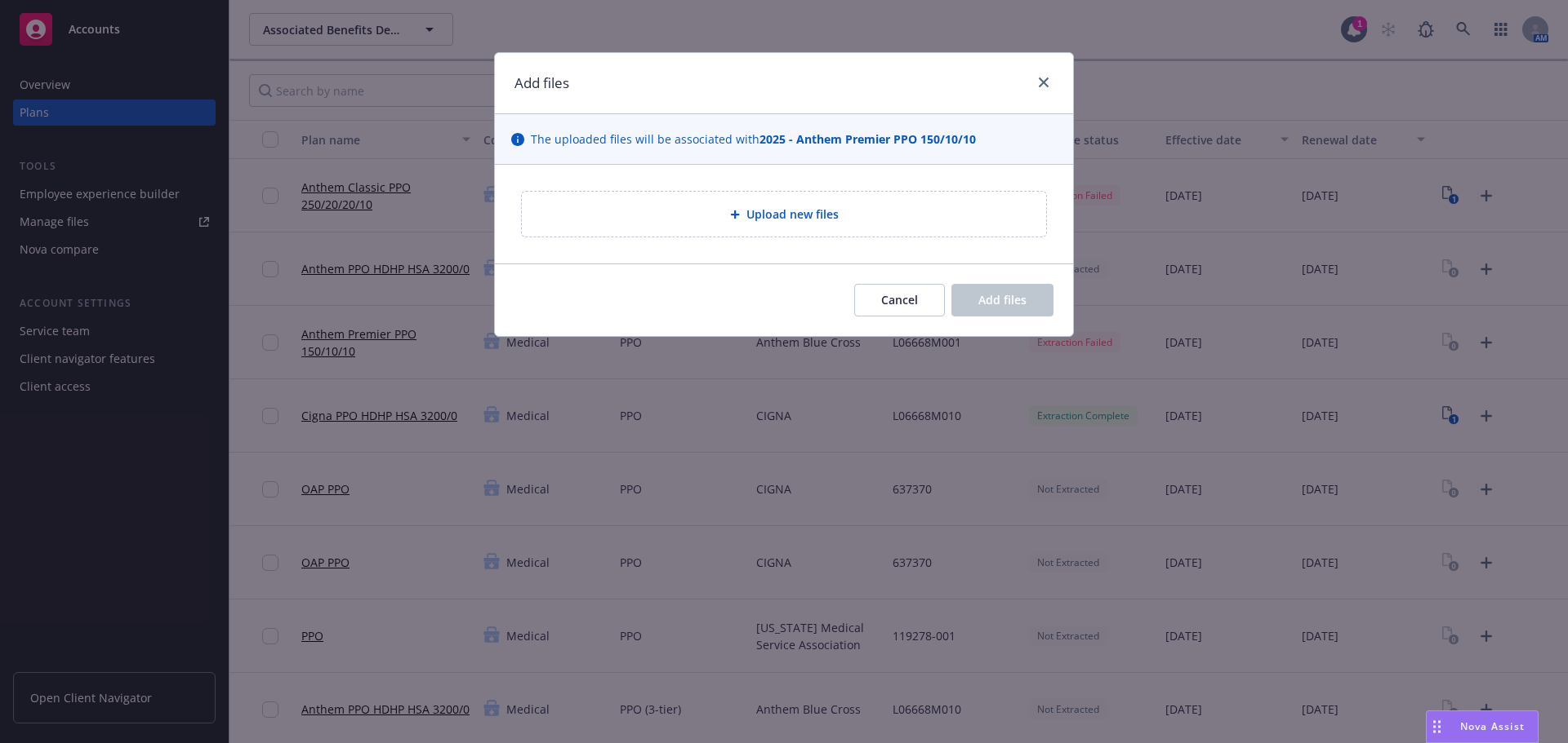
click at [807, 211] on span "Upload new files" at bounding box center [792, 214] width 92 height 17
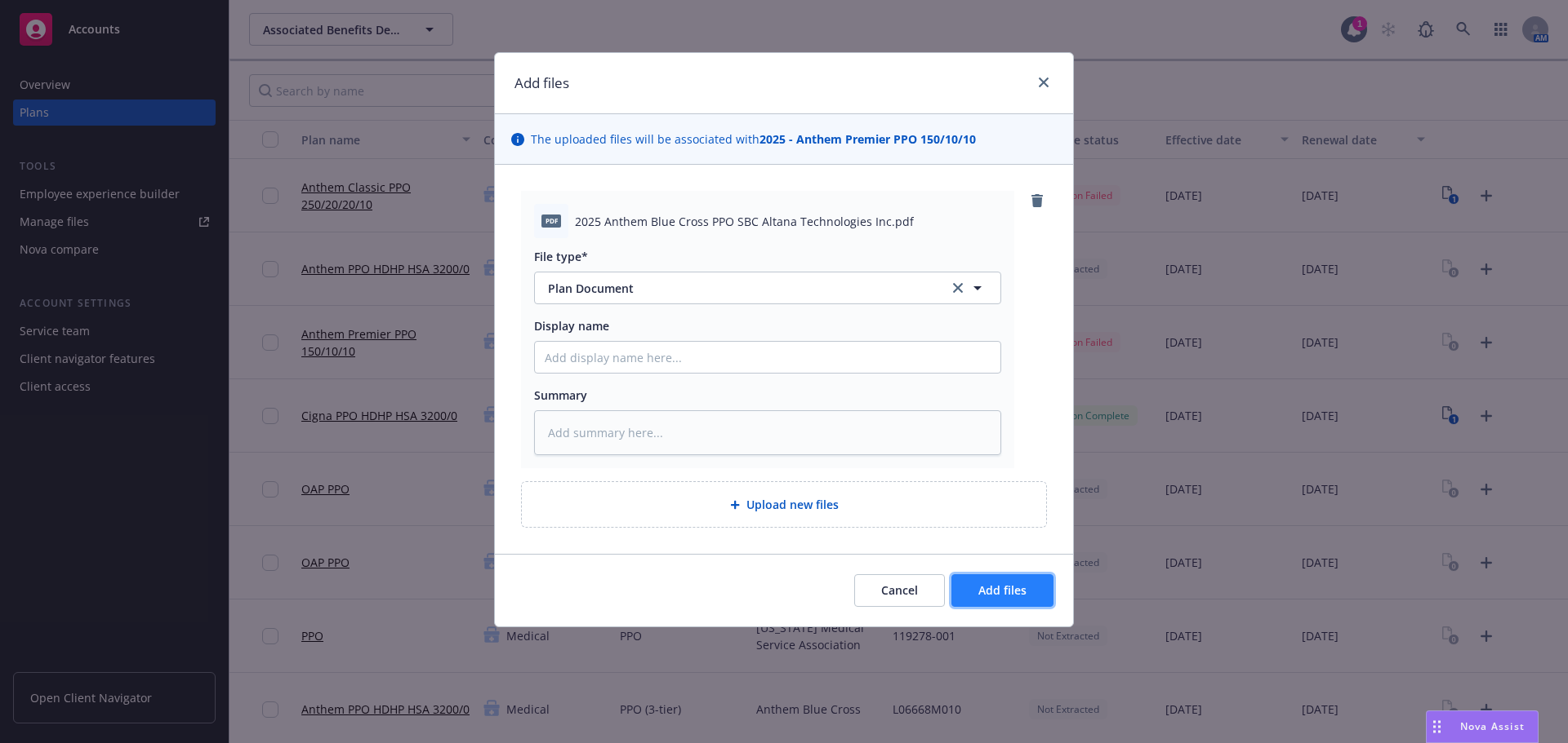
click at [994, 599] on button "Add files" at bounding box center [1002, 590] width 102 height 33
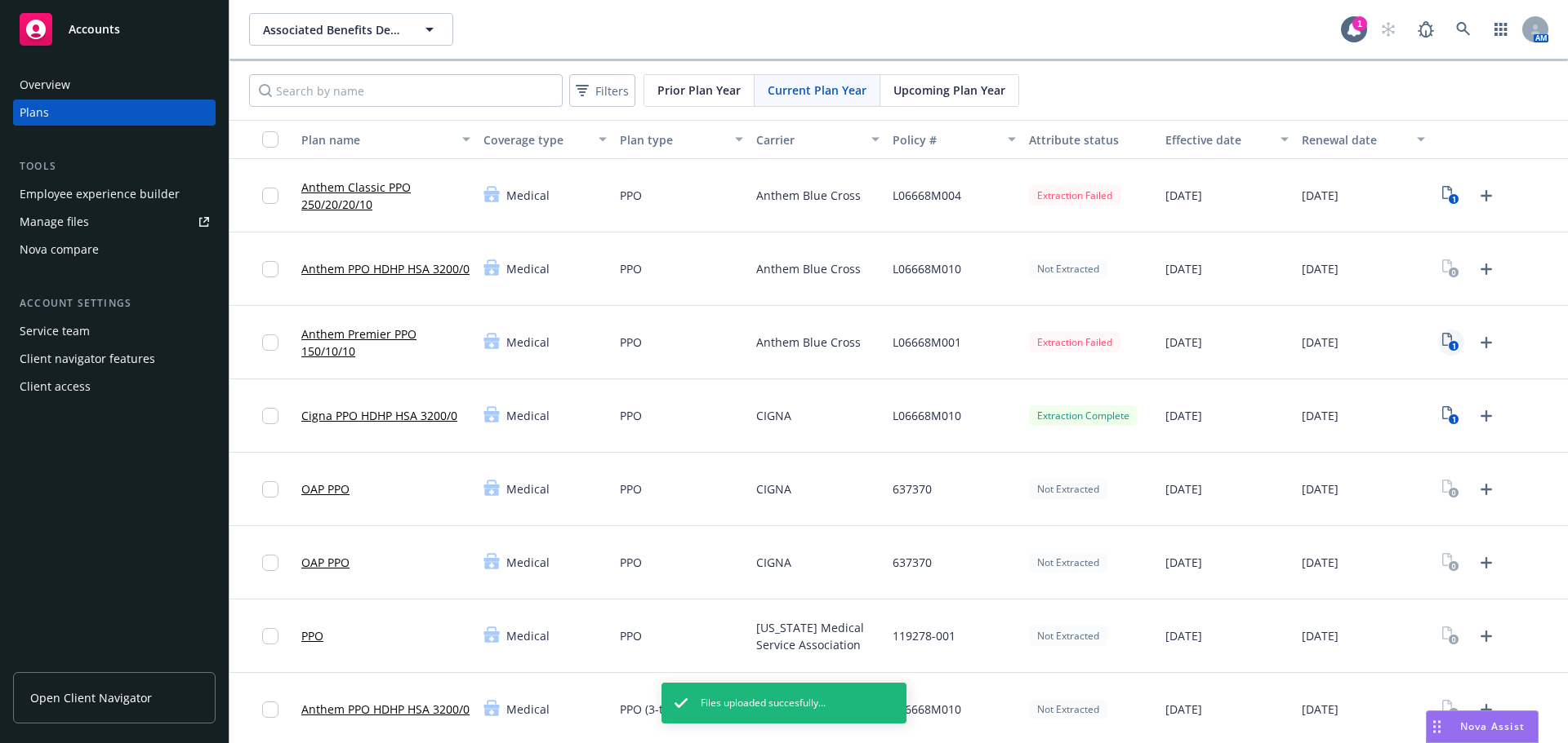
click at [1442, 342] on icon "1" at bounding box center [1451, 343] width 17 height 19
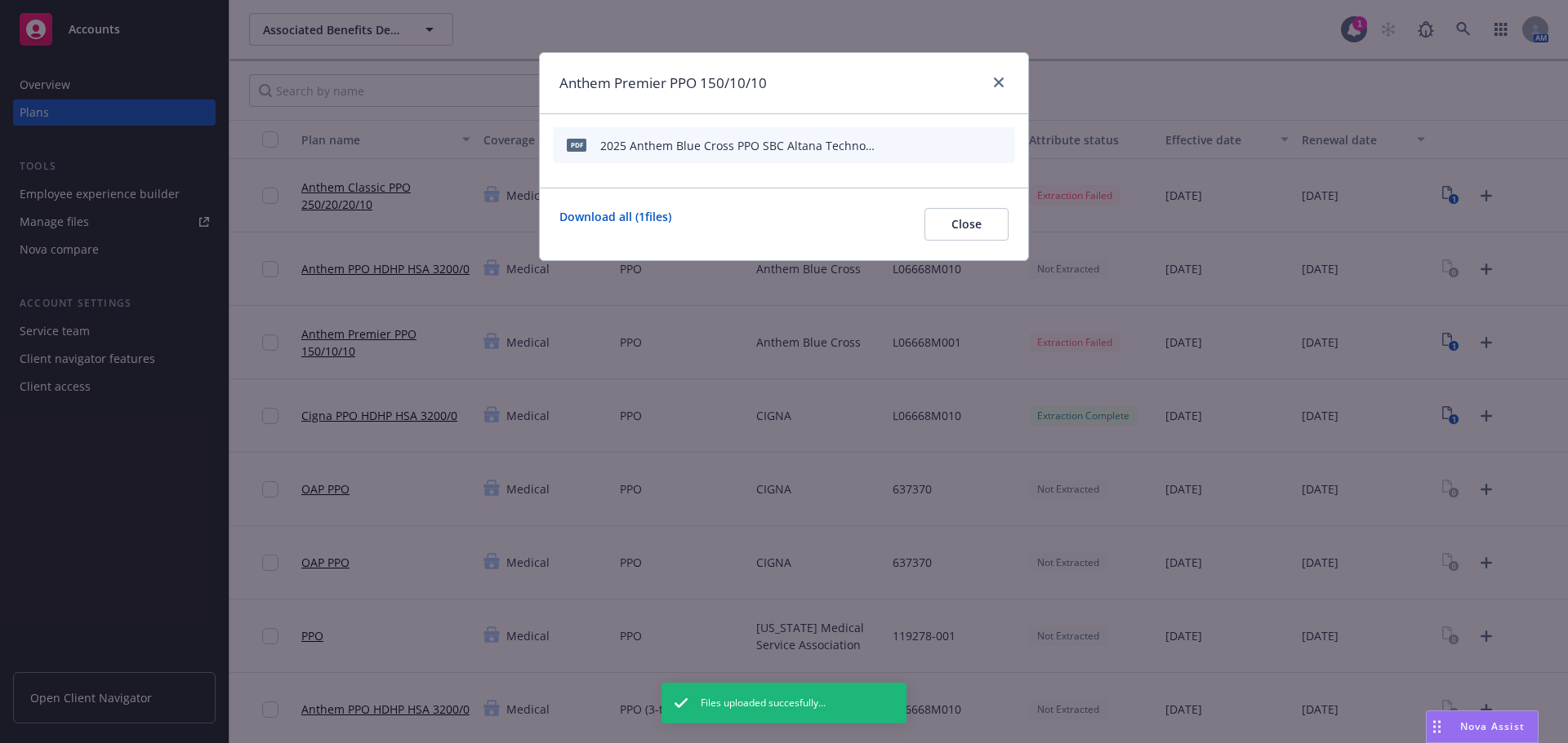
click at [919, 143] on icon "start extraction" at bounding box center [917, 144] width 20 height 20
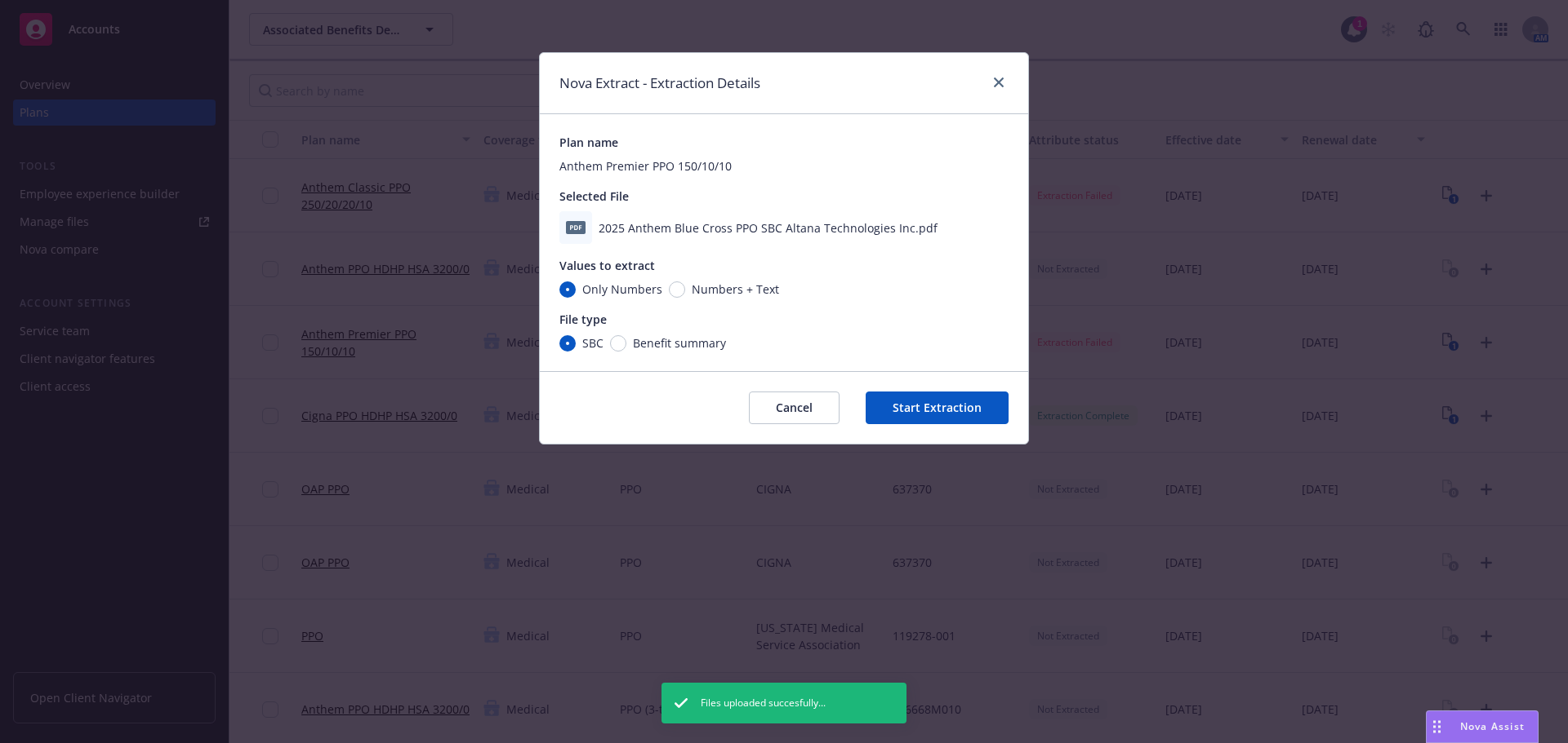
click at [961, 405] on button "Start Extraction" at bounding box center [936, 408] width 143 height 33
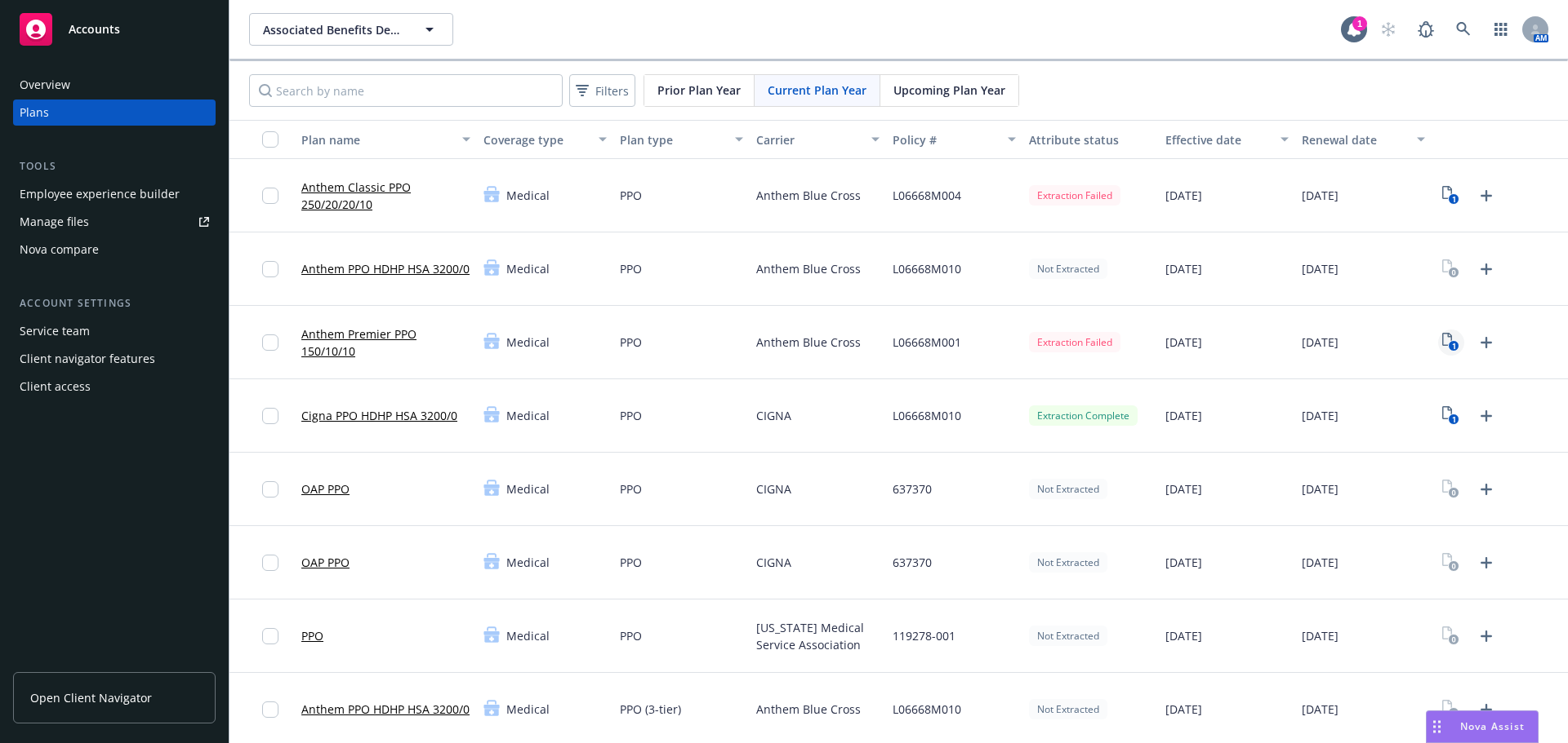
click at [1442, 340] on icon "1" at bounding box center [1451, 343] width 17 height 19
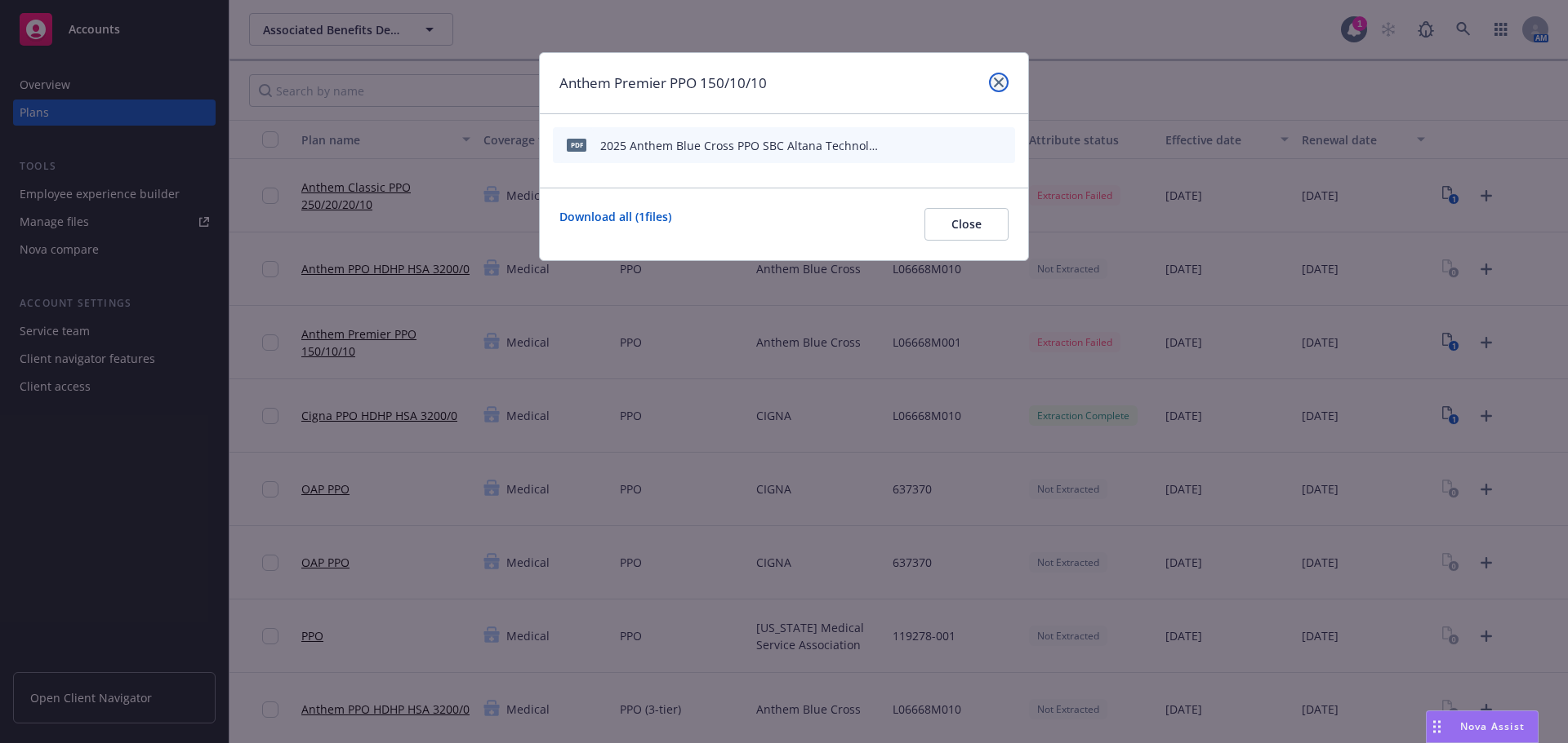
click at [1001, 82] on icon "close" at bounding box center [999, 82] width 10 height 10
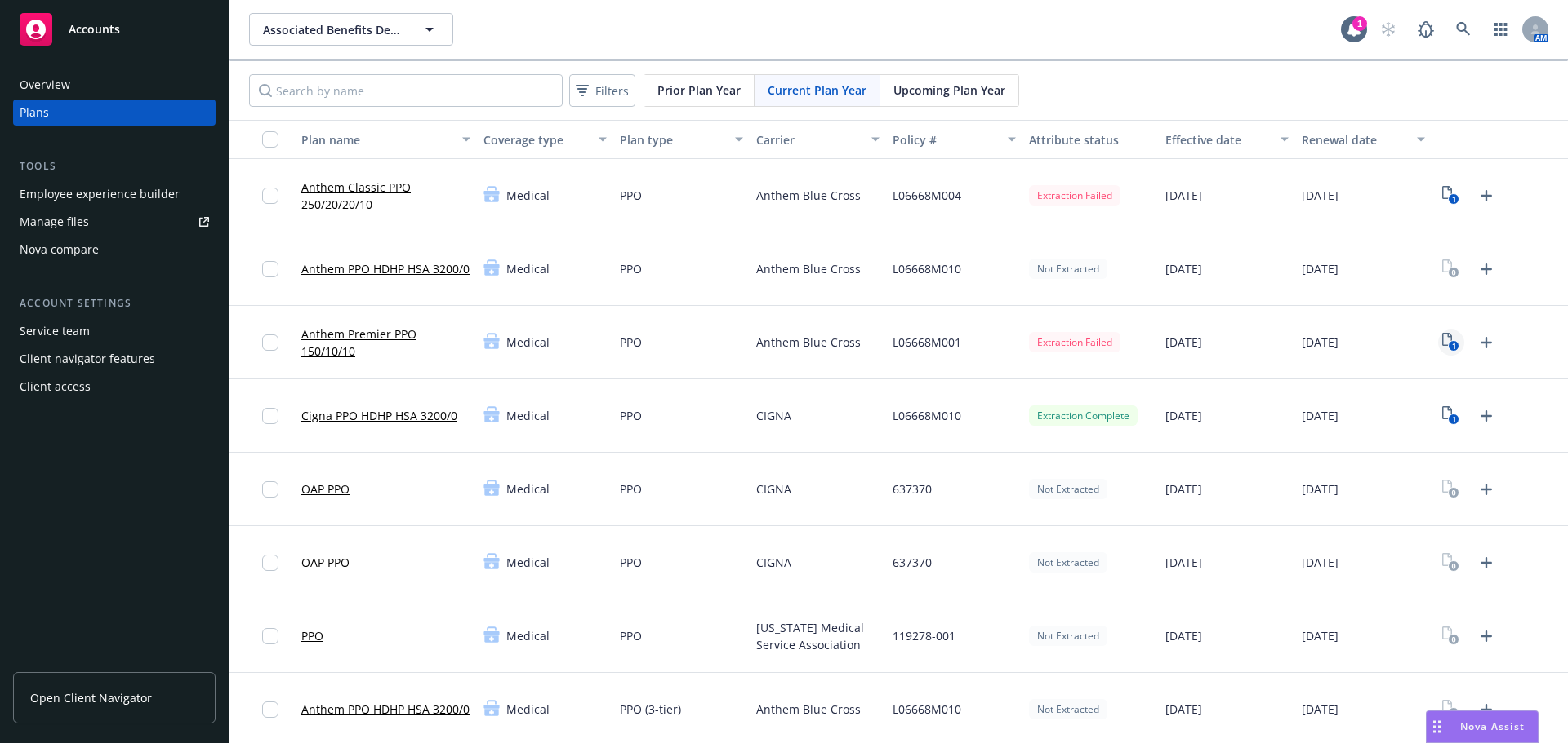
click at [1452, 342] on text "1" at bounding box center [1453, 345] width 4 height 10
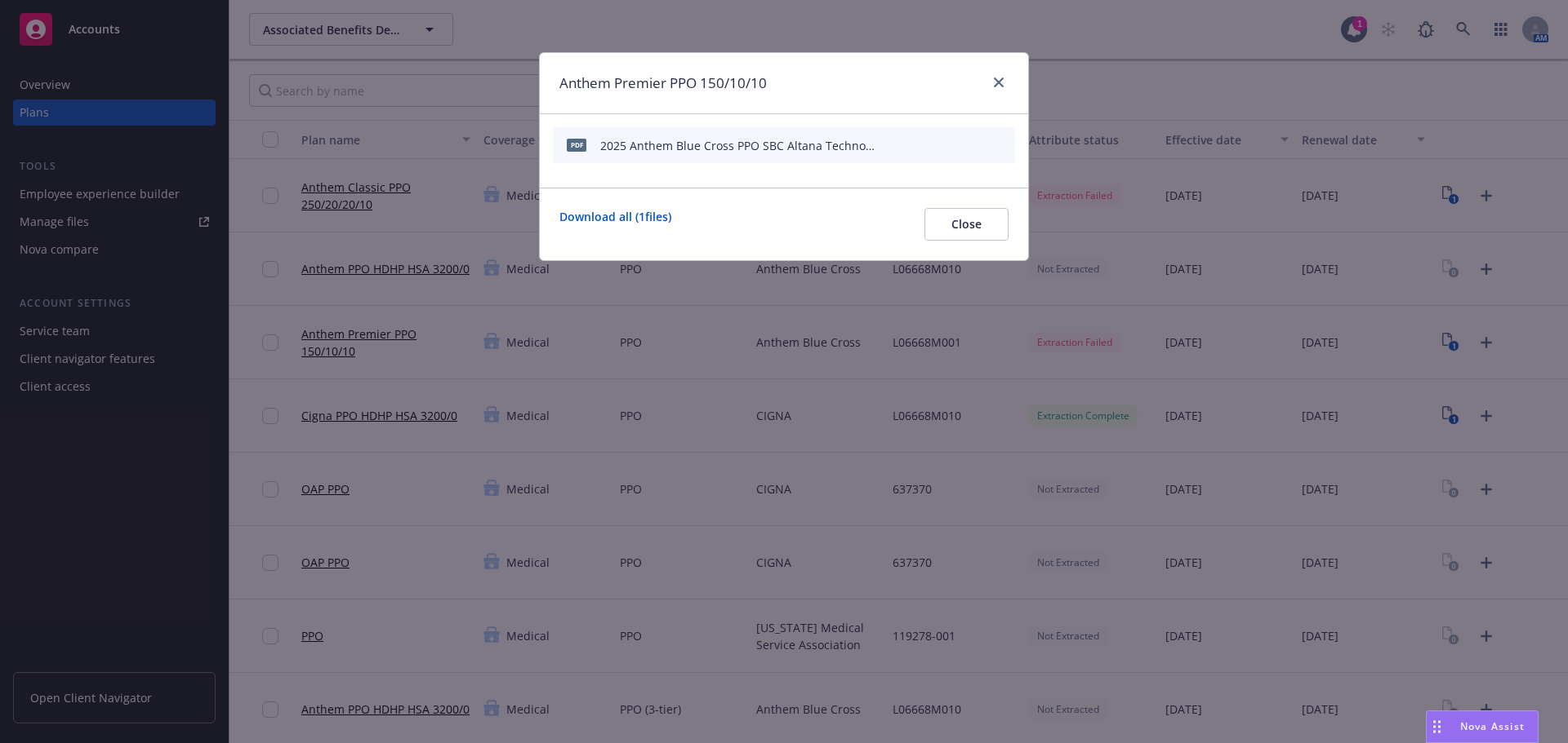
click at [1001, 144] on icon "archive file" at bounding box center [1000, 144] width 11 height 13
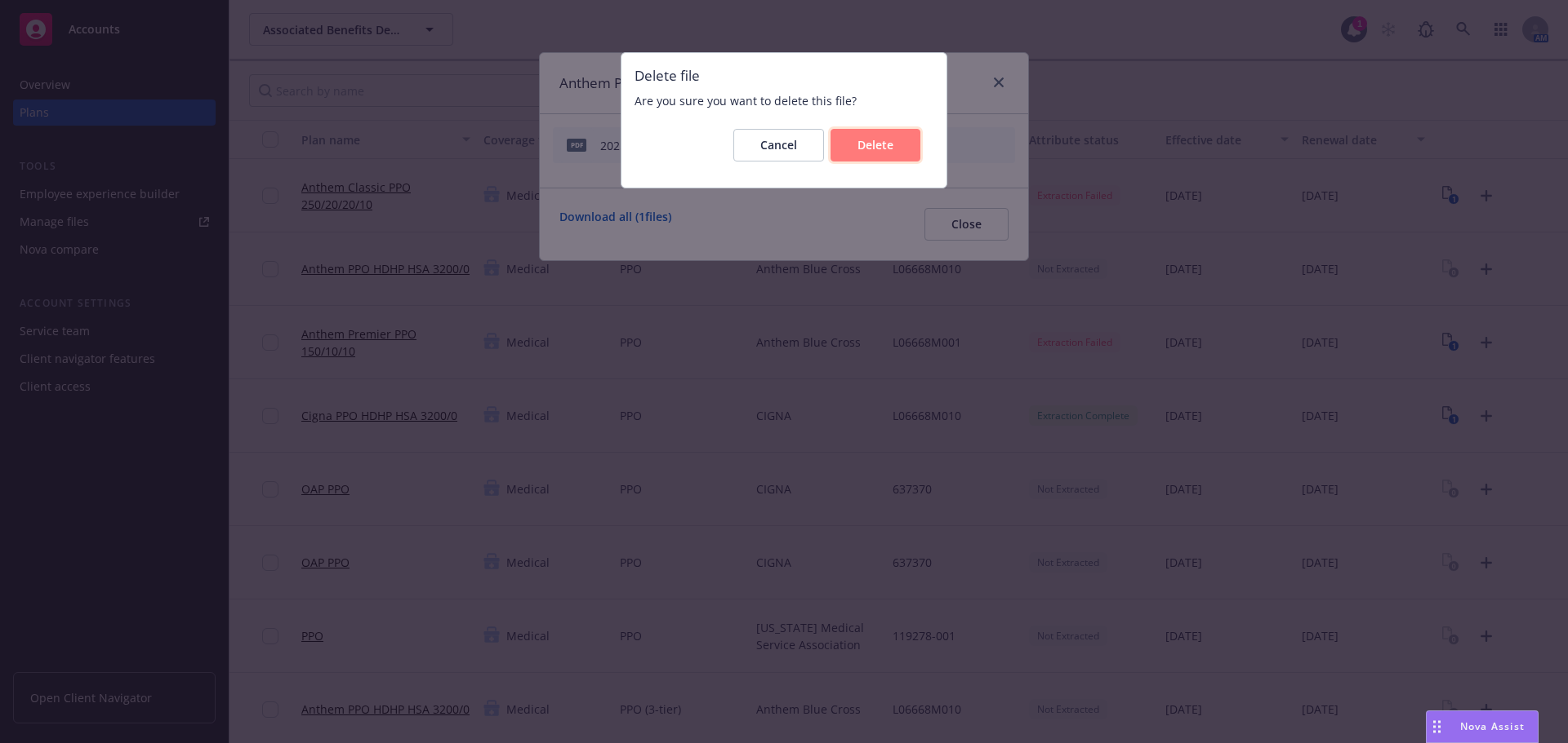
click at [862, 146] on span "Delete" at bounding box center [875, 144] width 36 height 16
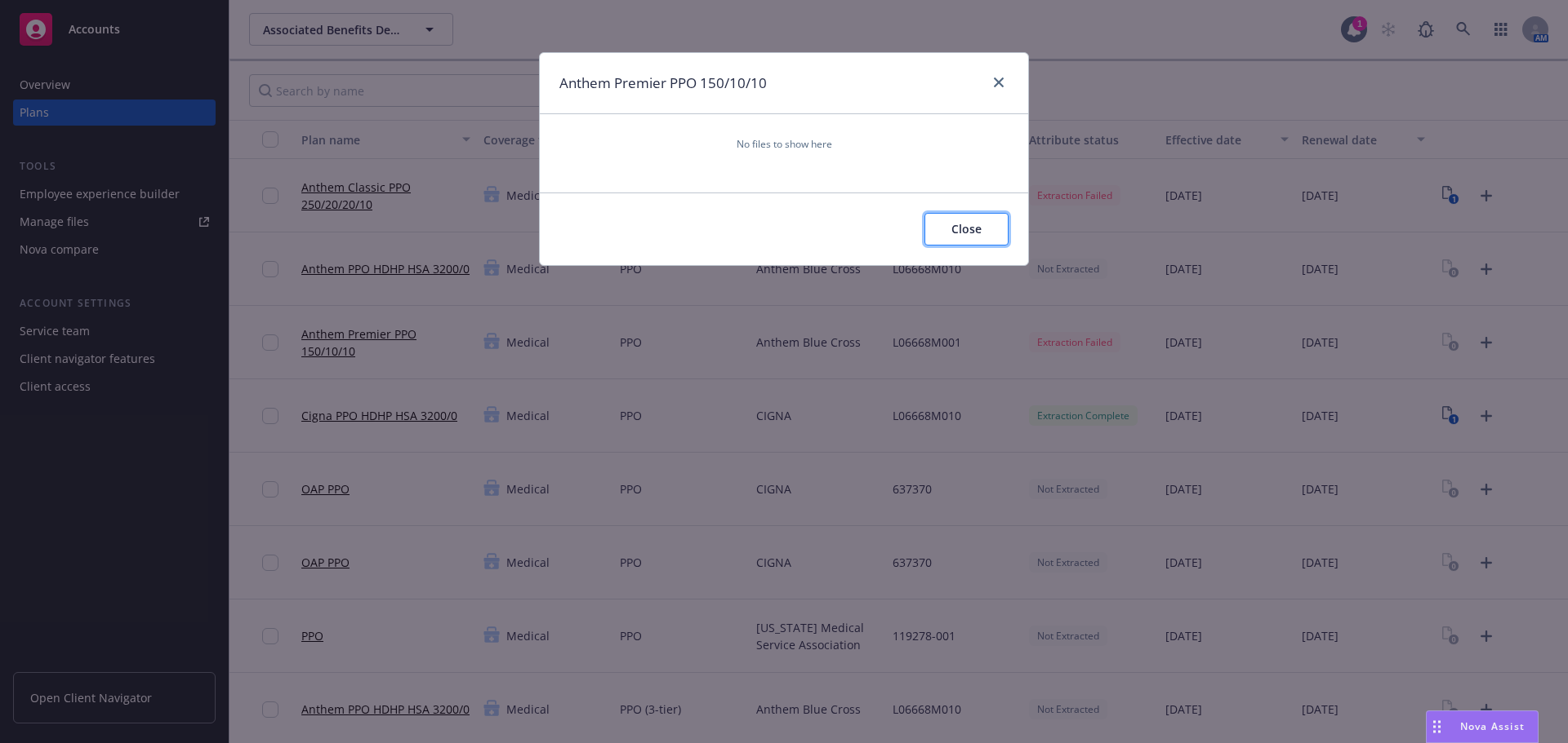
click at [977, 235] on span "Close" at bounding box center [966, 229] width 30 height 16
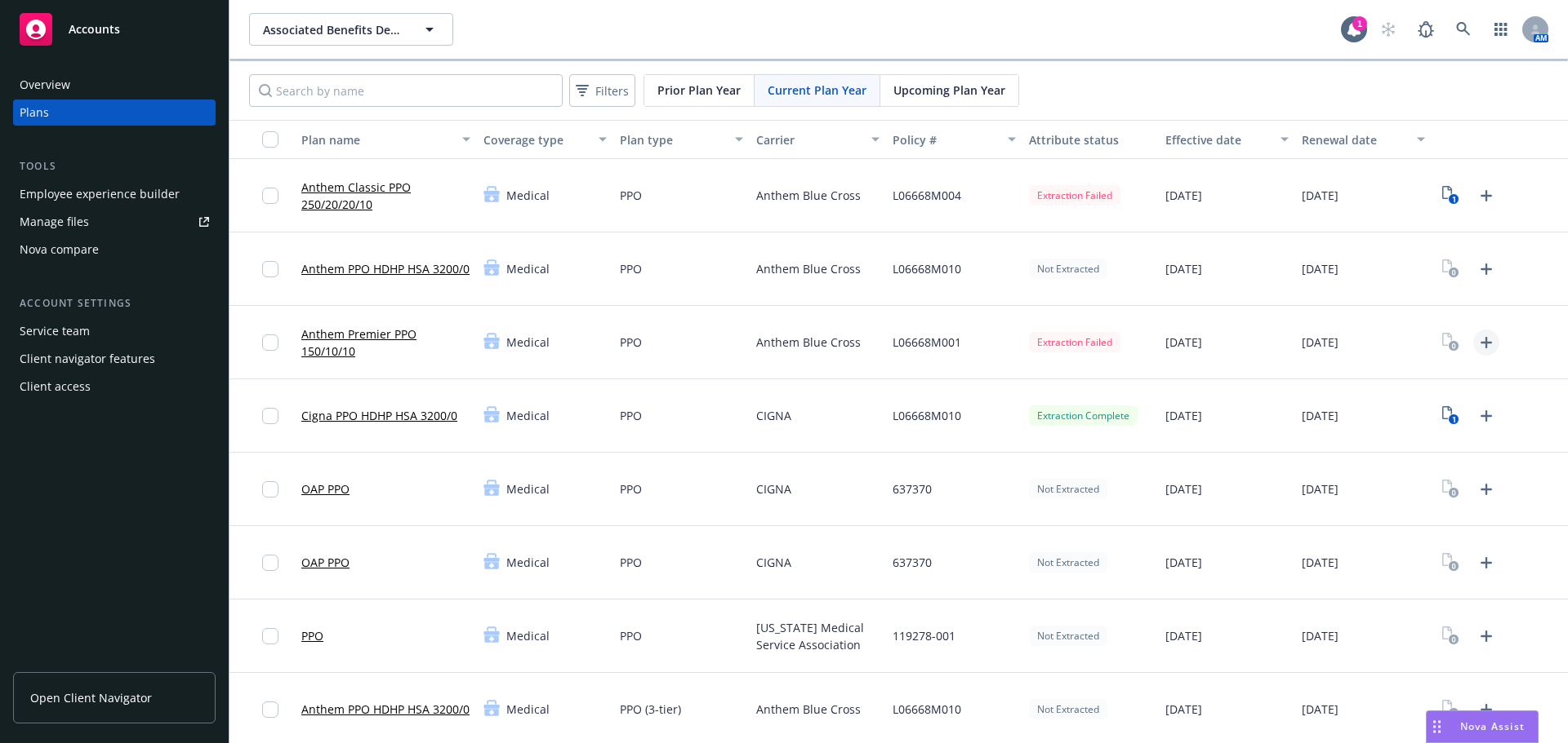
click at [1480, 339] on icon "Upload Plan Documents" at bounding box center [1486, 343] width 20 height 20
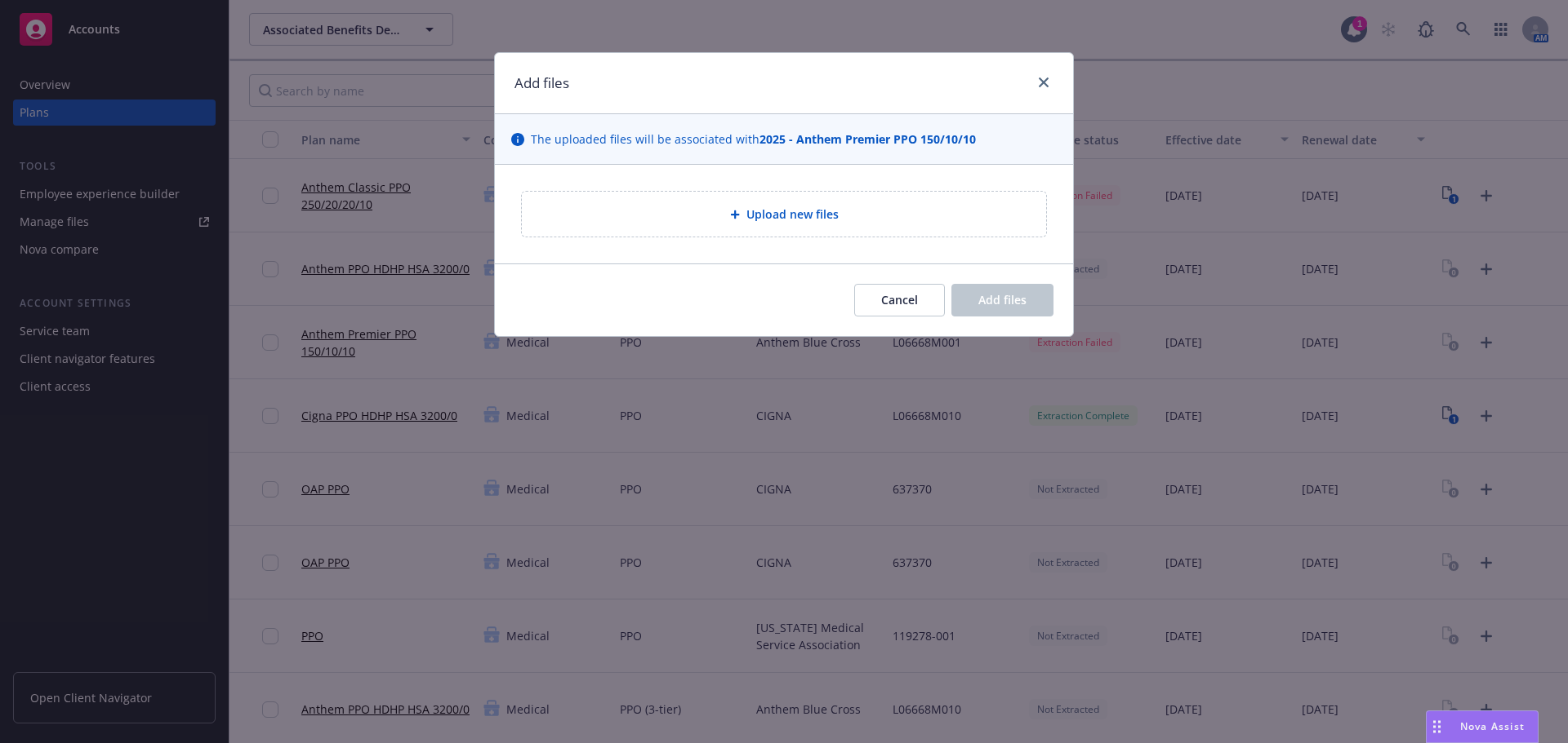
click at [808, 209] on span "Upload new files" at bounding box center [792, 214] width 92 height 17
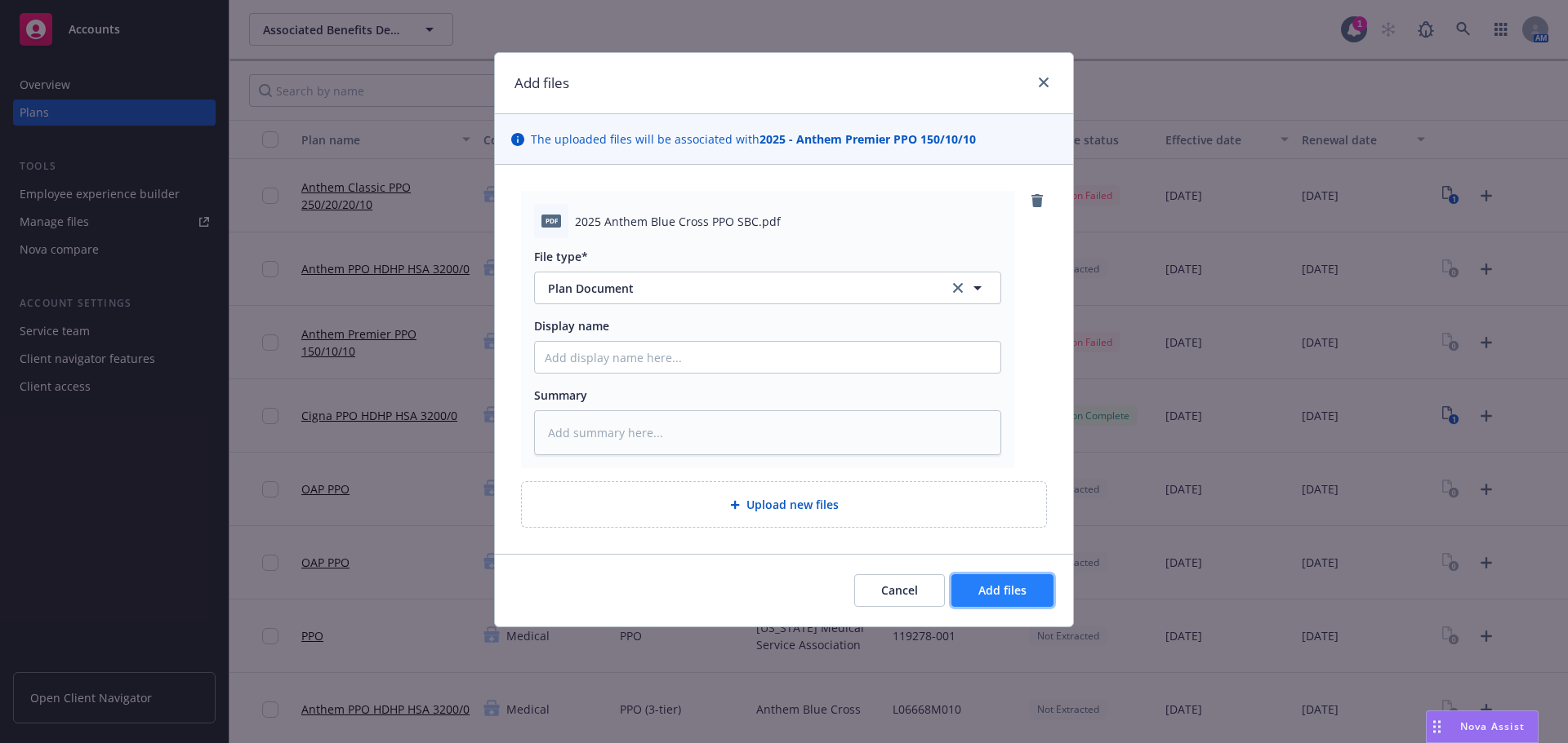
click at [1028, 584] on button "Add files" at bounding box center [1002, 590] width 102 height 33
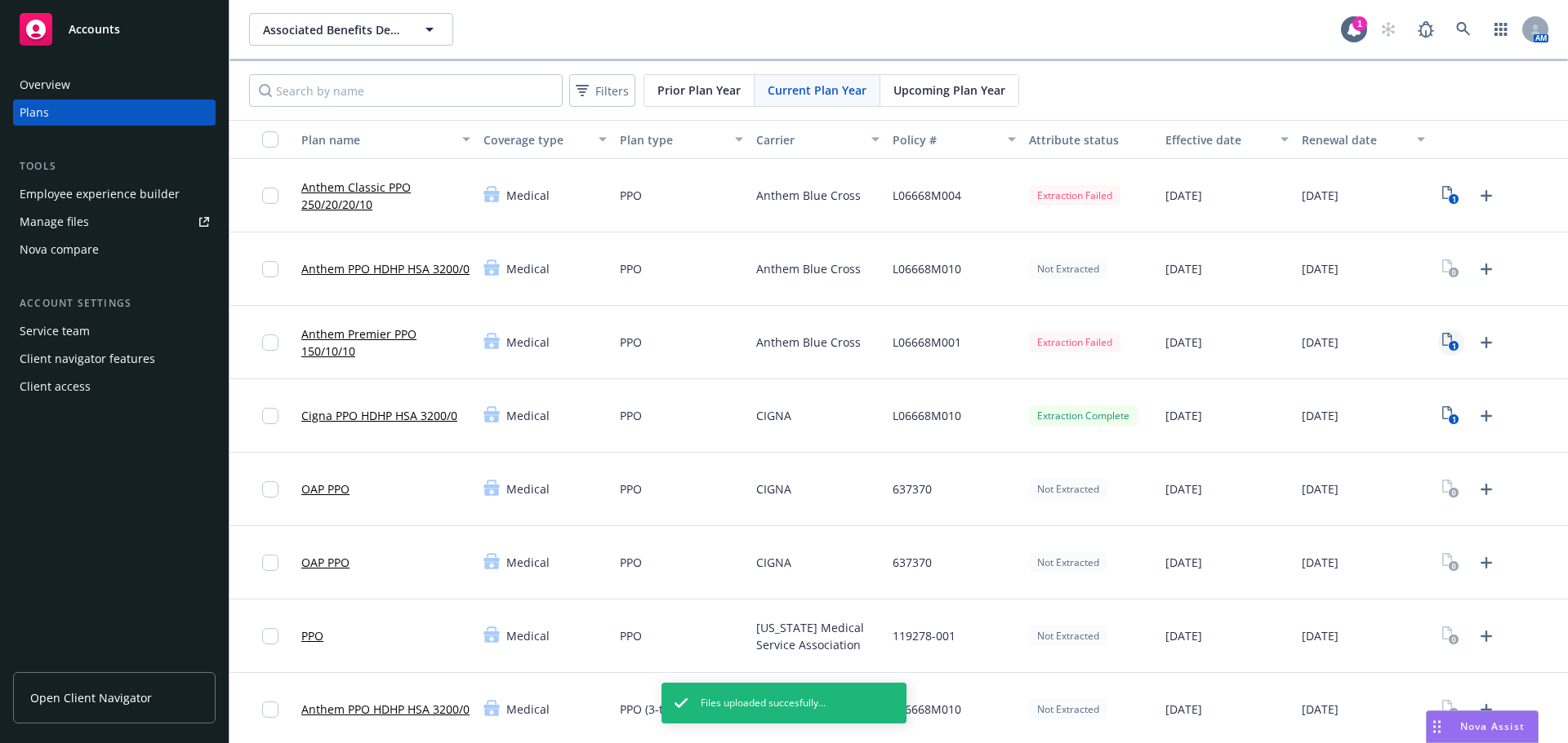
click at [1442, 334] on icon "View Plan Documents" at bounding box center [1447, 340] width 10 height 13
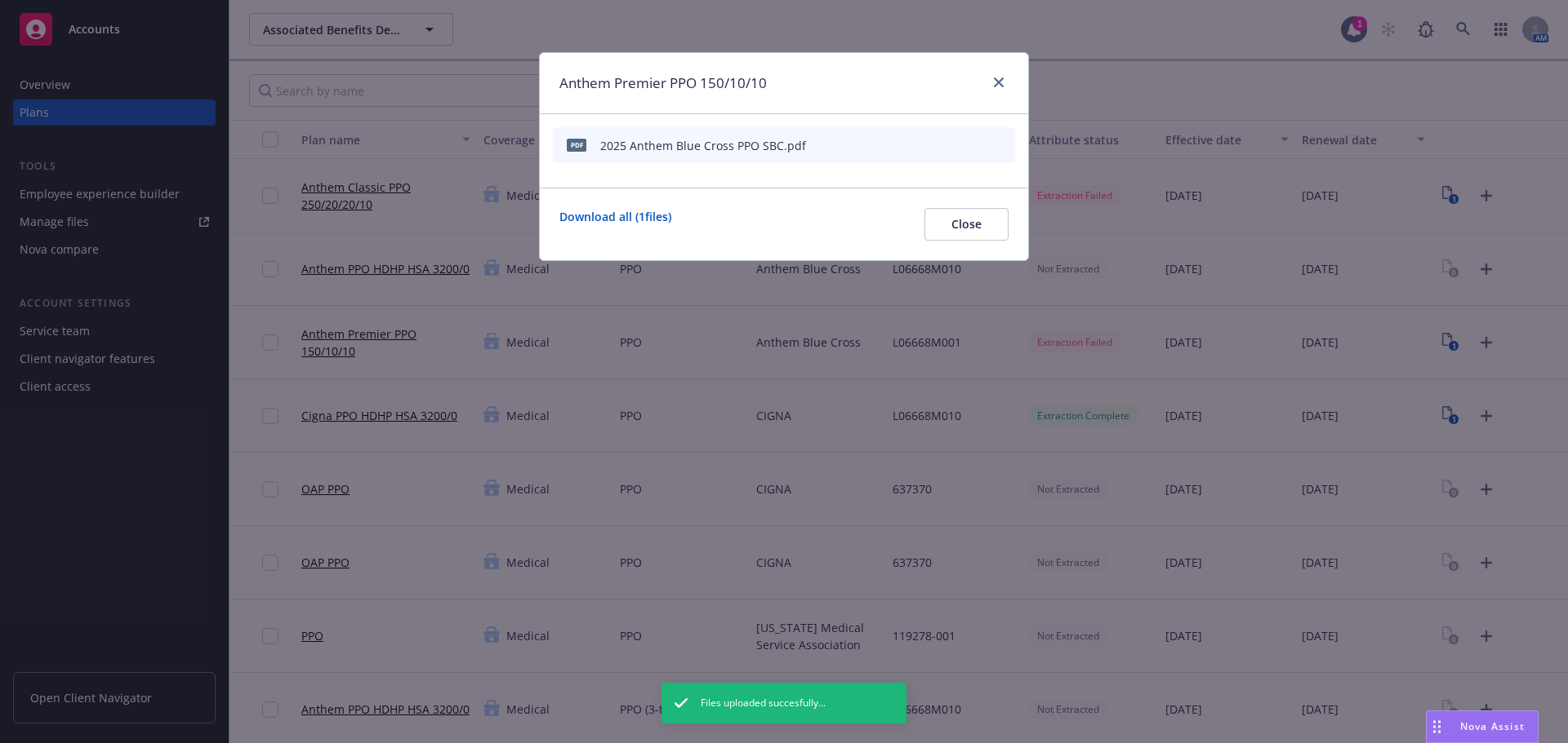
click at [919, 146] on icon "start extraction" at bounding box center [917, 144] width 20 height 20
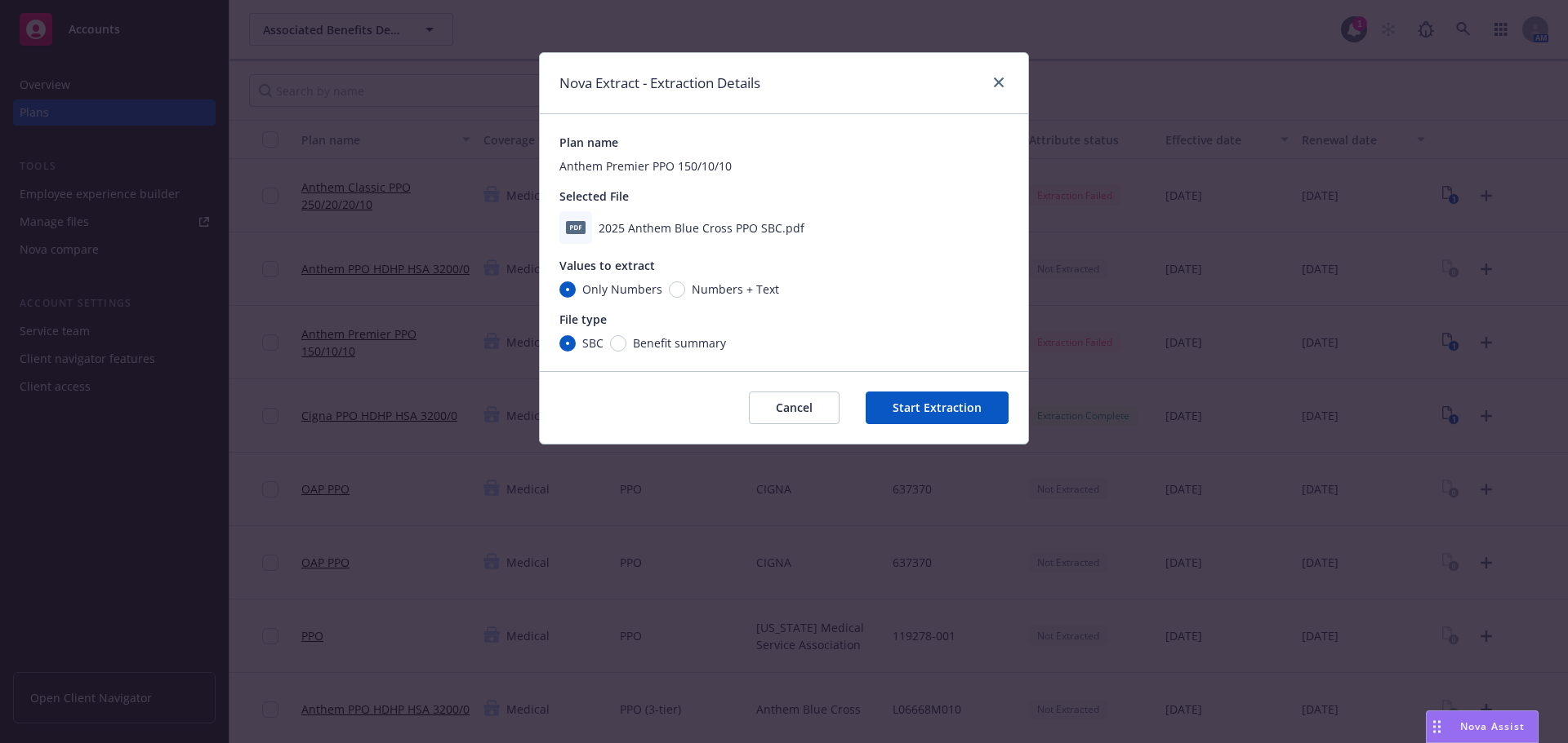
click at [941, 406] on button "Start Extraction" at bounding box center [936, 408] width 143 height 33
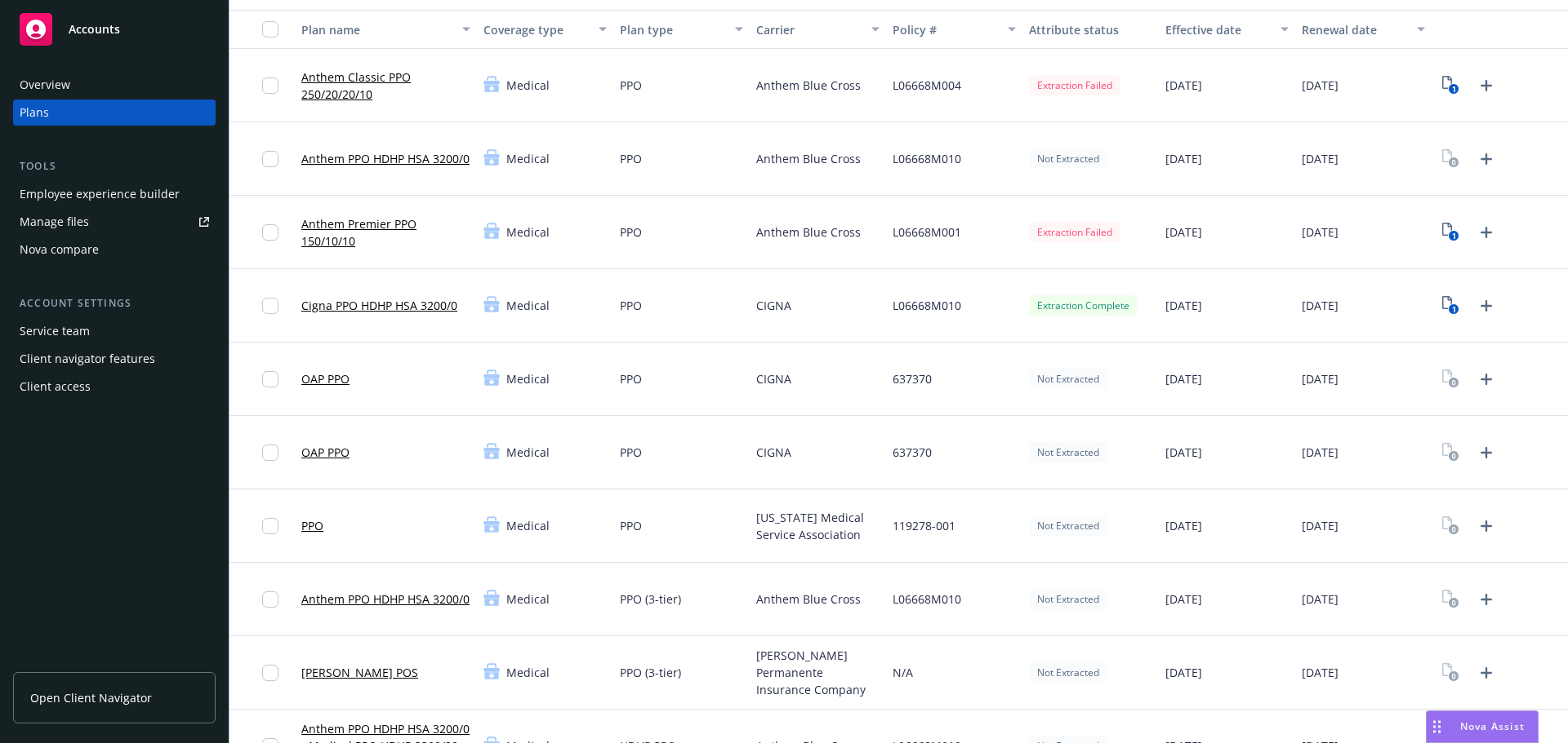
scroll to position [82, 0]
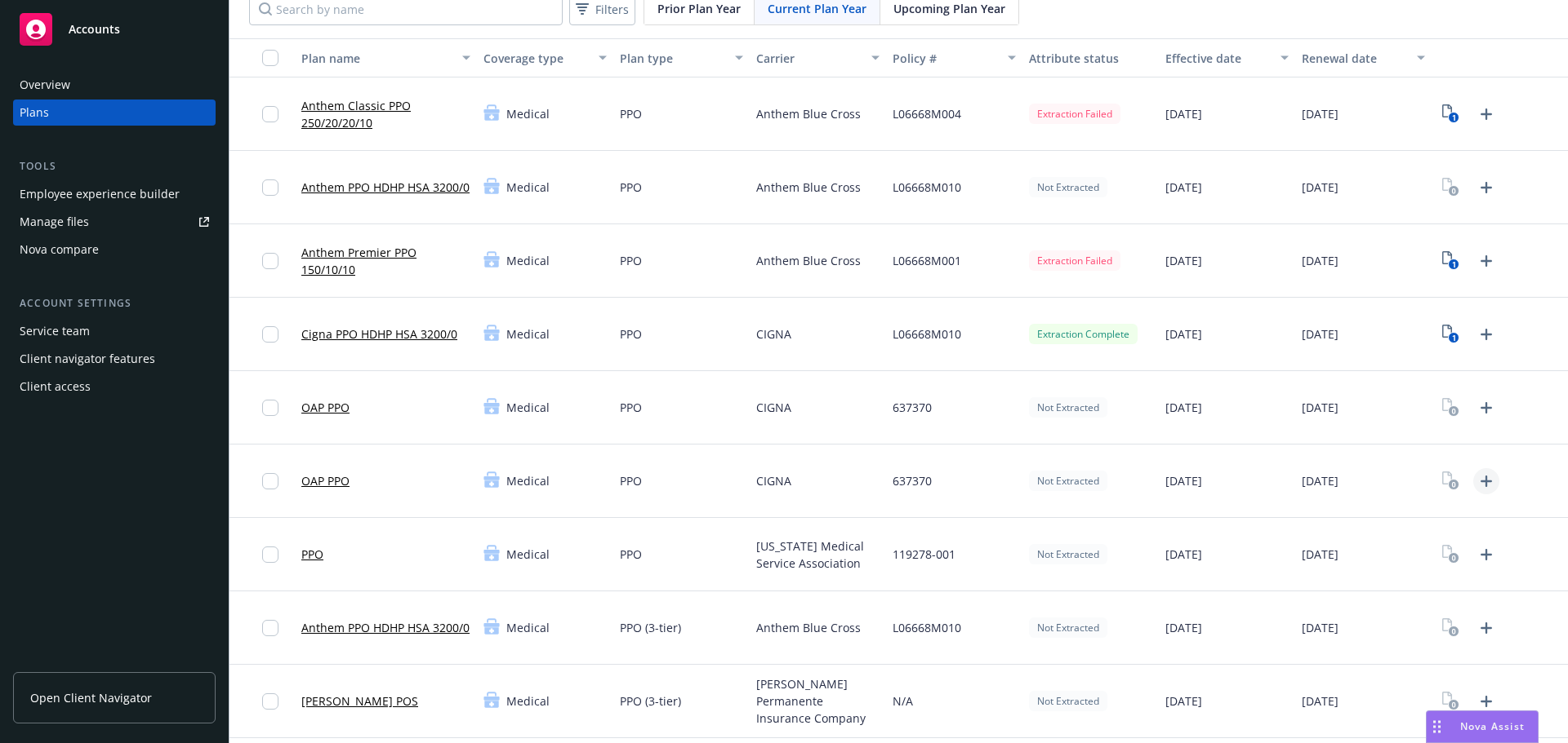
click at [1480, 480] on icon "Upload Plan Documents" at bounding box center [1486, 481] width 11 height 11
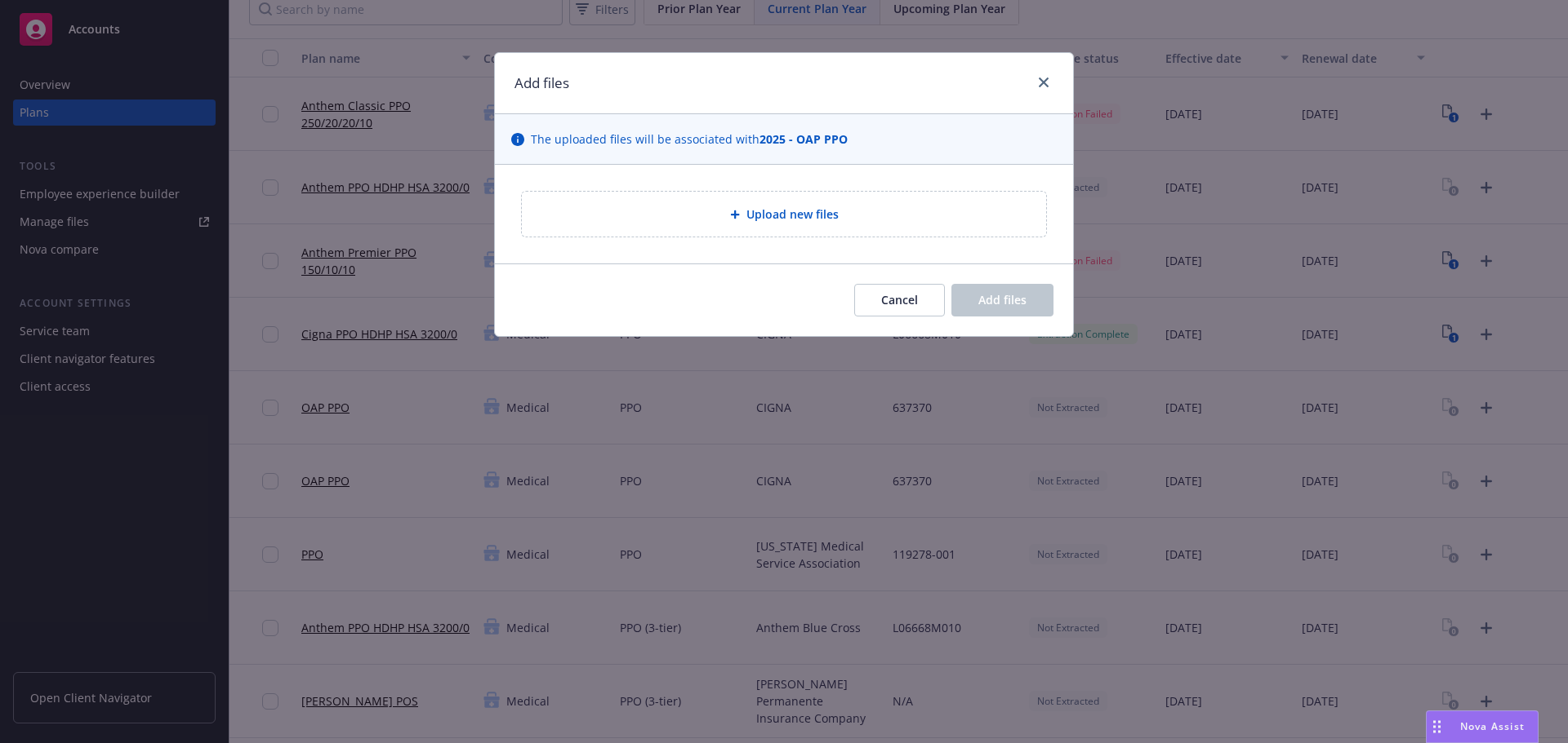
click at [800, 208] on span "Upload new files" at bounding box center [792, 214] width 92 height 17
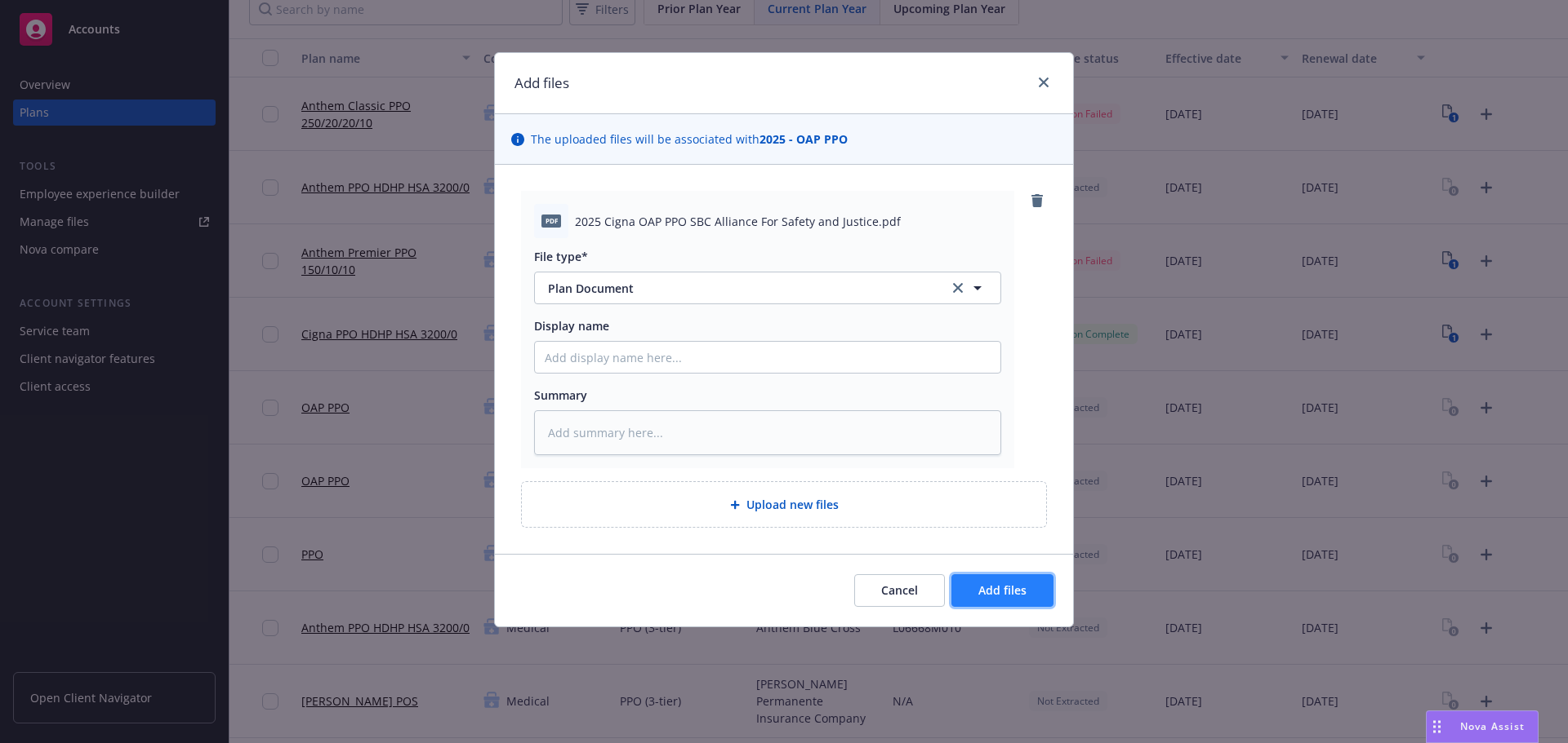
click at [1016, 590] on span "Add files" at bounding box center [1002, 590] width 48 height 16
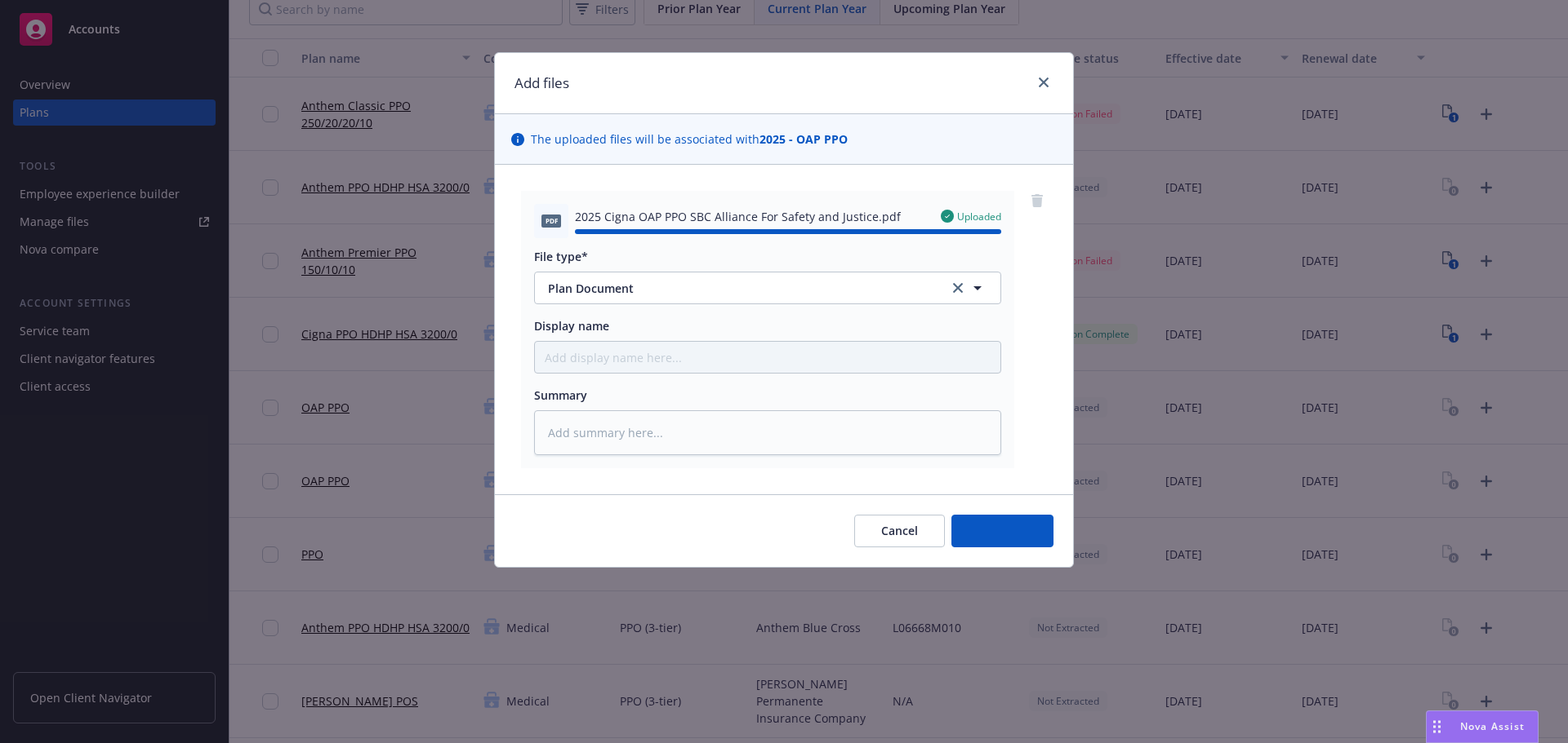
type textarea "x"
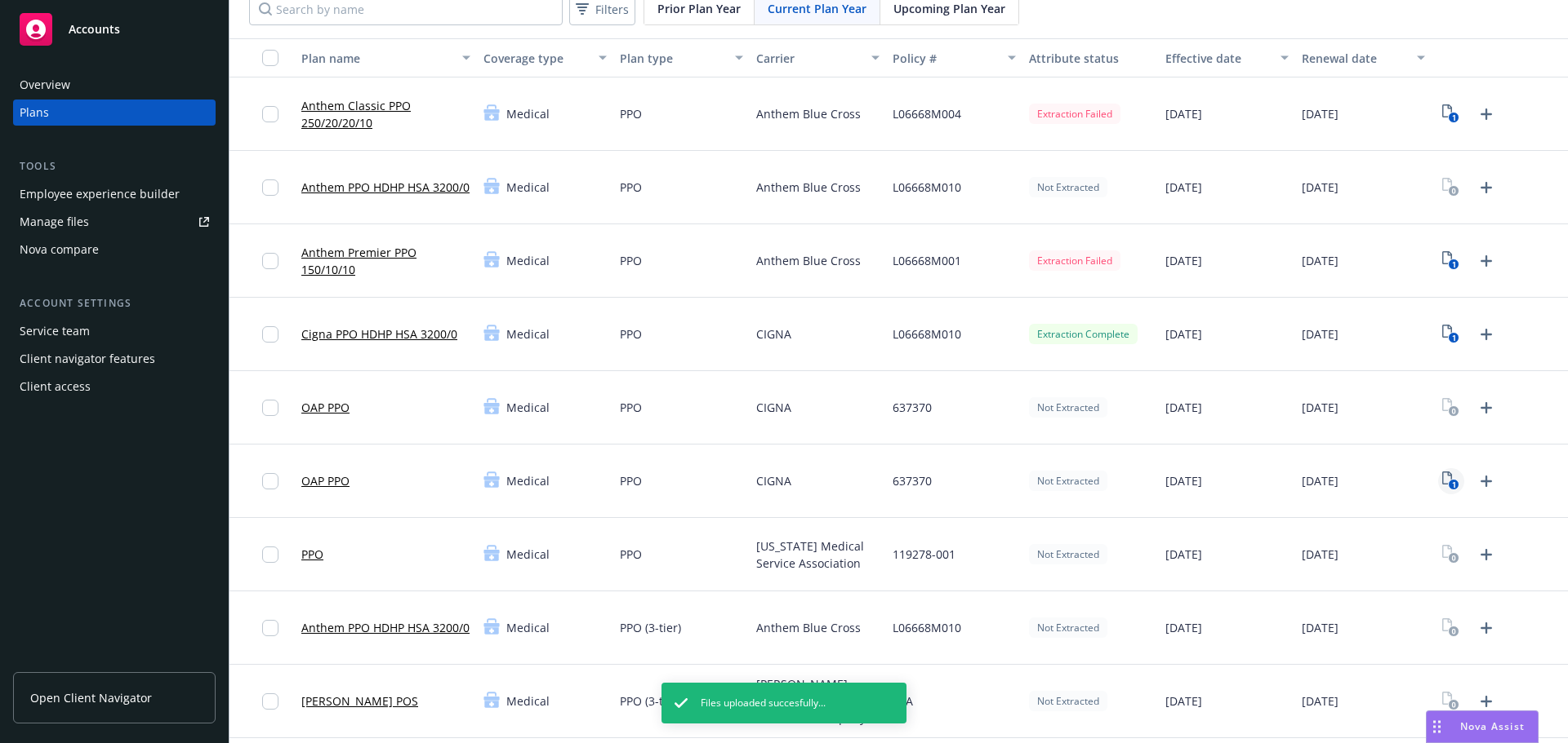
click at [1442, 479] on icon "1" at bounding box center [1451, 481] width 17 height 19
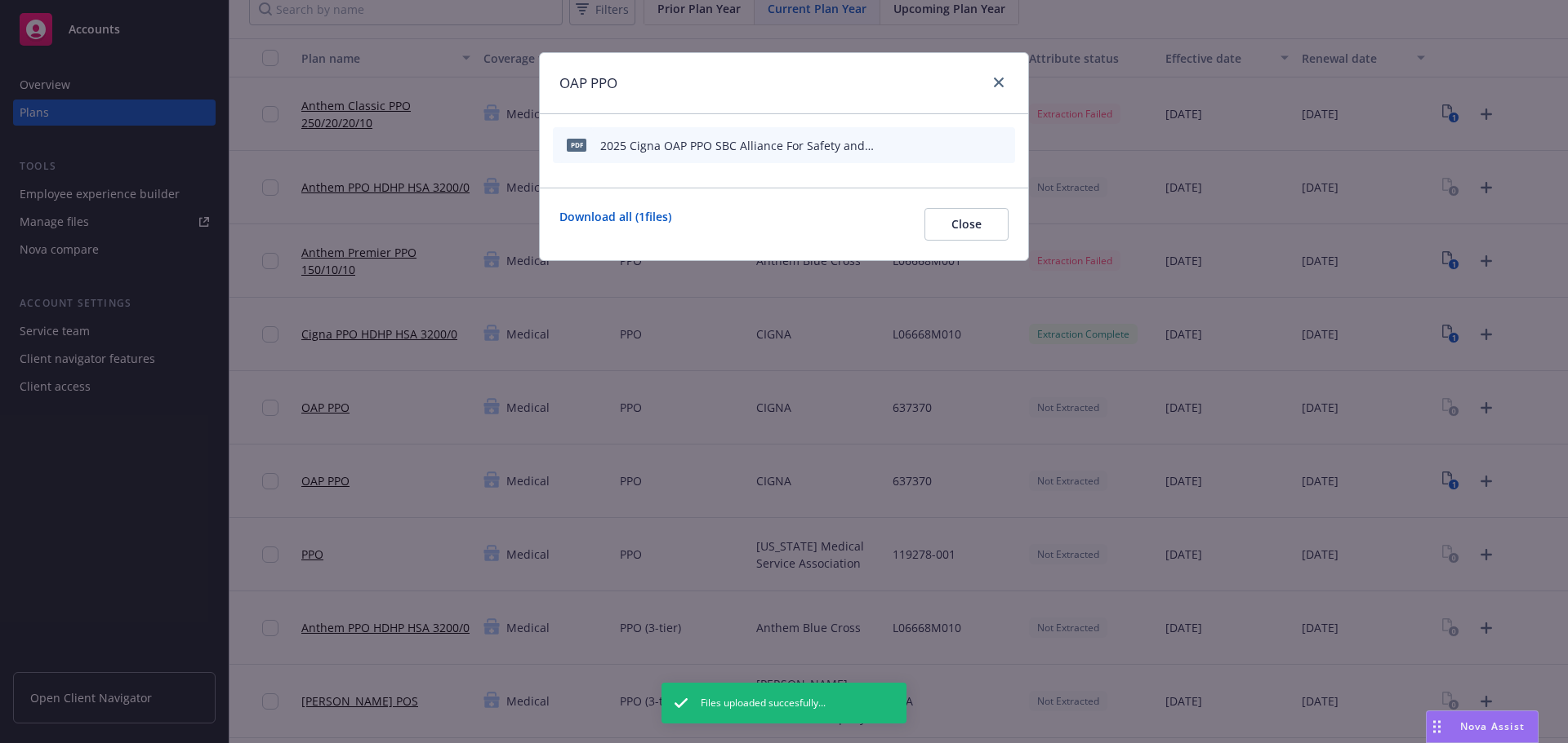
click at [921, 142] on icon "start extraction" at bounding box center [917, 144] width 20 height 20
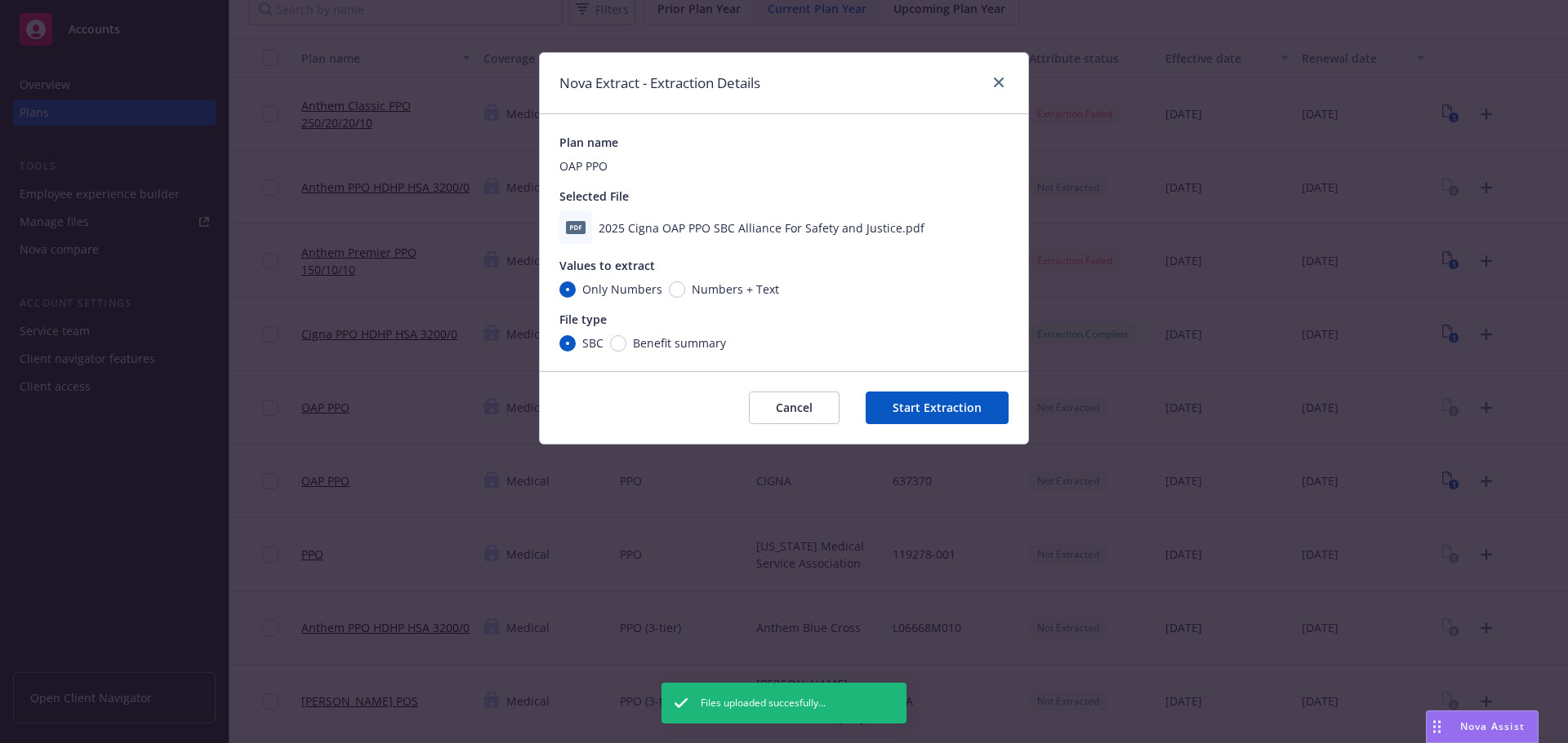
click at [926, 396] on button "Start Extraction" at bounding box center [936, 408] width 143 height 33
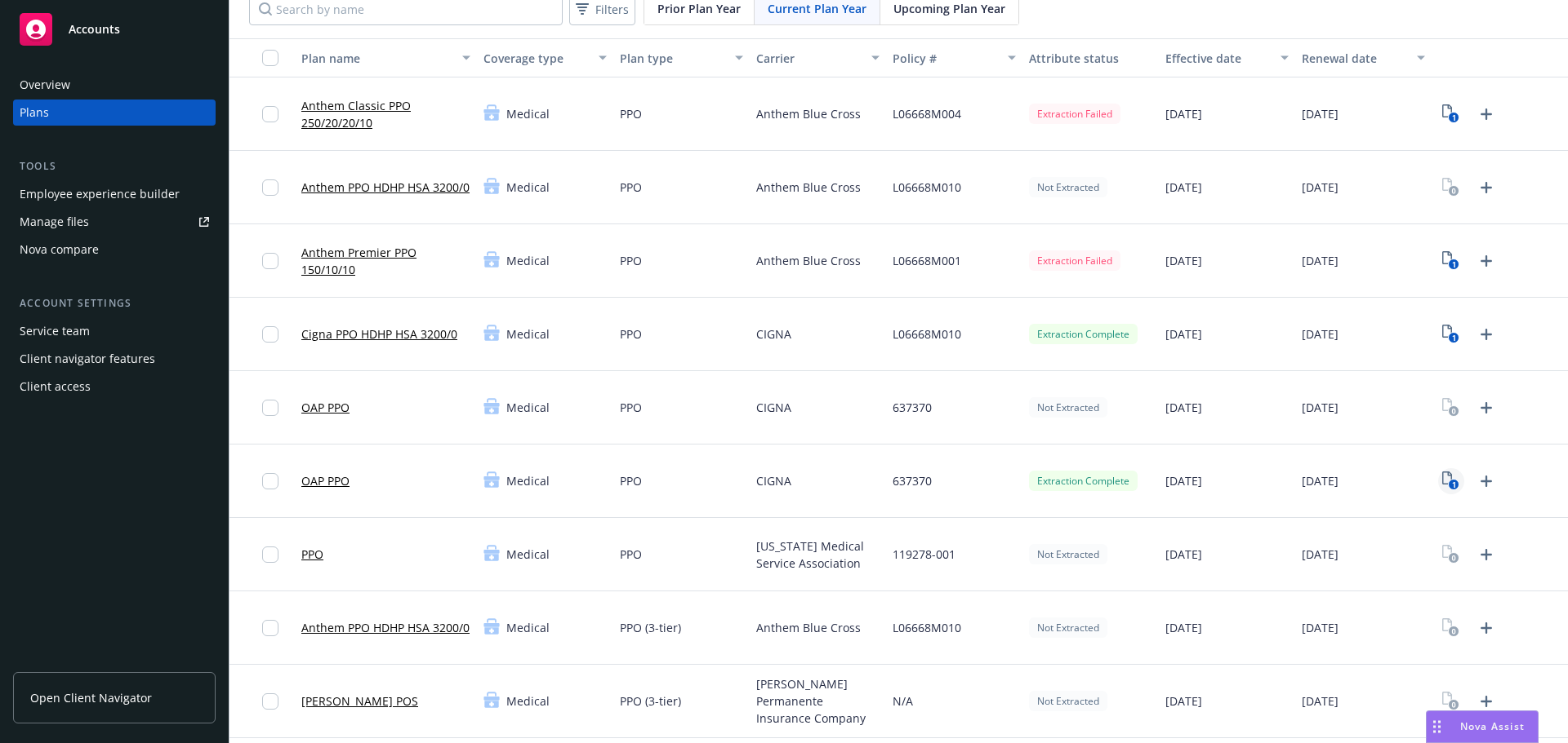
click at [1442, 484] on icon "View Plan Documents" at bounding box center [1447, 479] width 10 height 13
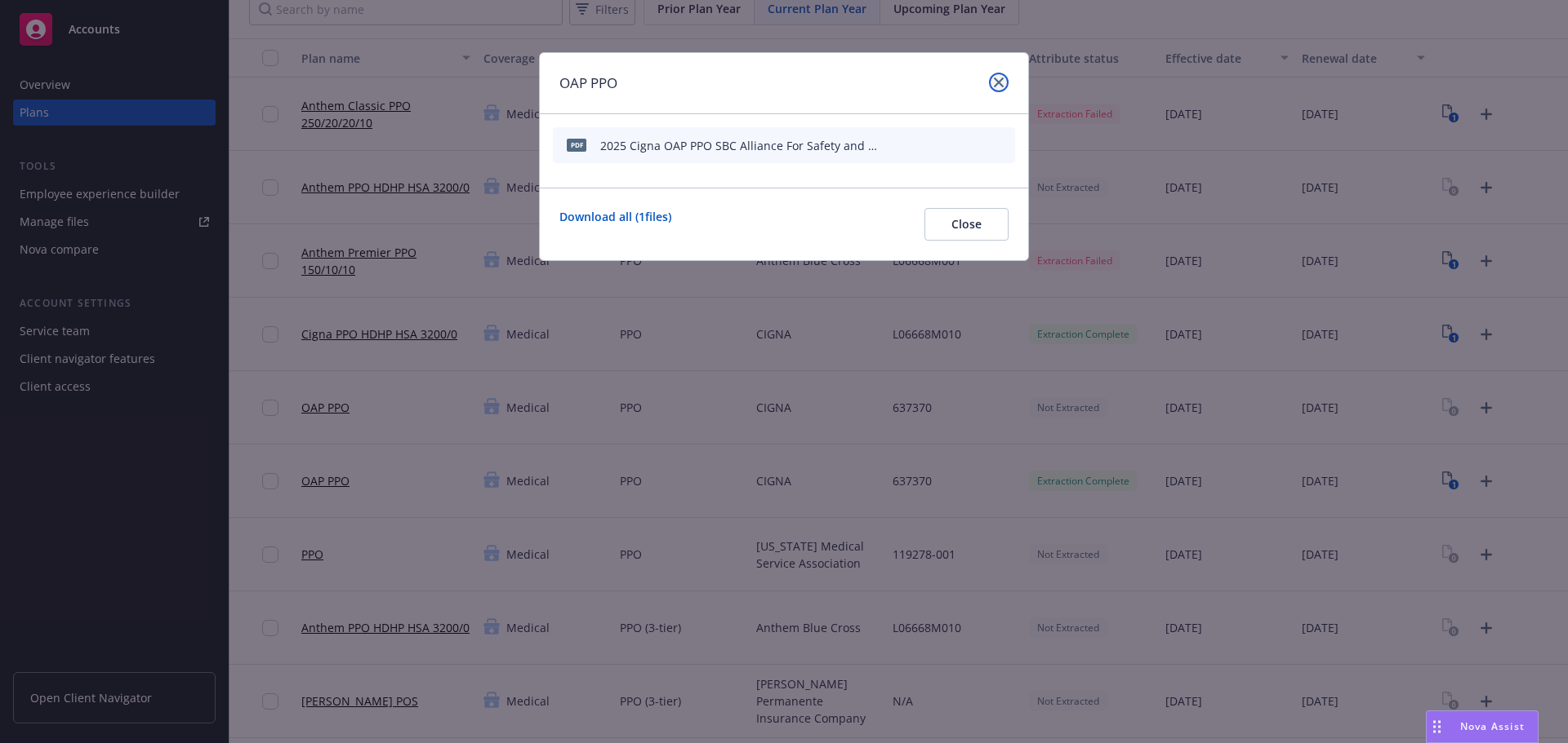
click at [994, 84] on icon "close" at bounding box center [999, 82] width 10 height 10
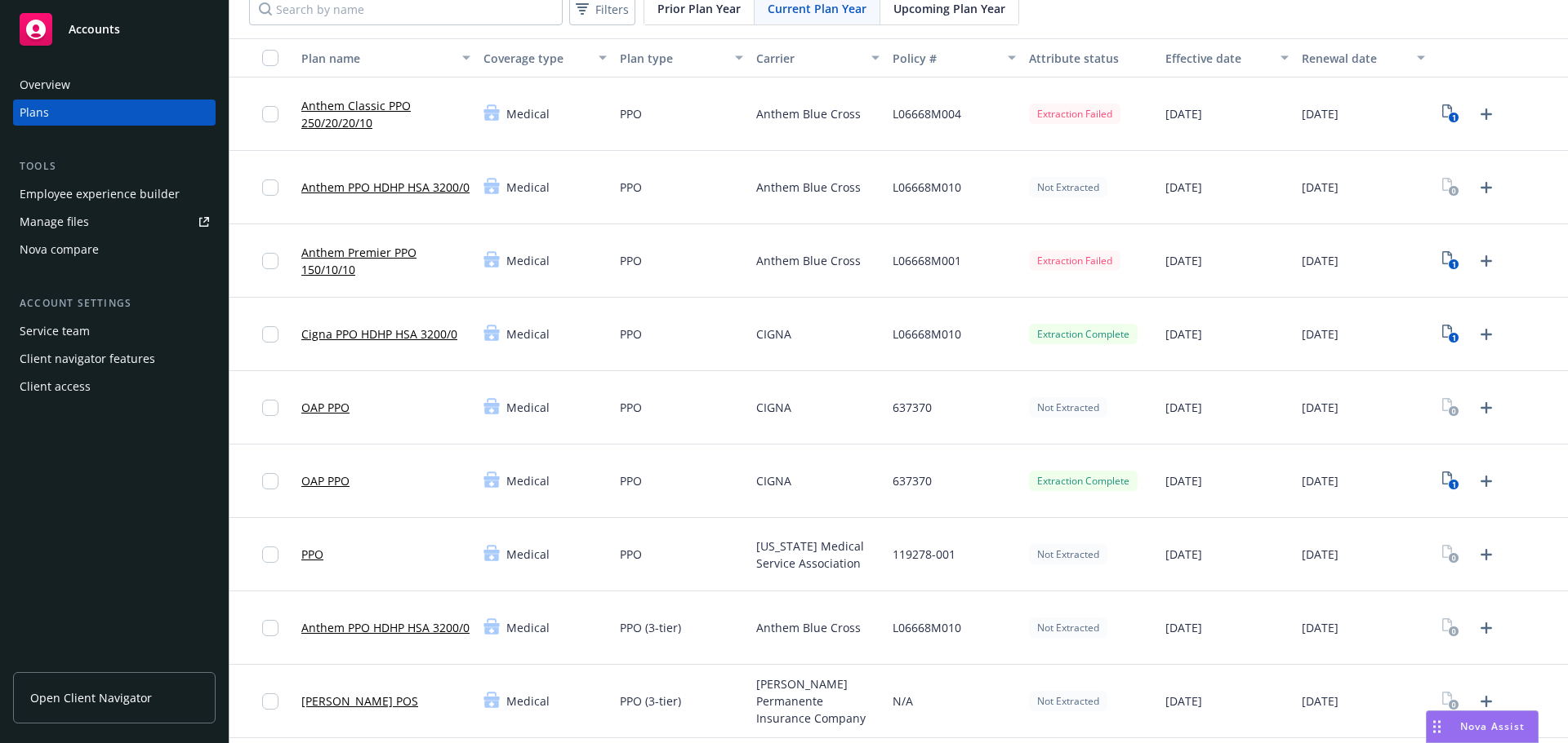
click at [332, 482] on link "OAP PPO" at bounding box center [325, 480] width 48 height 17
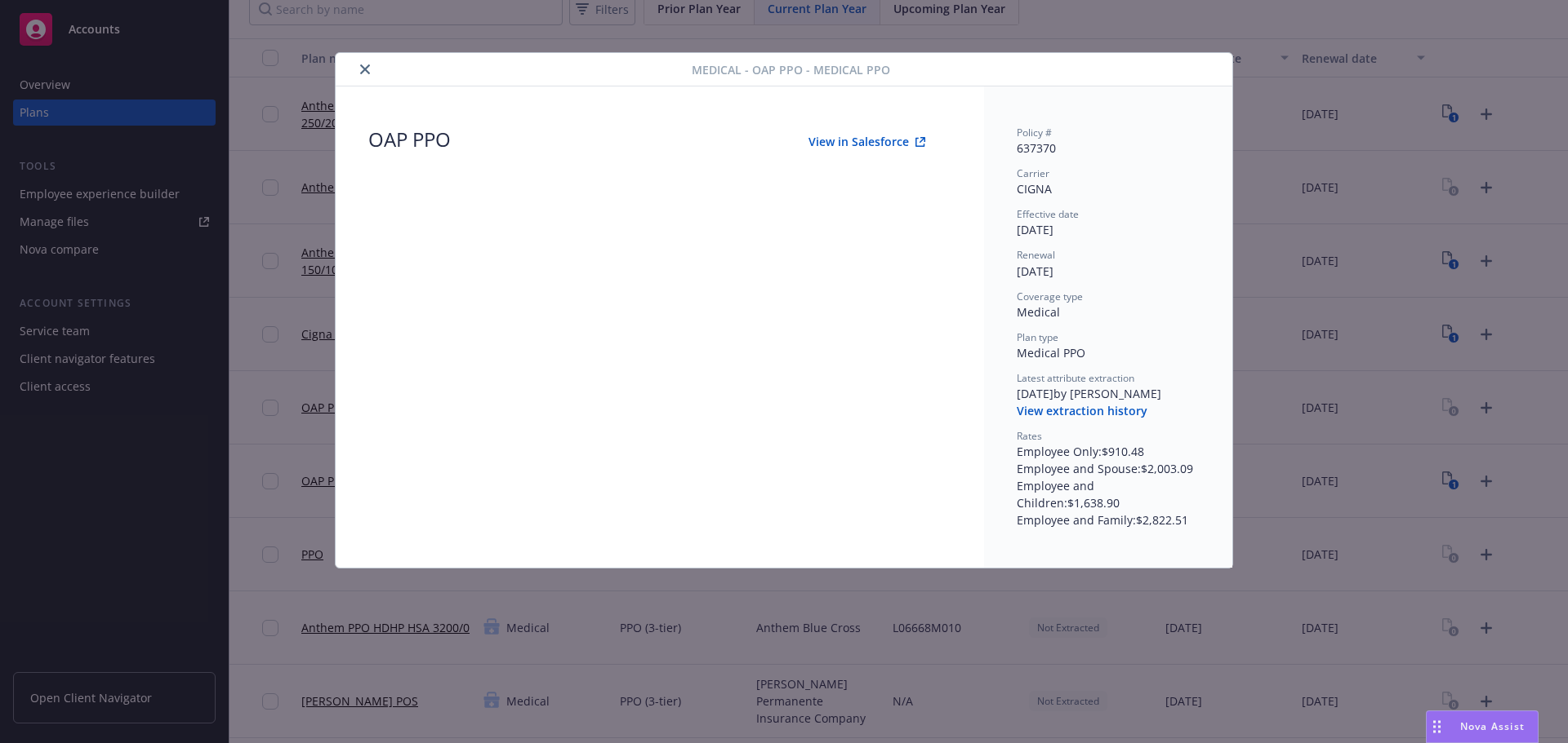
click at [369, 65] on icon "close" at bounding box center [364, 69] width 10 height 10
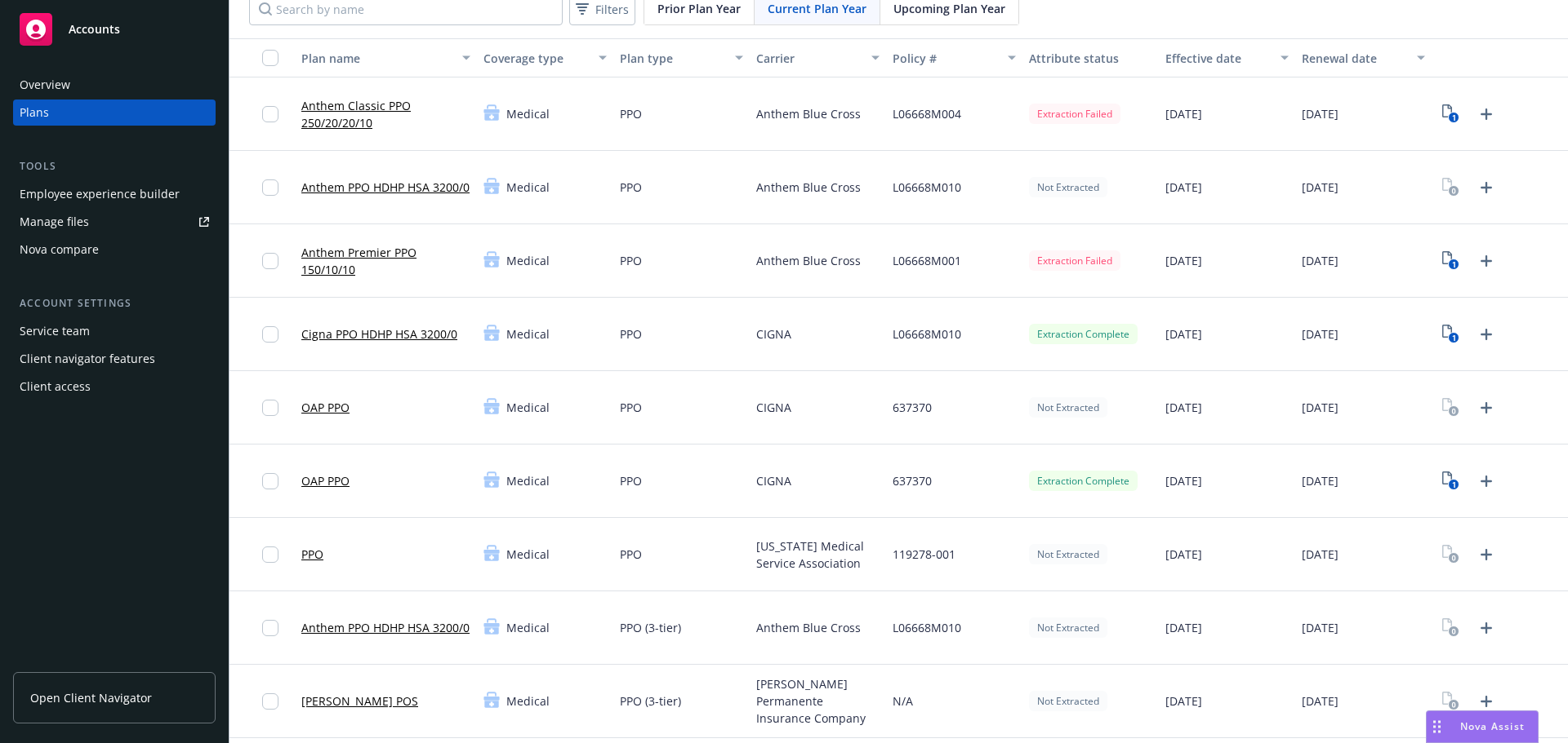
click at [322, 480] on link "OAP PPO" at bounding box center [325, 480] width 48 height 17
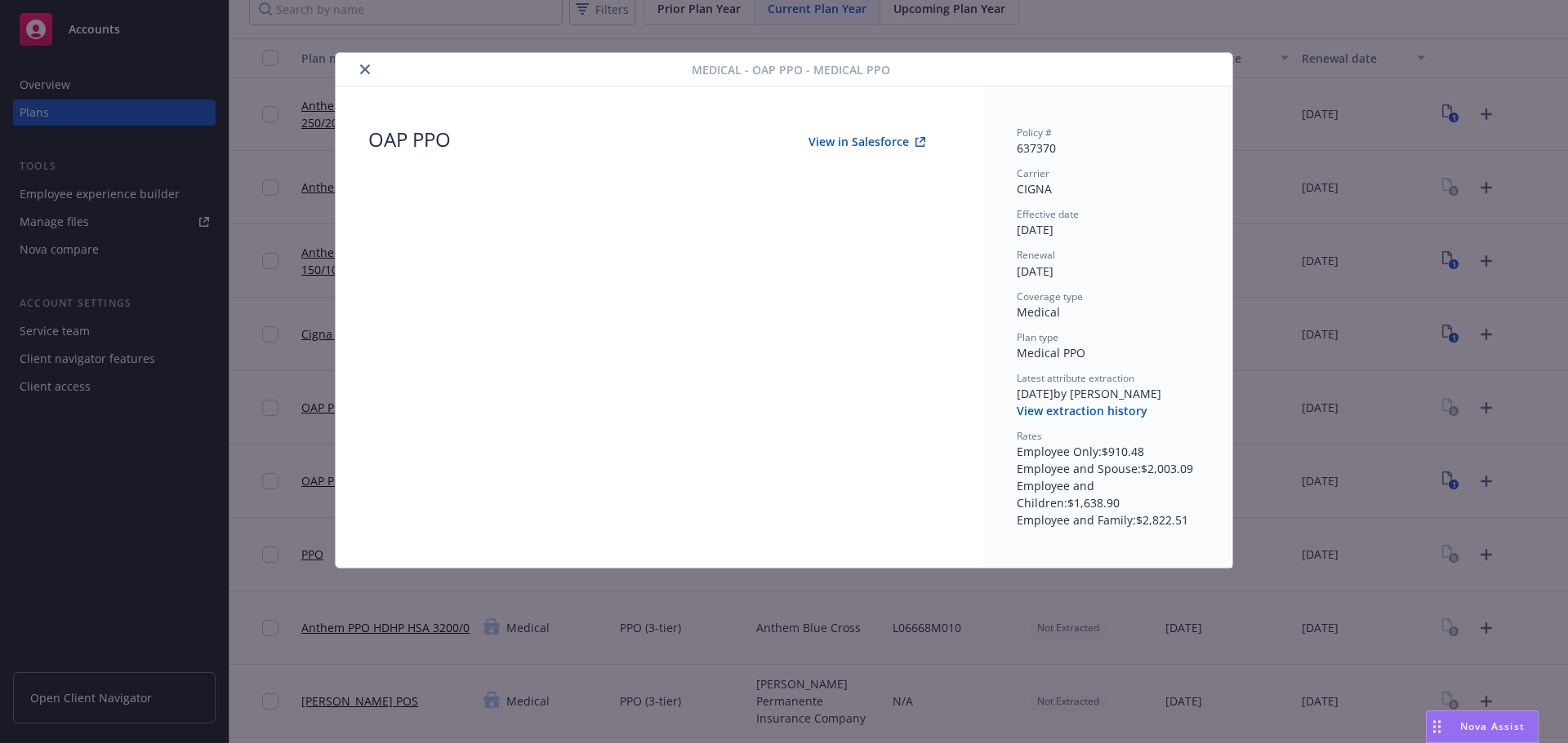
click at [877, 140] on button "View in Salesforce" at bounding box center [866, 142] width 169 height 33
click at [366, 72] on icon "close" at bounding box center [364, 69] width 10 height 10
